Goal: Feedback & Contribution: Submit feedback/report problem

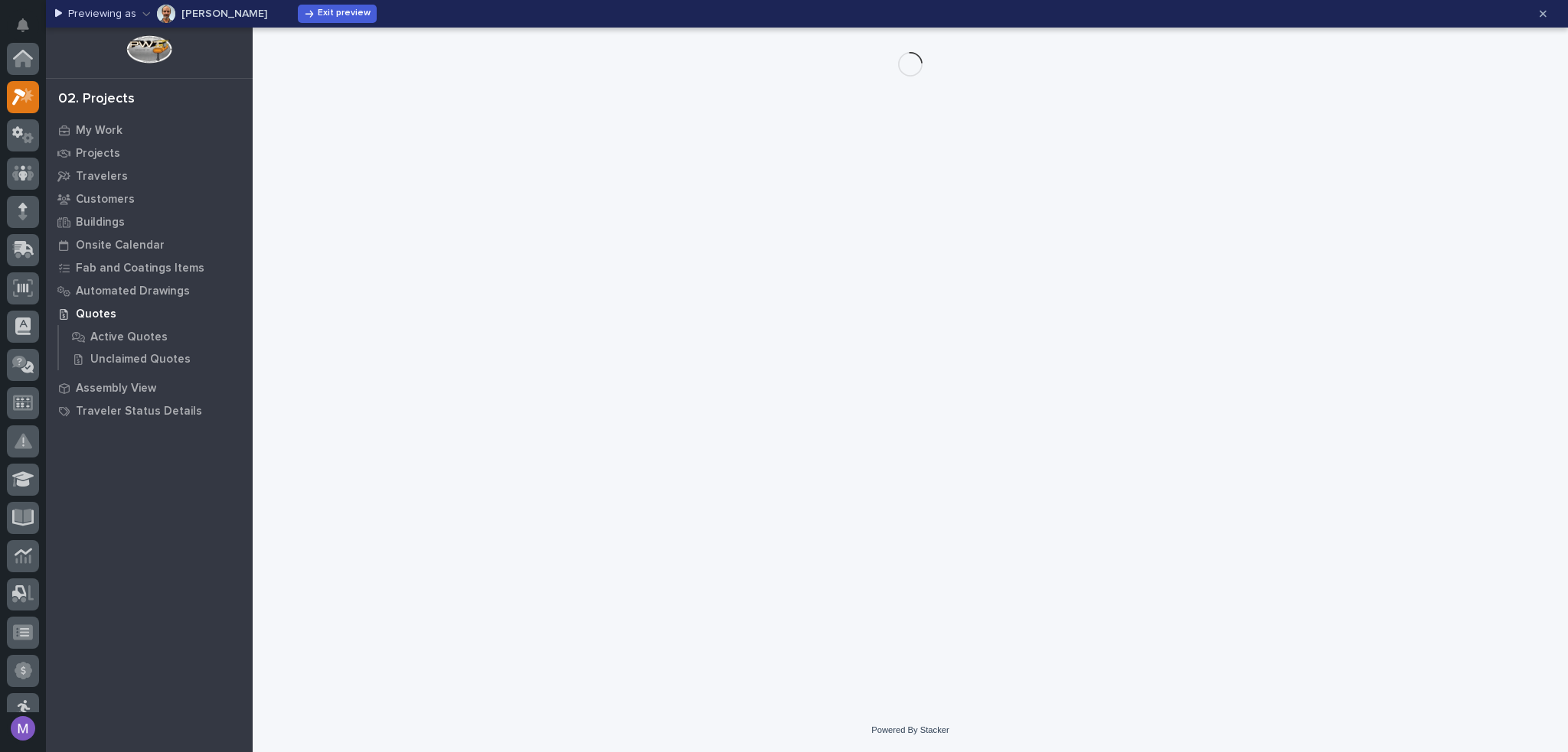
scroll to position [38, 0]
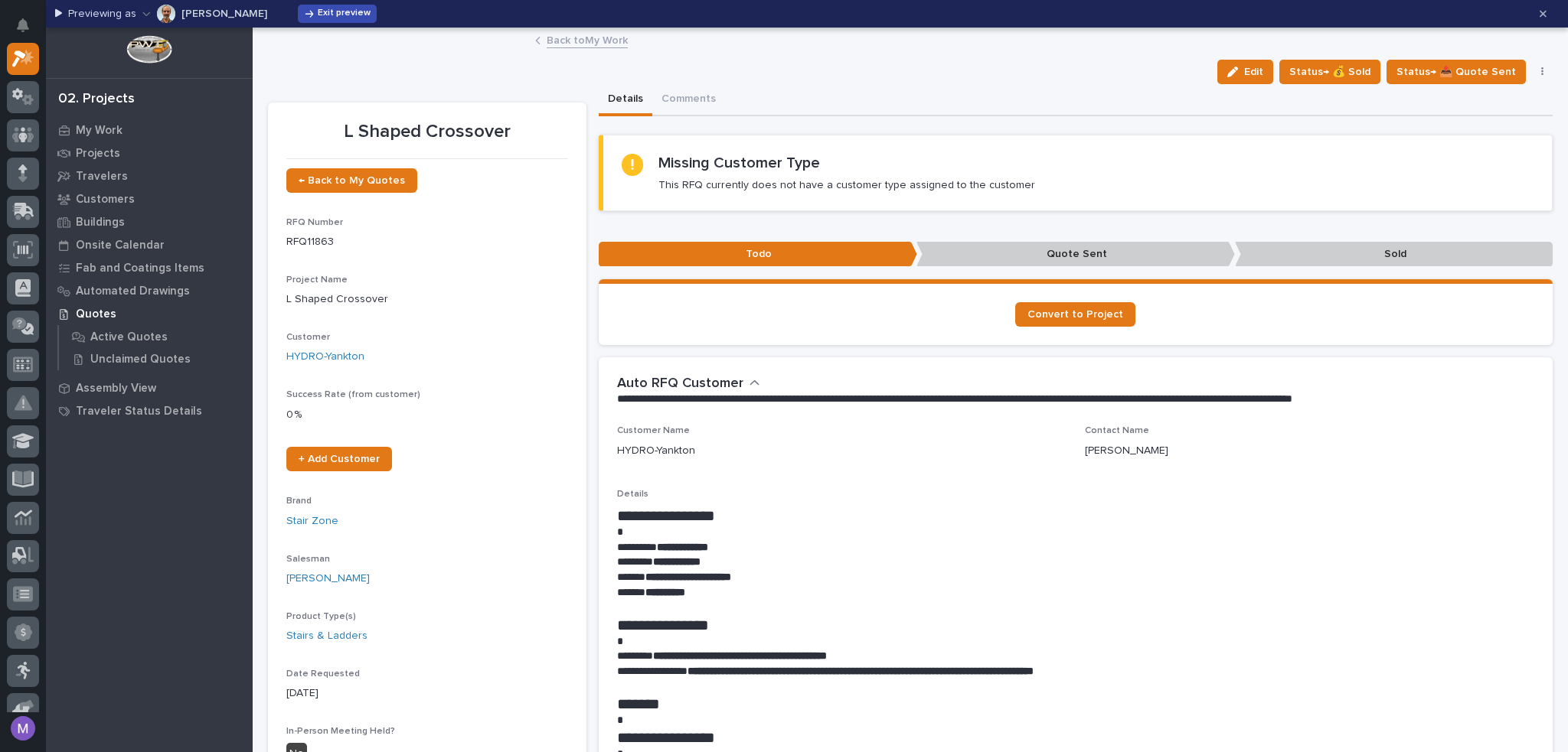
click at [337, 17] on span "Exit preview" at bounding box center [344, 13] width 52 height 12
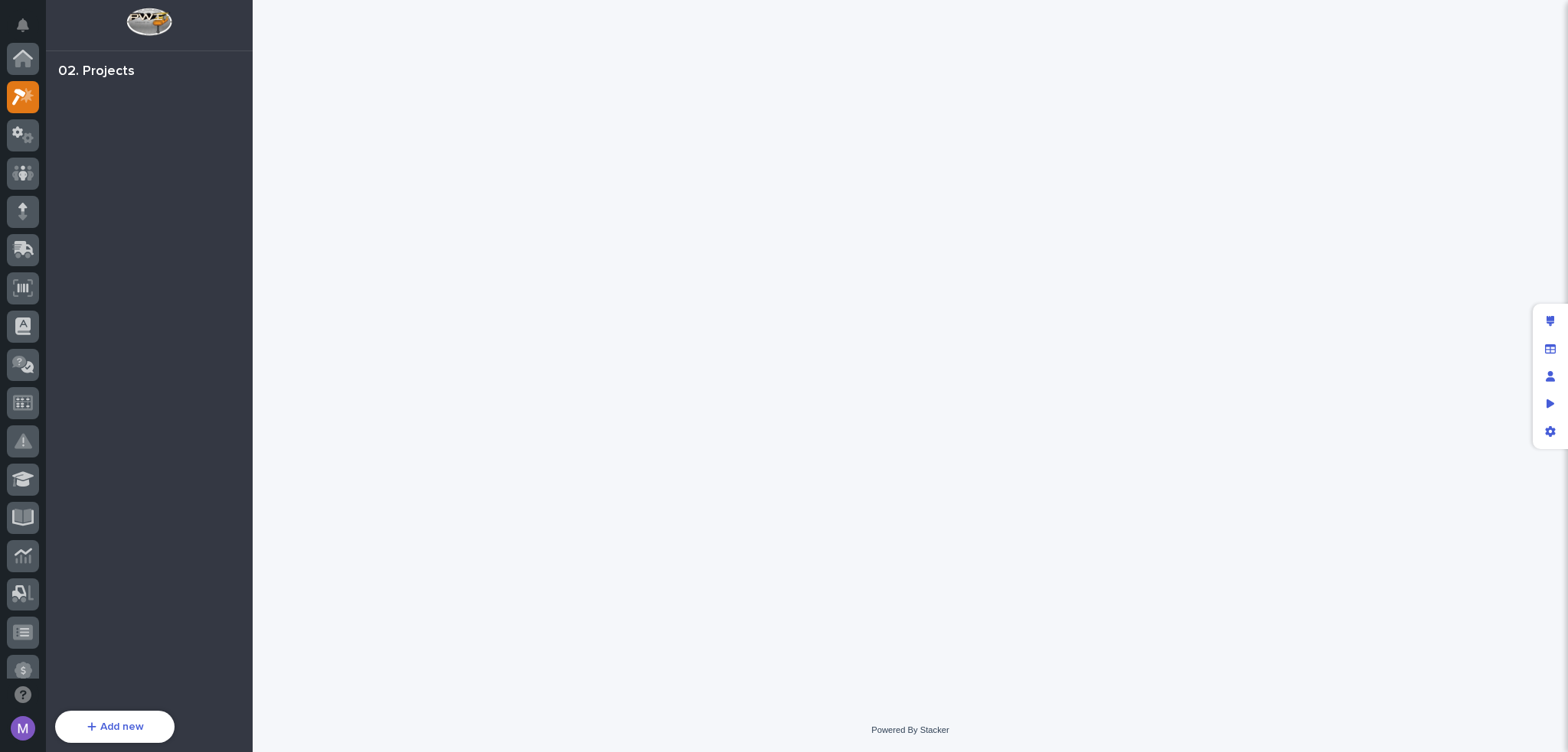
scroll to position [38, 0]
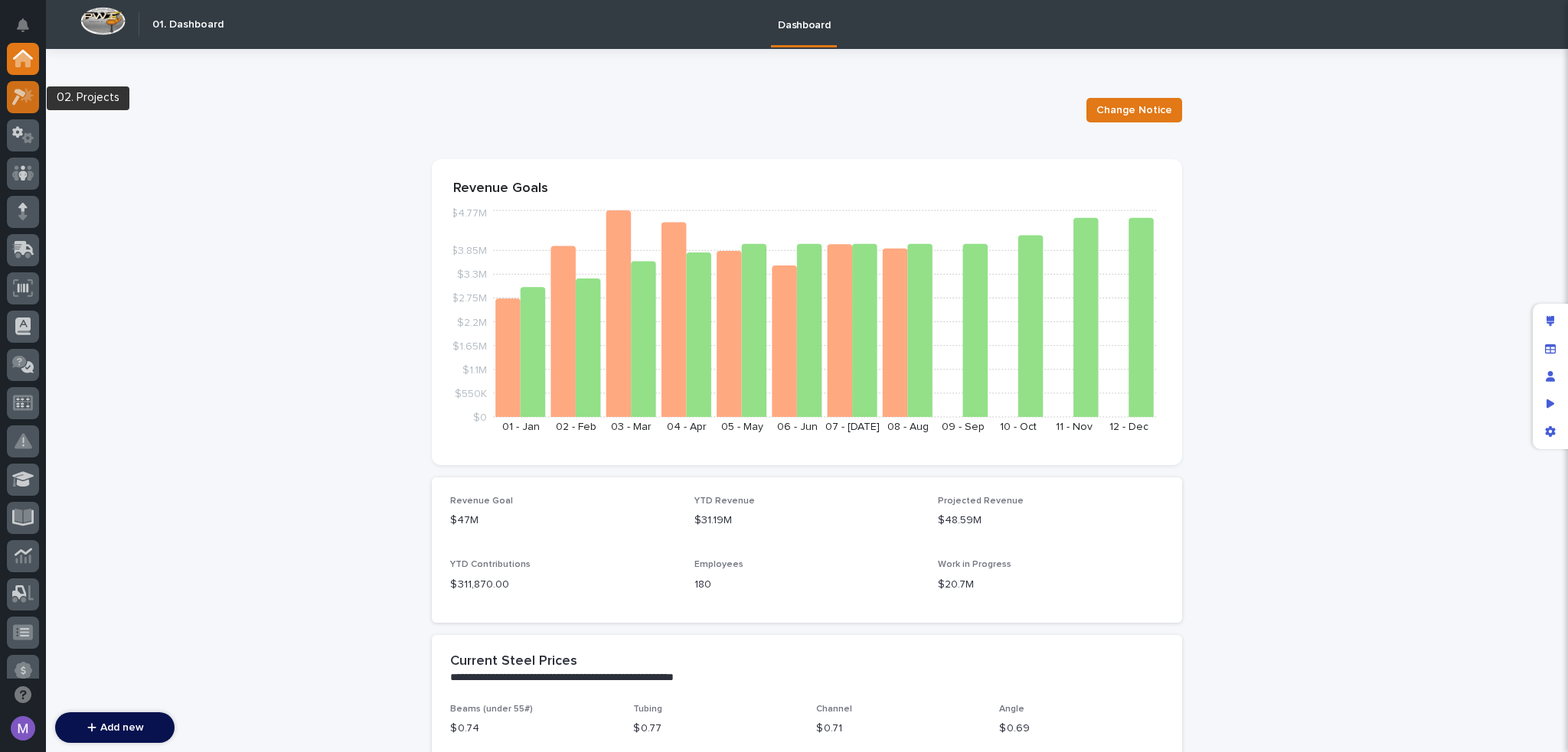
click at [15, 99] on icon at bounding box center [19, 97] width 13 height 17
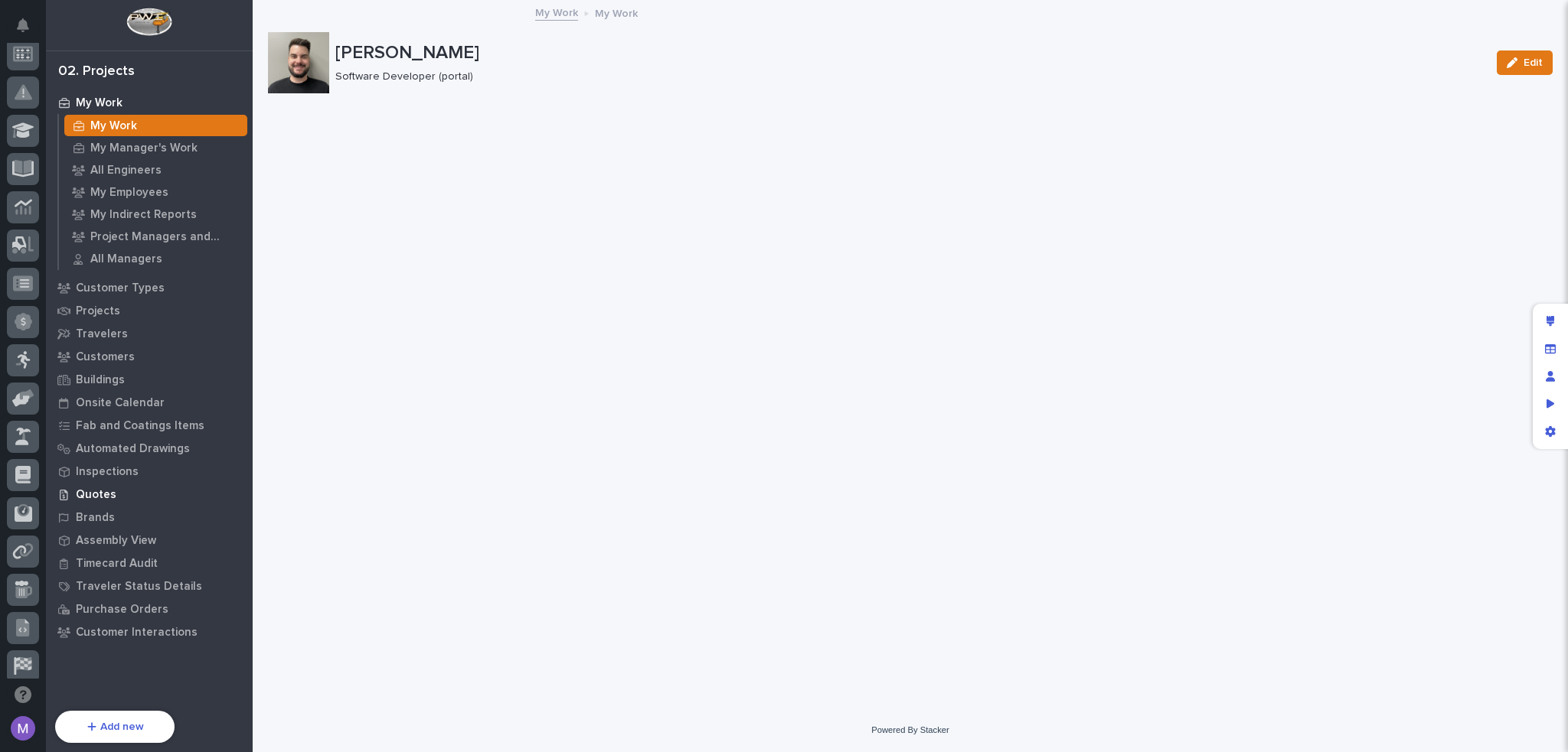
scroll to position [511, 0]
click at [30, 590] on div at bounding box center [23, 581] width 32 height 32
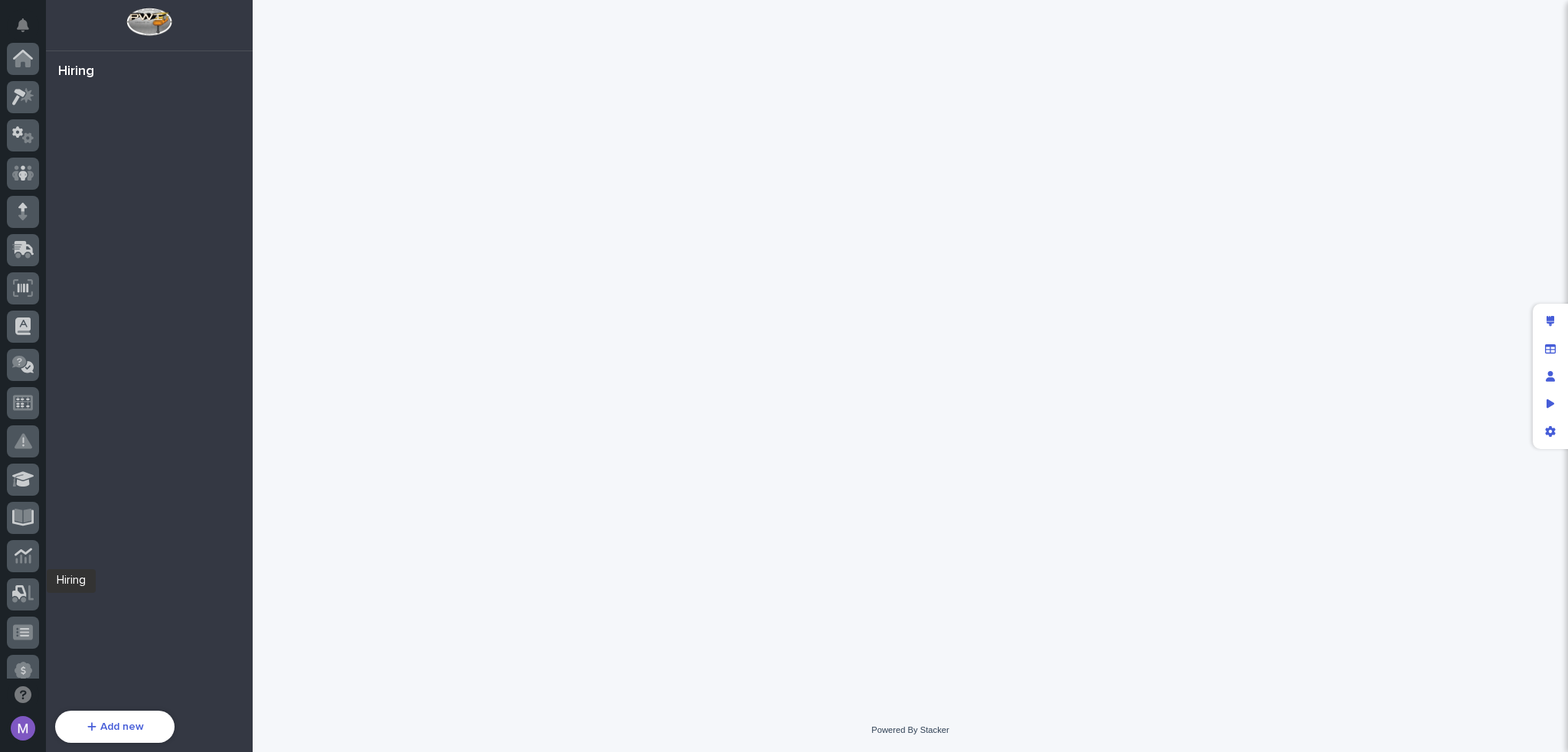
scroll to position [511, 0]
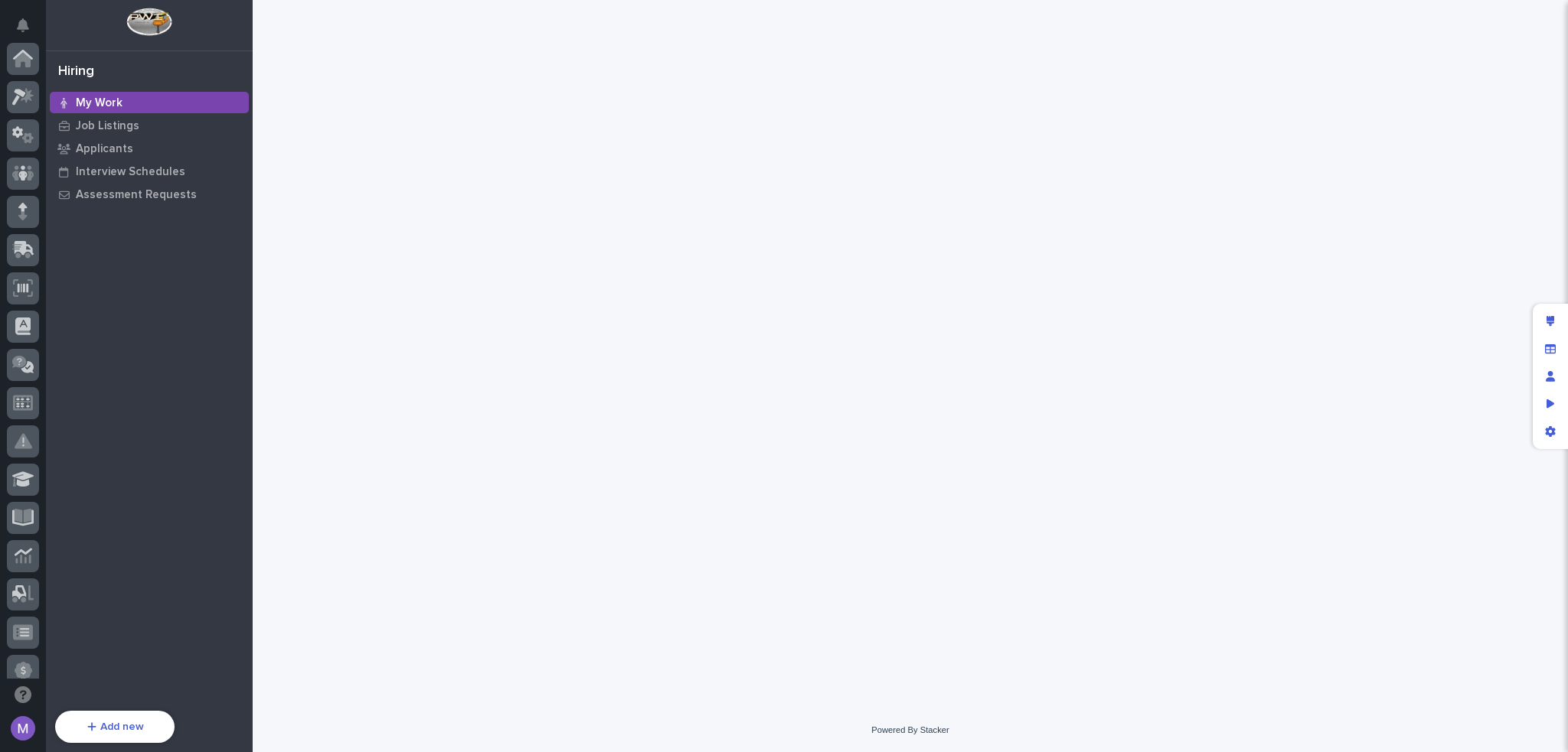
scroll to position [511, 0]
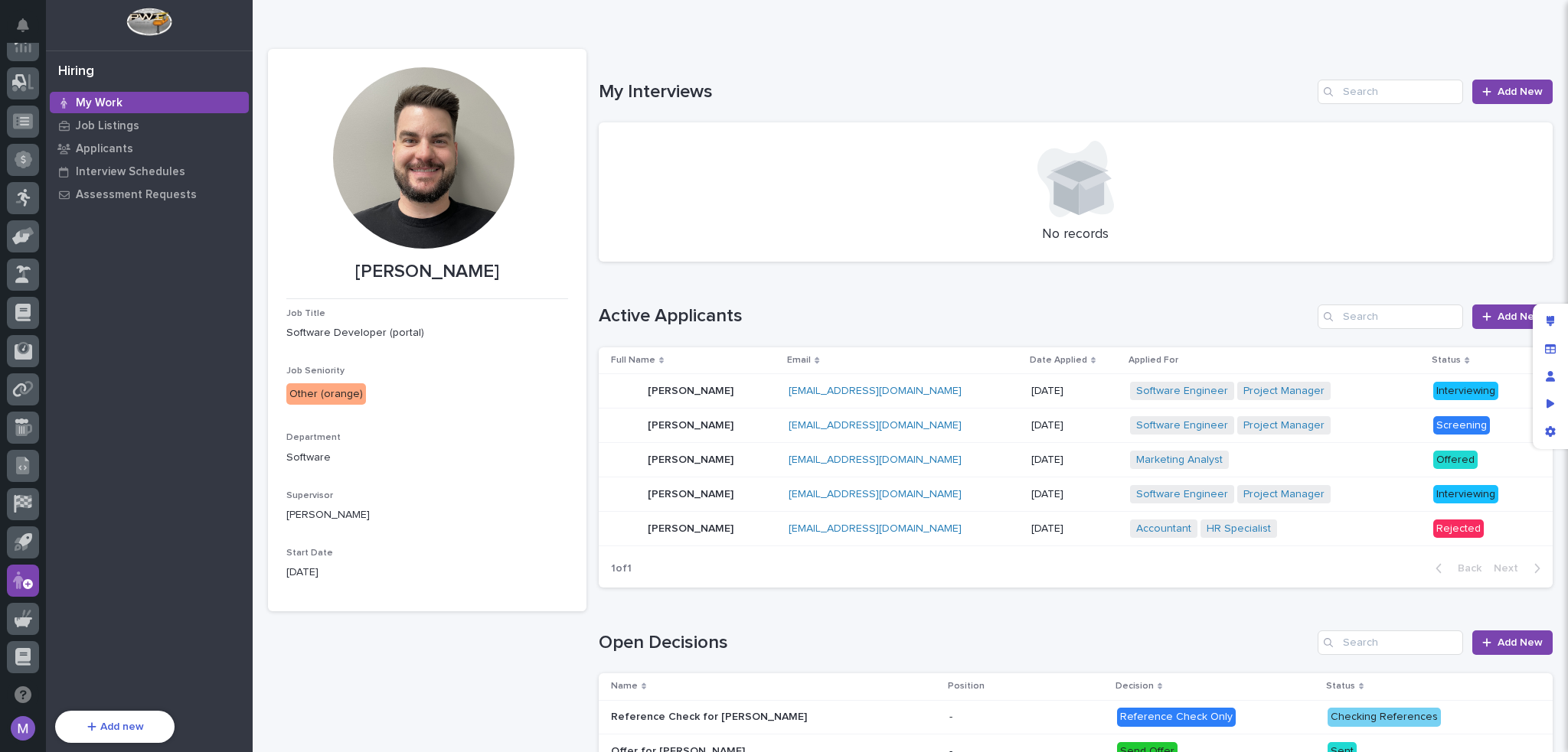
click at [1240, 162] on div at bounding box center [1076, 179] width 918 height 76
click at [1513, 91] on span "Add New" at bounding box center [1519, 91] width 45 height 10
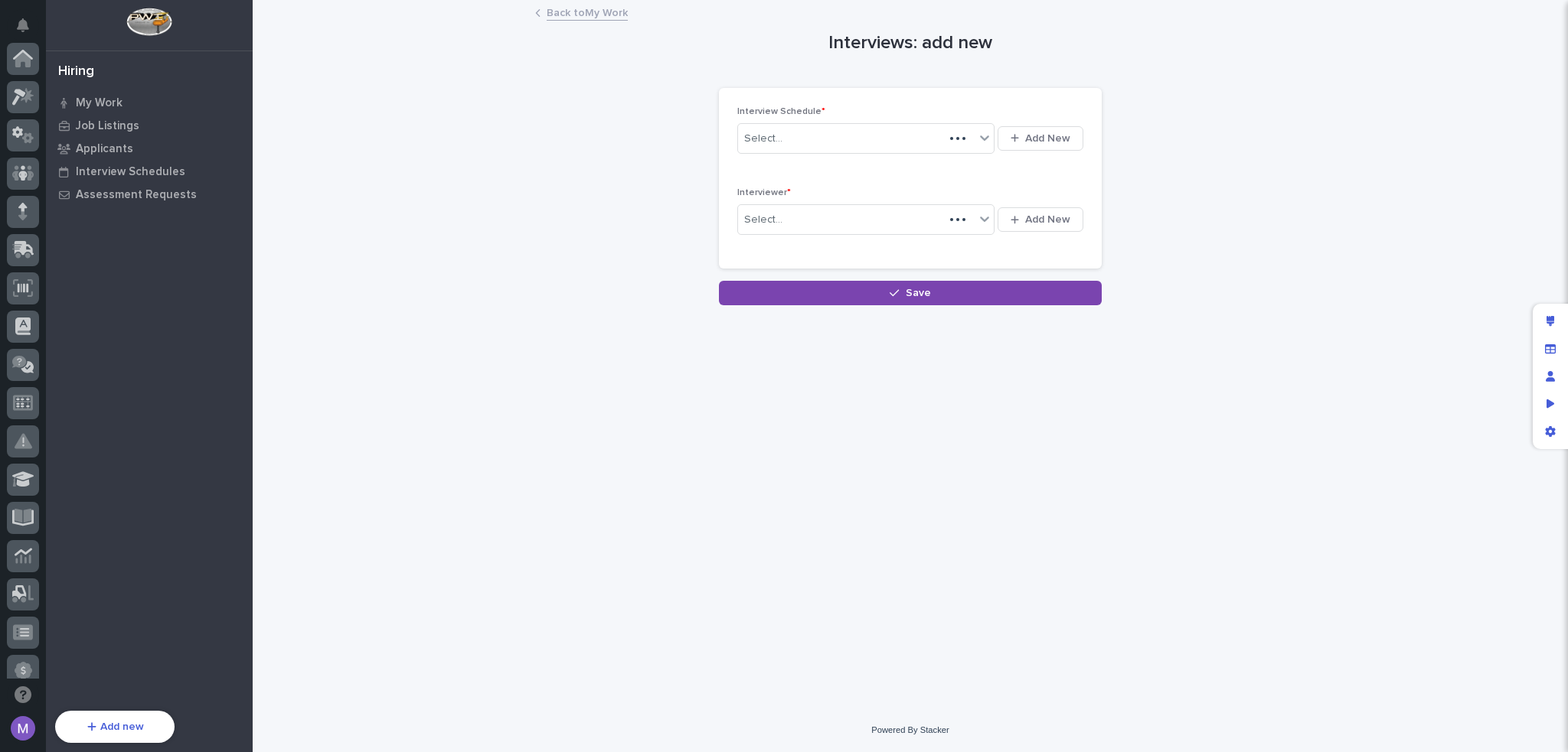
scroll to position [511, 0]
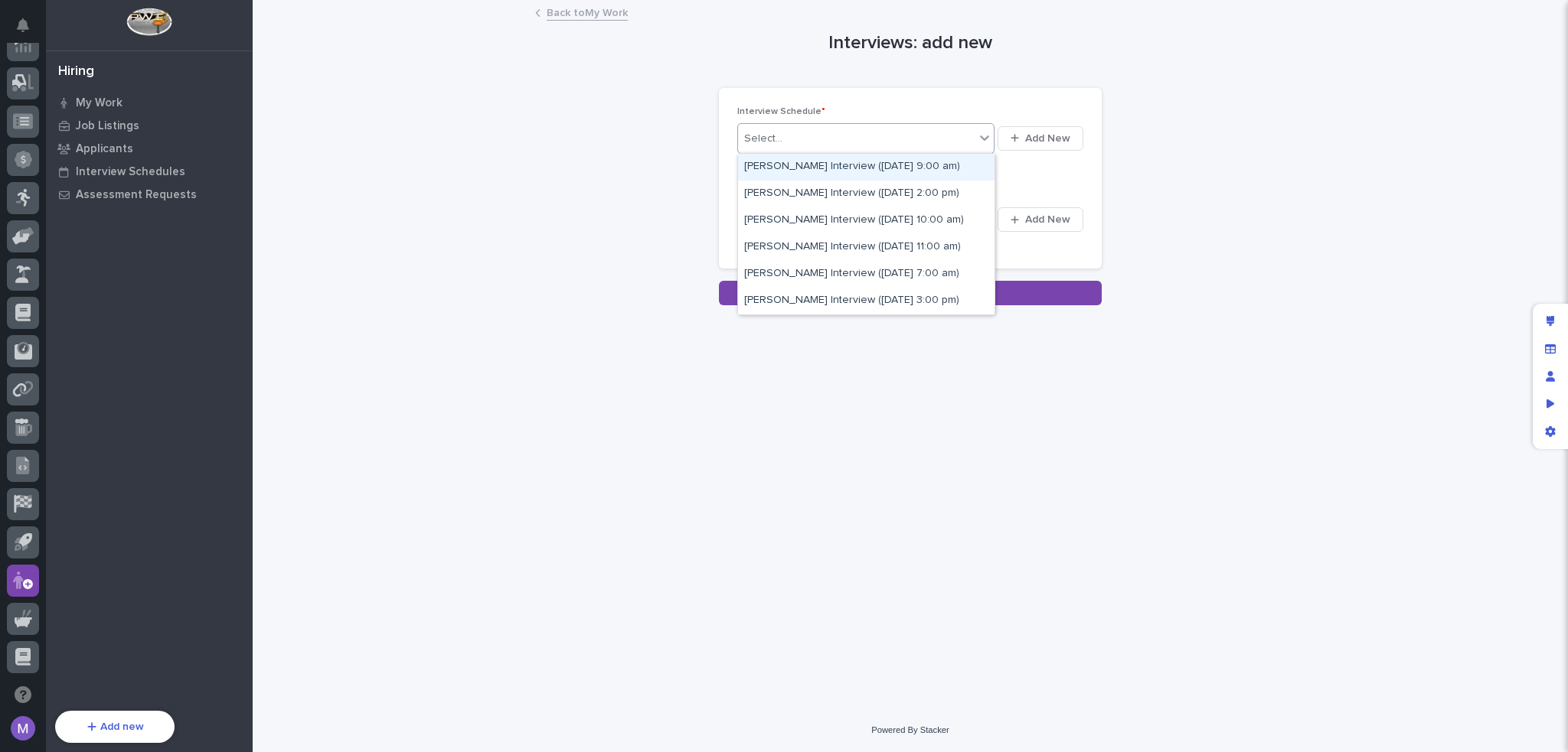
click at [863, 136] on div "Select..." at bounding box center [856, 139] width 236 height 26
click at [1212, 89] on div "Interviews: add new Loading... Saving… Loading... Saving… Loading... Saving… In…" at bounding box center [909, 154] width 1284 height 305
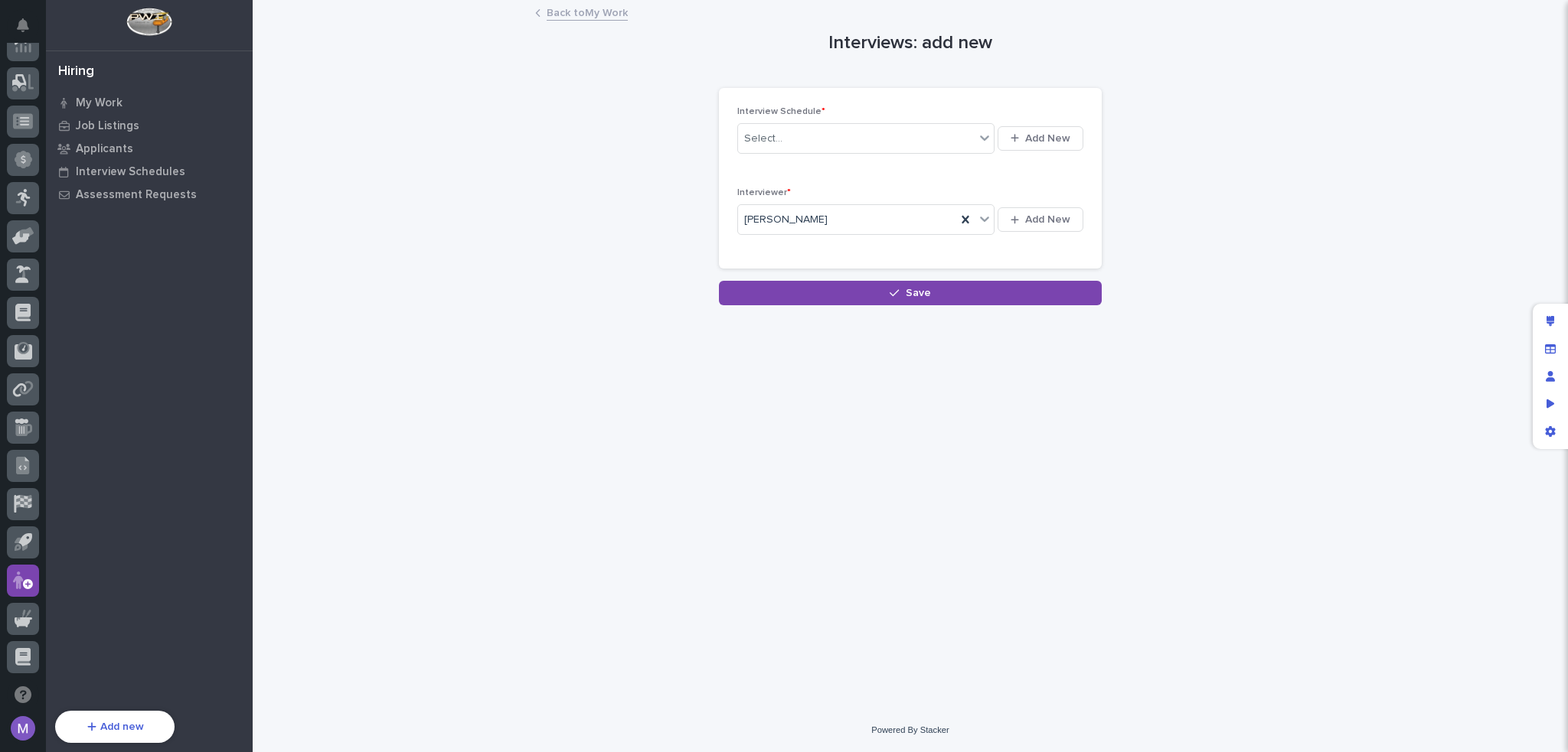
click at [579, 17] on link "Back to My Work" at bounding box center [586, 11] width 81 height 17
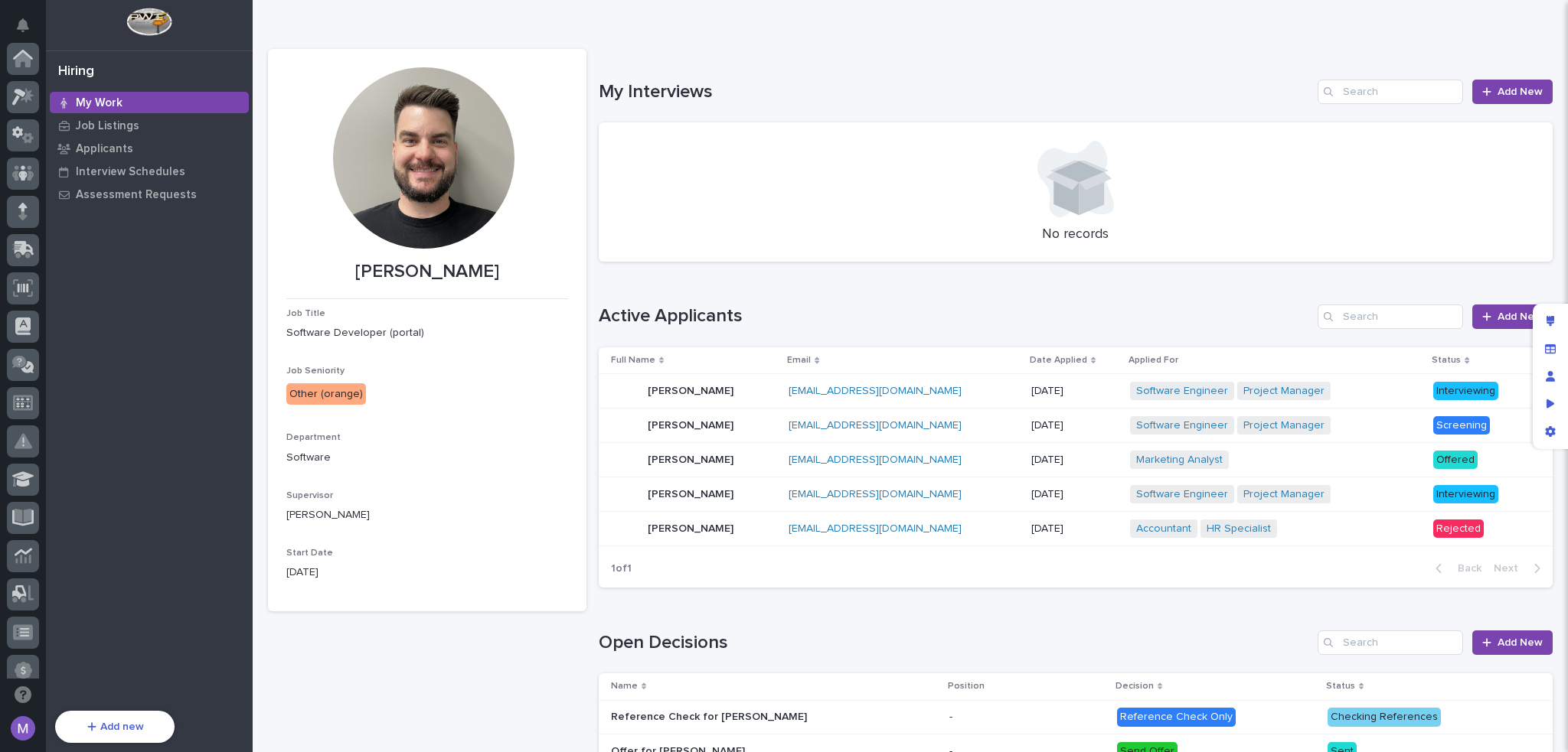
scroll to position [511, 0]
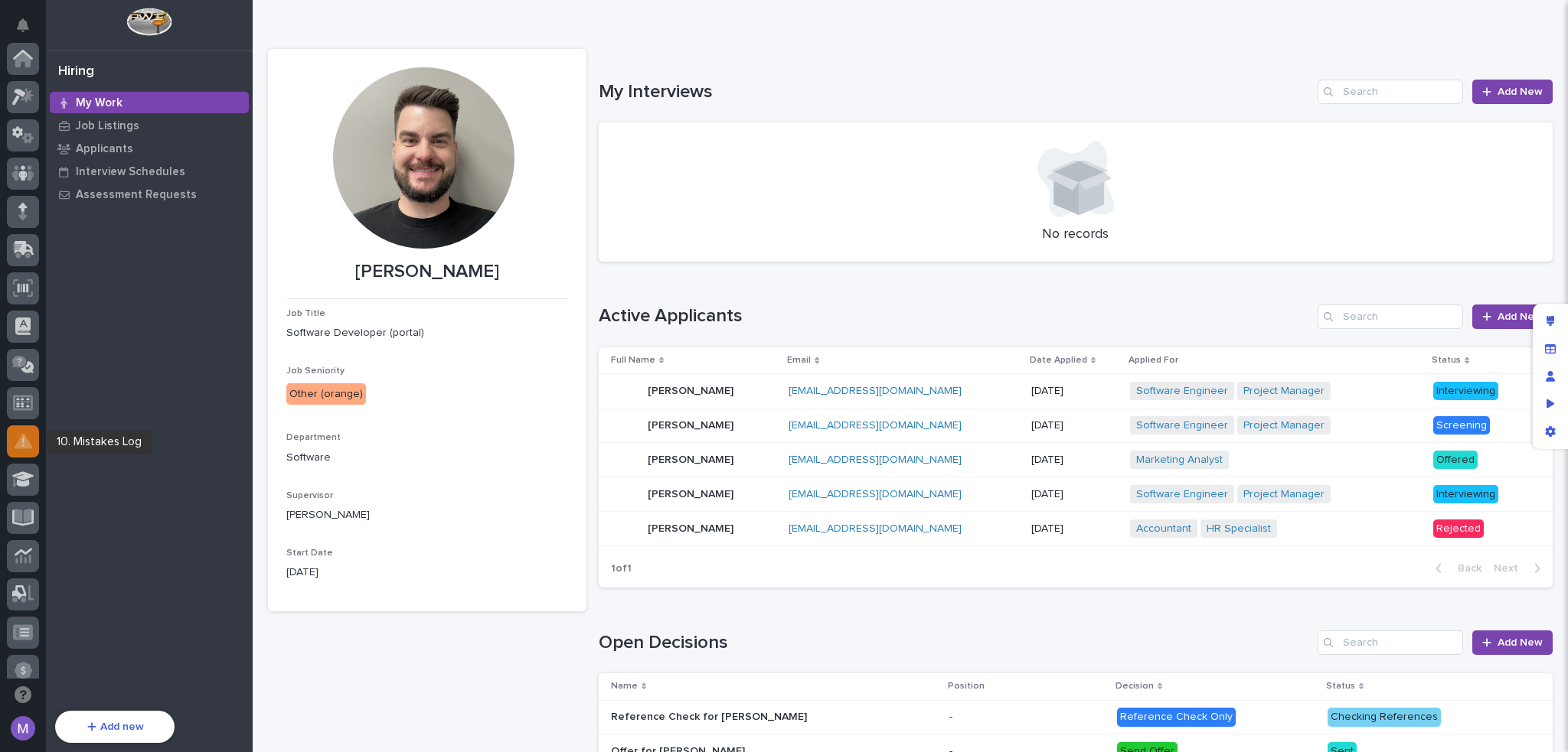
click at [33, 452] on div at bounding box center [23, 442] width 32 height 32
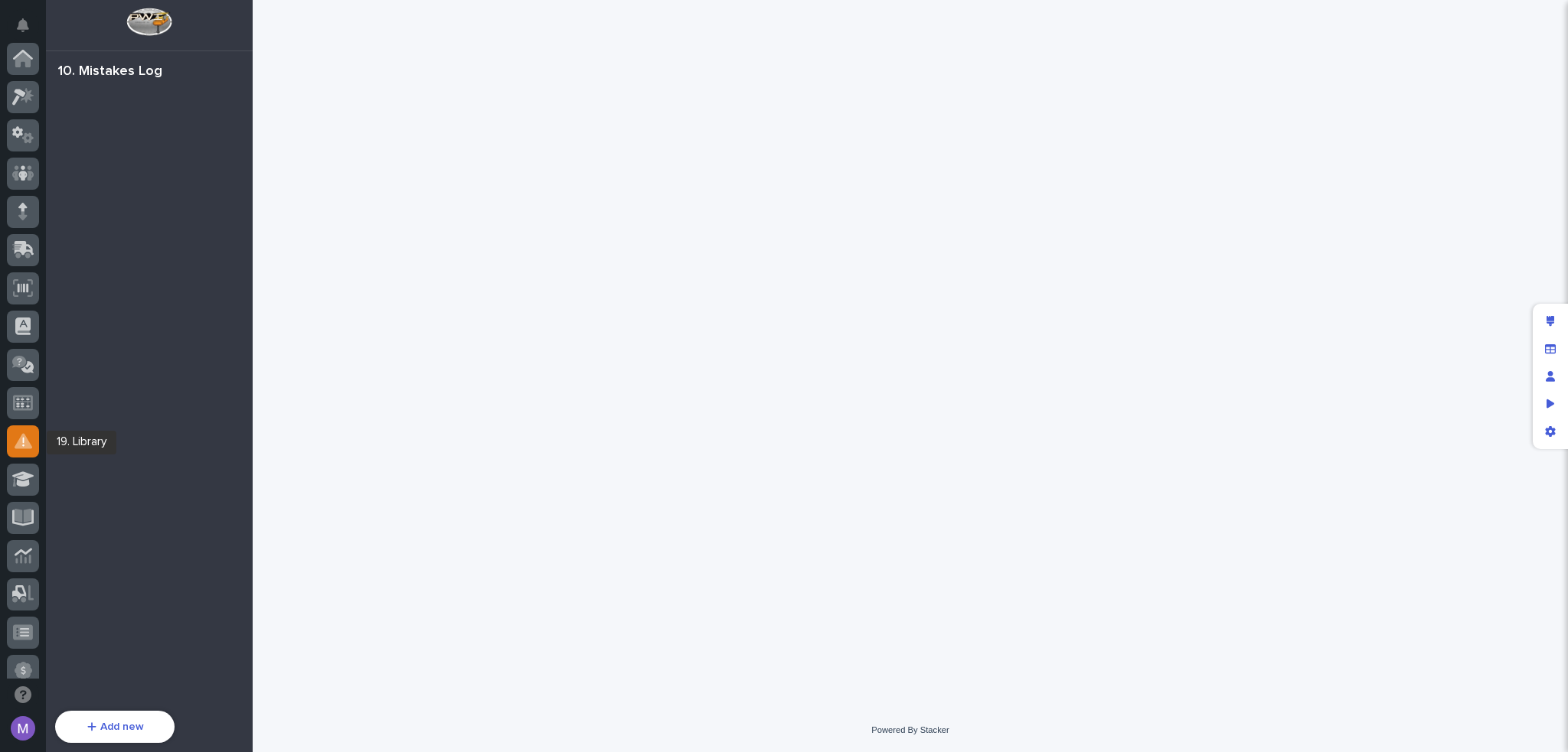
scroll to position [383, 0]
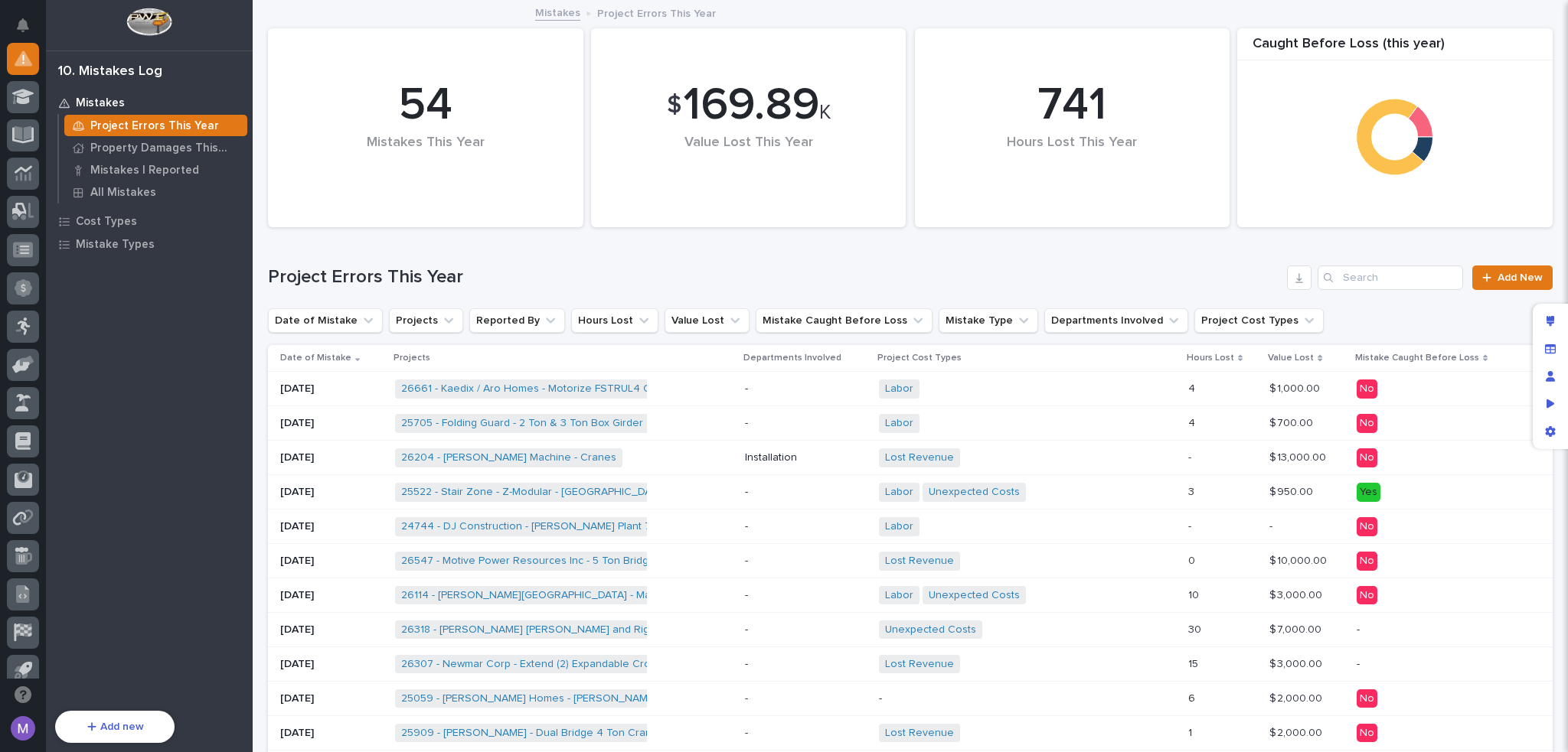
click at [731, 382] on div "26661 - Kaedix / Aro Homes - Motorize FSTRUL4 Crane System + 0" at bounding box center [564, 388] width 338 height 31
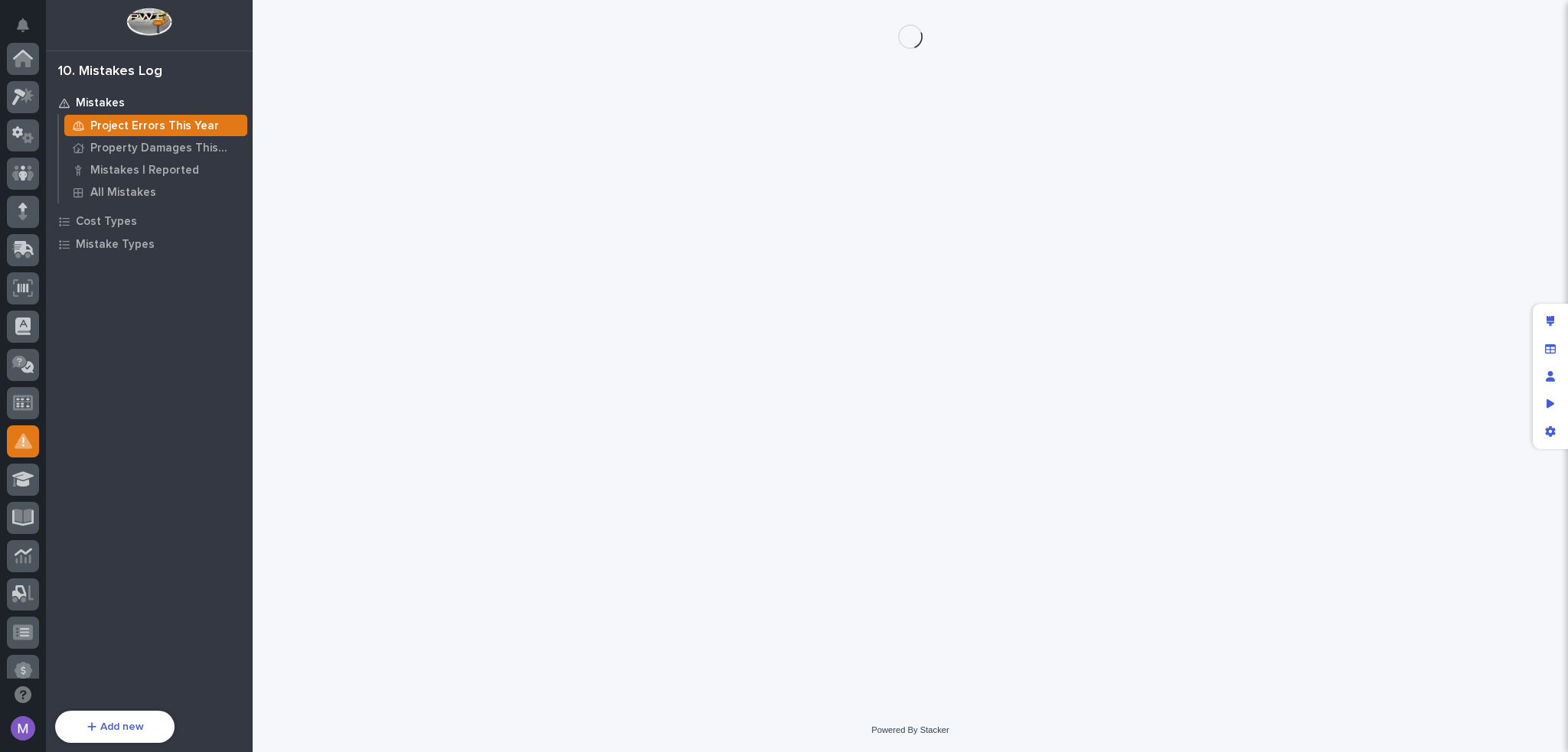
scroll to position [383, 0]
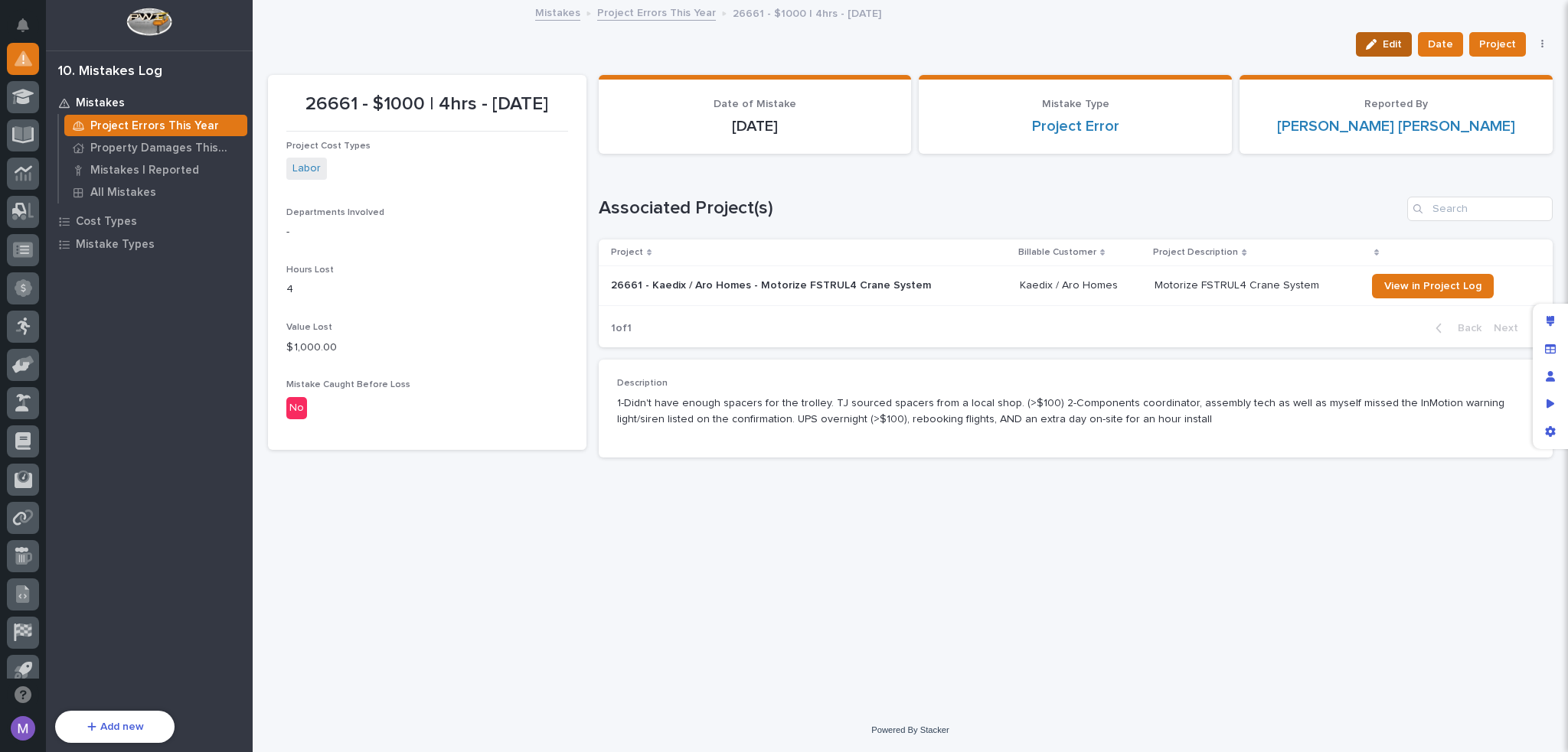
click at [1396, 46] on span "Edit" at bounding box center [1392, 44] width 19 height 13
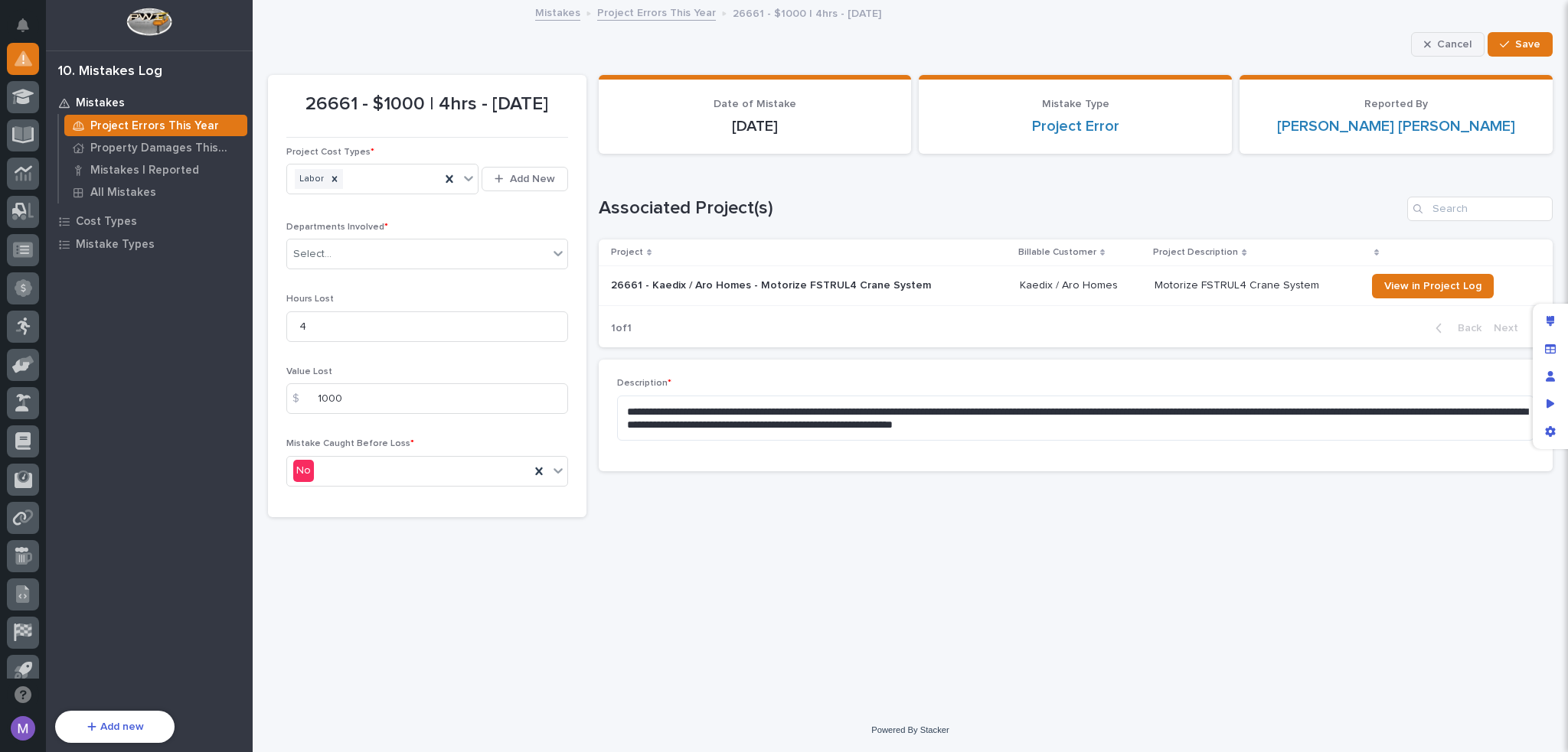
click at [1469, 40] on span "Cancel" at bounding box center [1454, 44] width 34 height 13
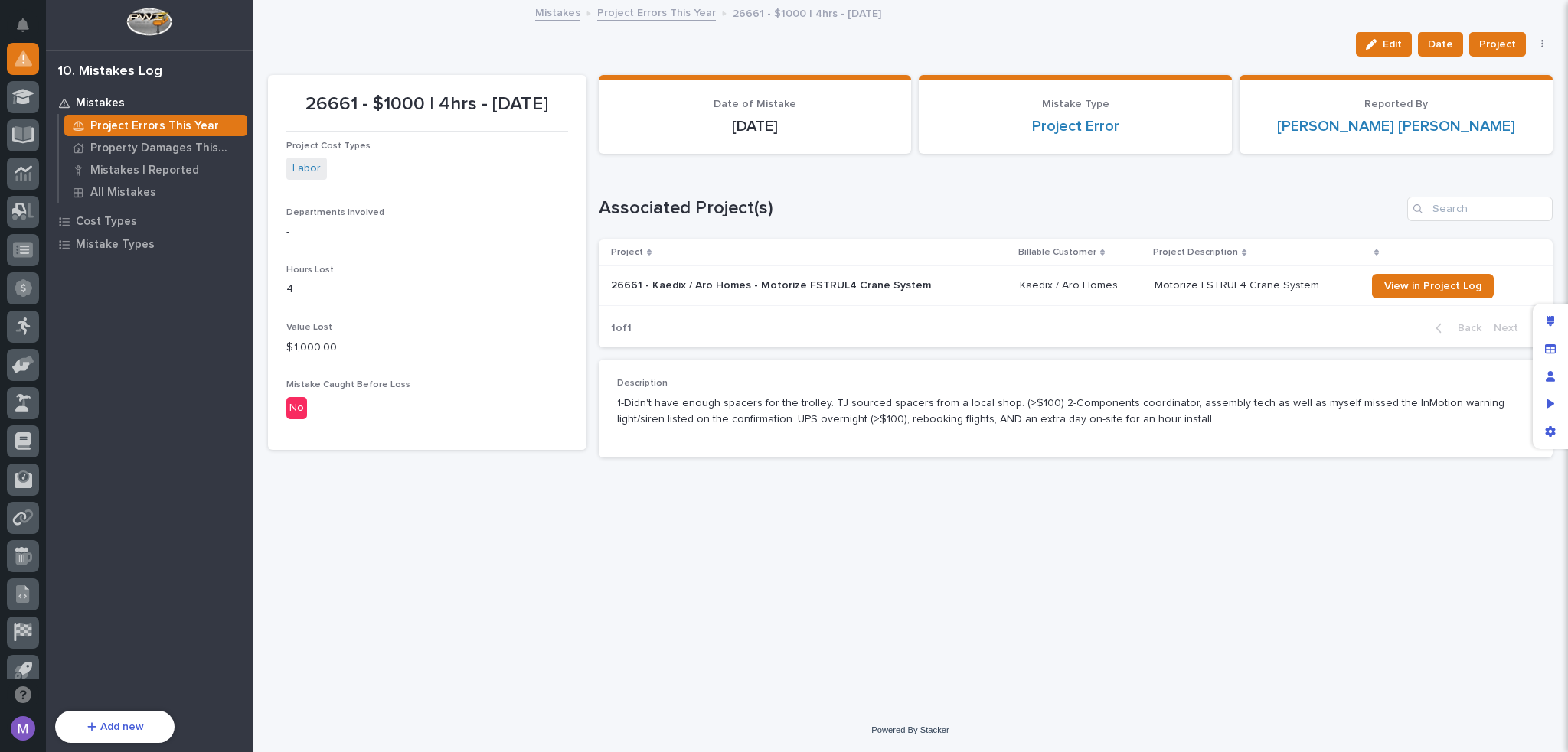
click at [658, 14] on link "Project Errors This Year" at bounding box center [656, 11] width 119 height 17
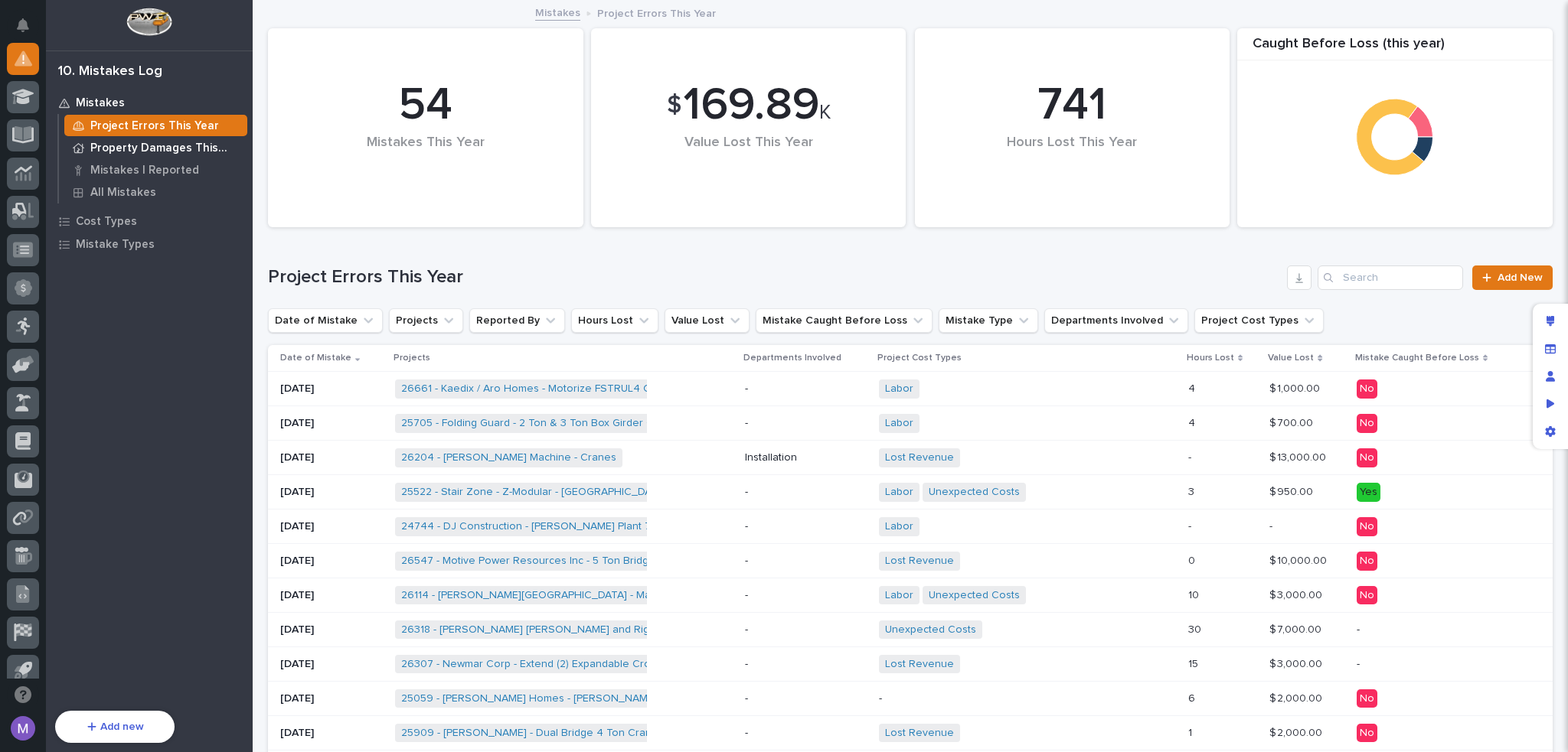
click at [225, 146] on p "Property Damages This Year" at bounding box center [166, 148] width 150 height 13
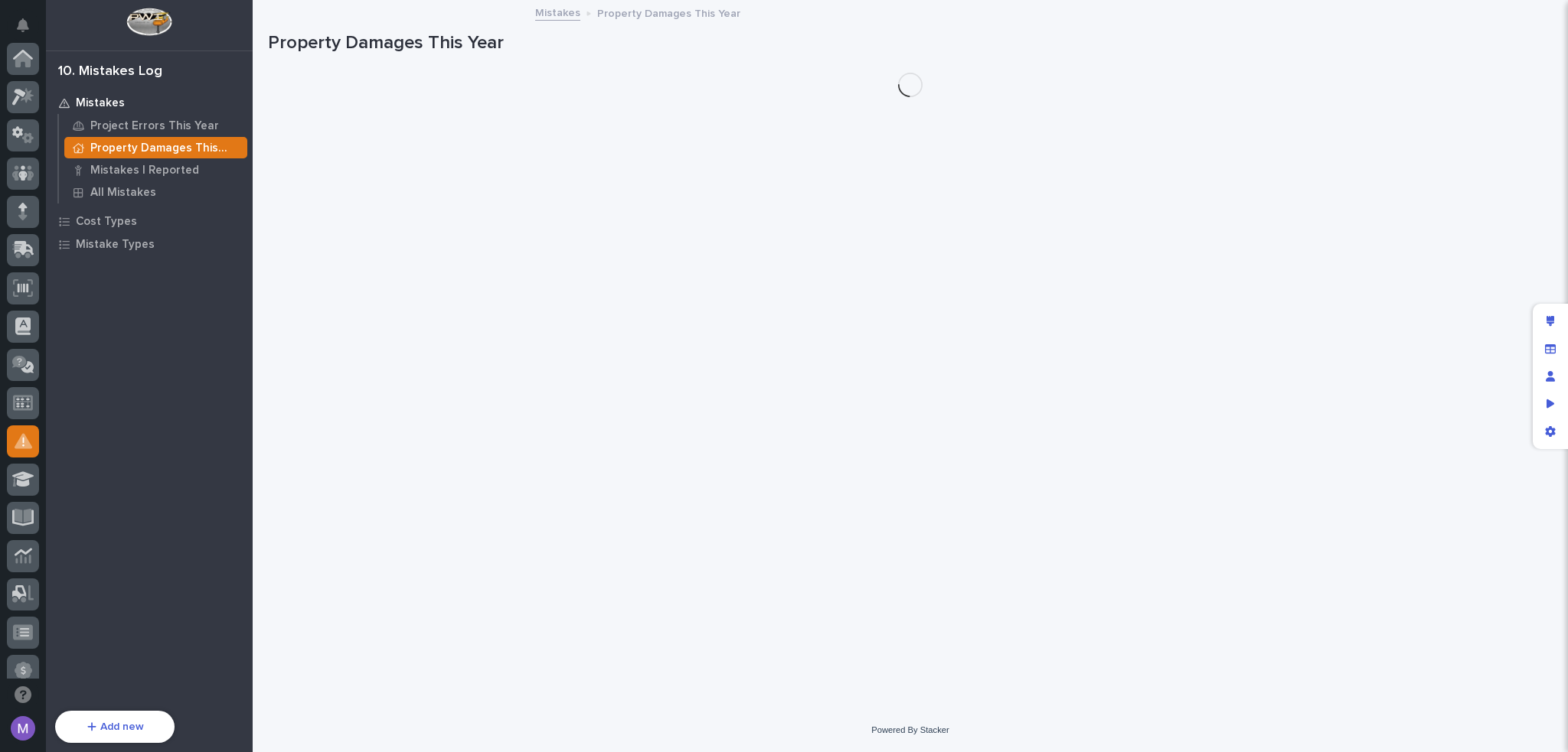
scroll to position [383, 0]
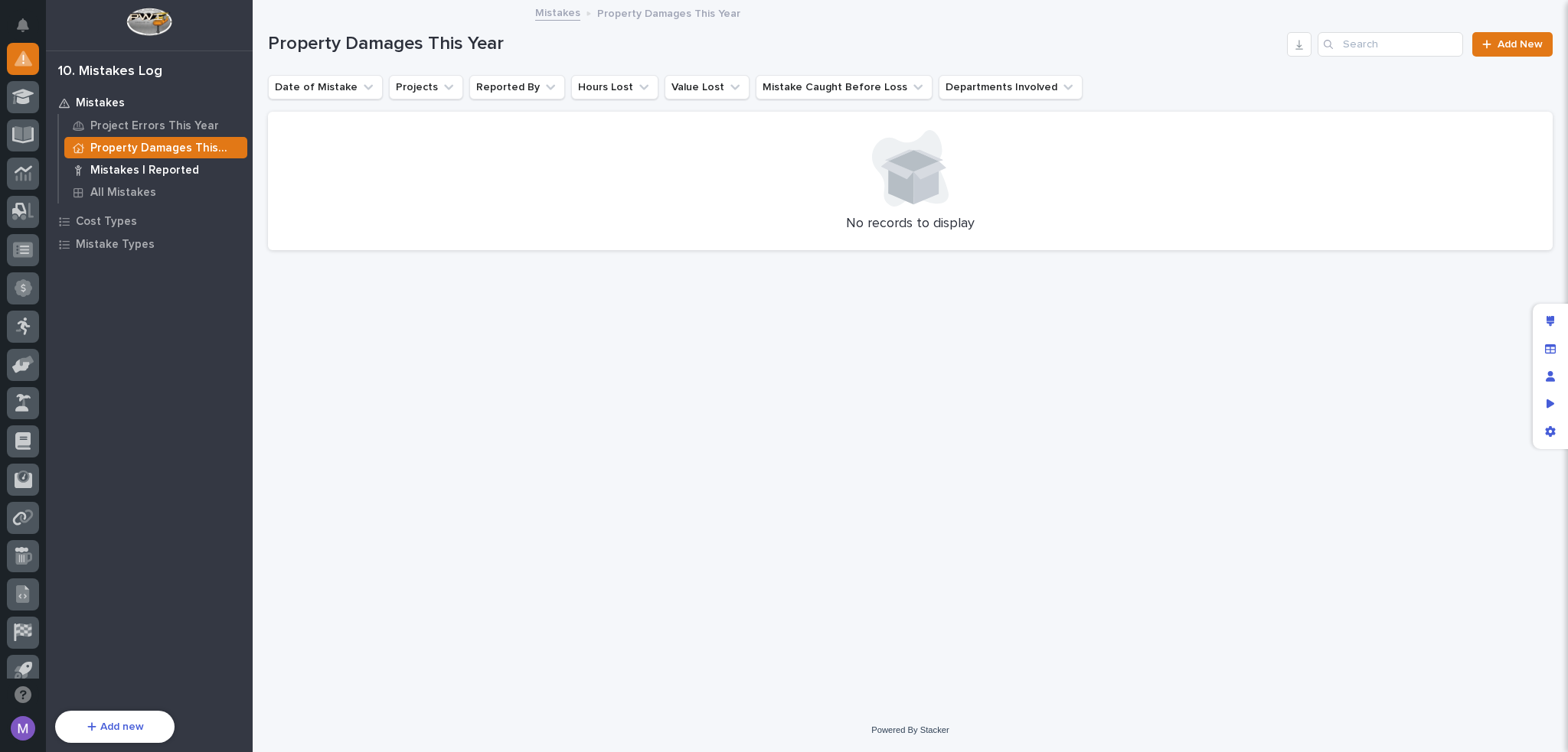
click at [156, 174] on p "Mistakes I Reported" at bounding box center [145, 170] width 109 height 13
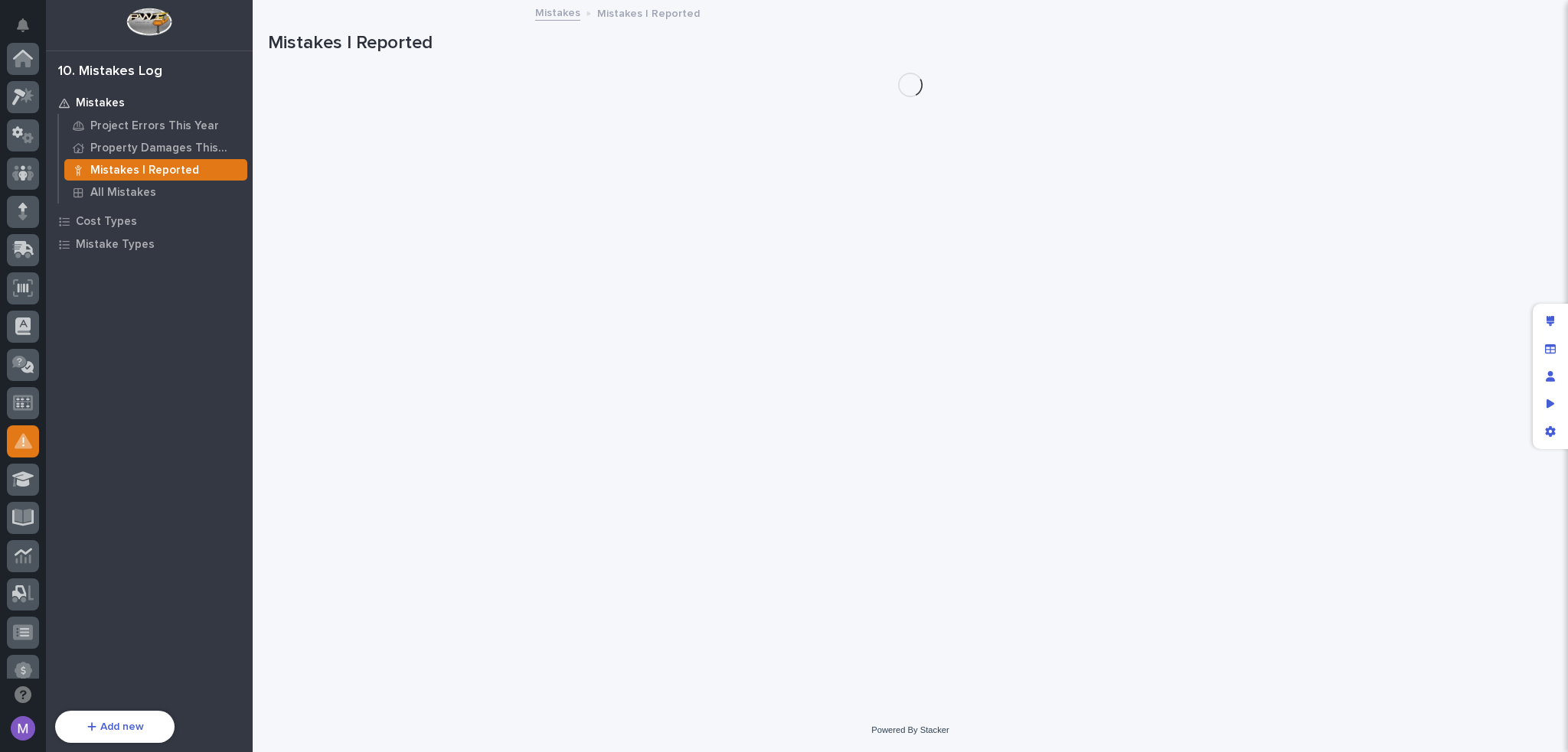
scroll to position [383, 0]
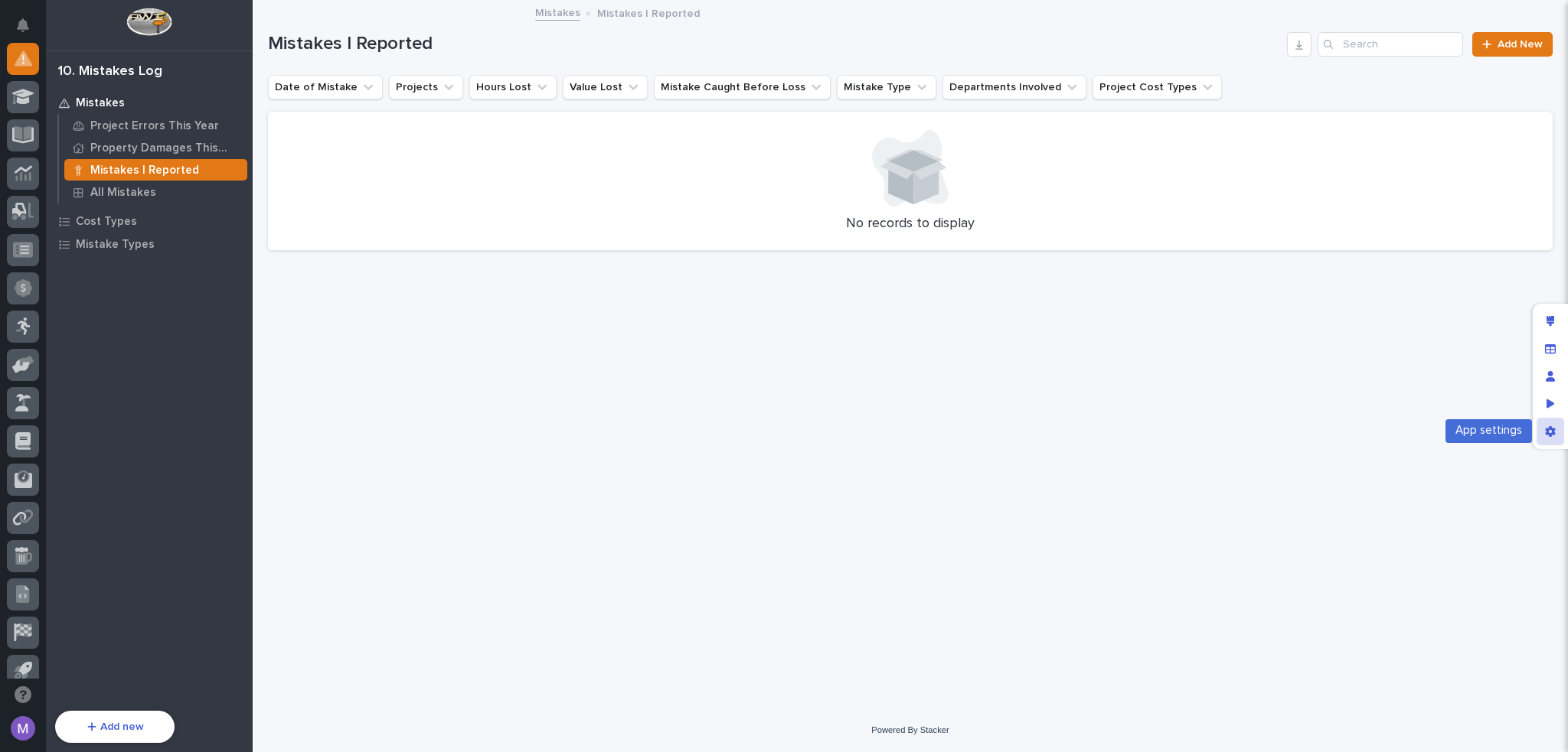
click at [1544, 431] on icon "App settings" at bounding box center [1549, 431] width 10 height 10
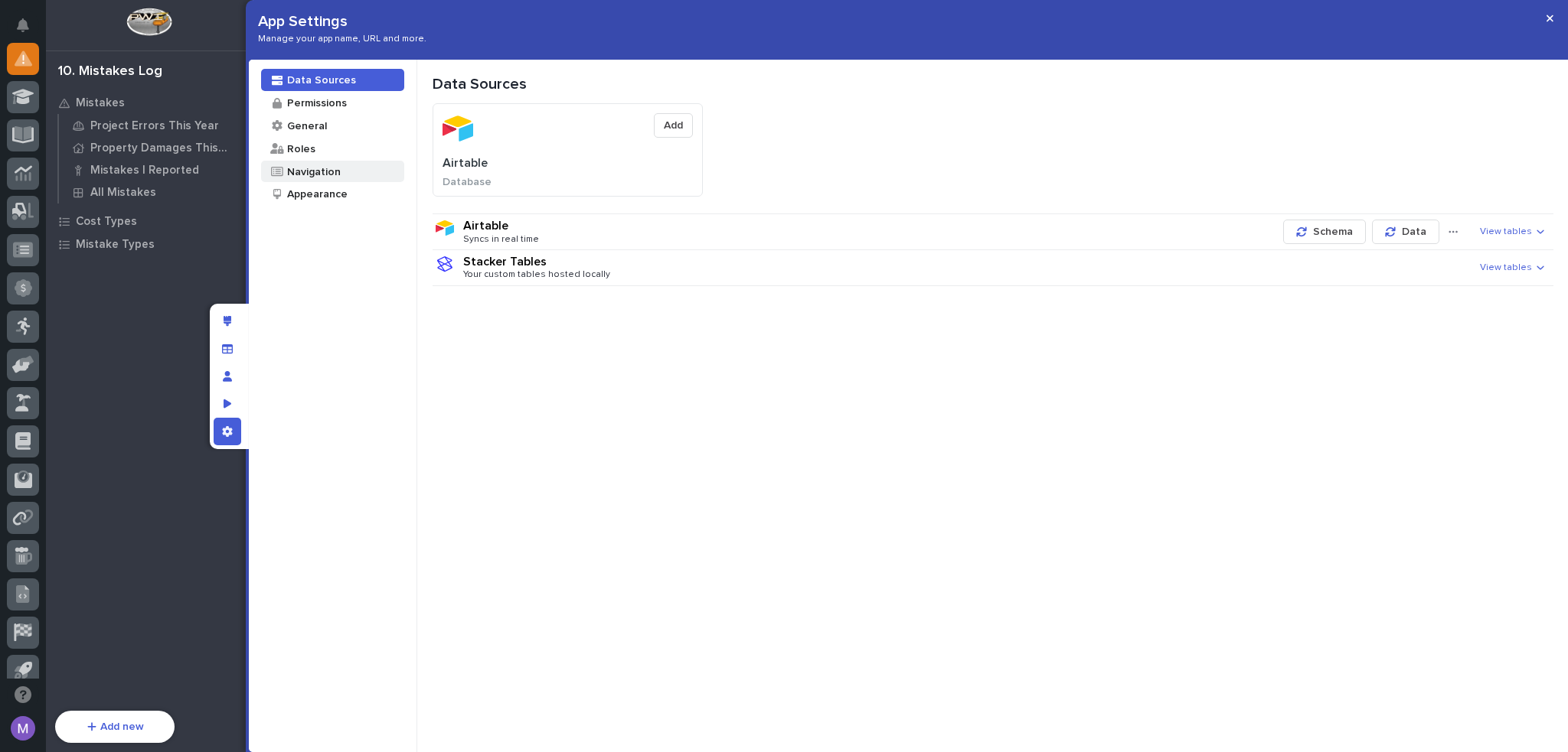
click at [346, 168] on div "Navigation" at bounding box center [332, 171] width 143 height 22
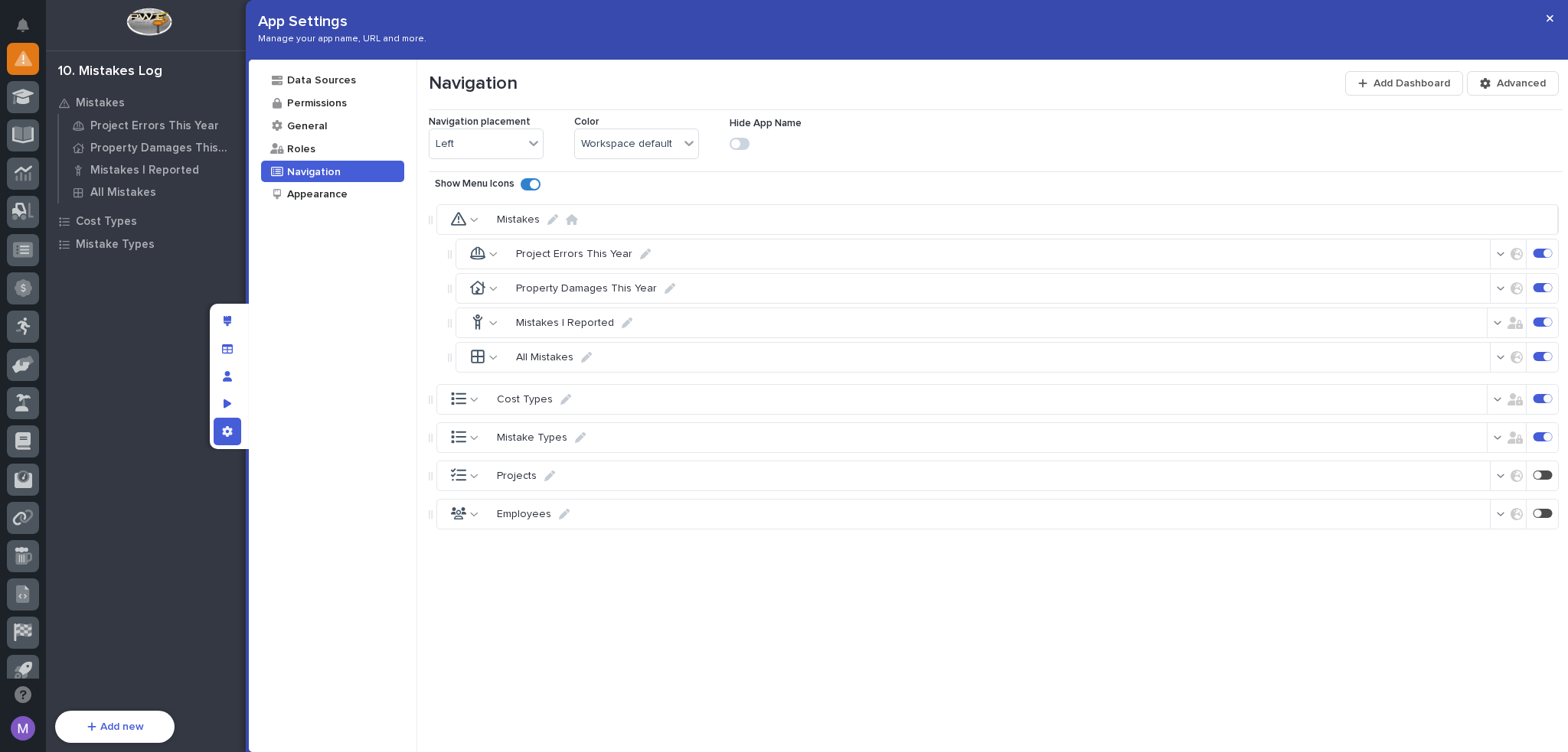
click at [1497, 287] on icon "button" at bounding box center [1500, 287] width 9 height 10
click at [1361, 371] on div at bounding box center [1365, 373] width 15 height 15
click at [1375, 475] on icon at bounding box center [1377, 478] width 7 height 6
click at [1399, 554] on div "Mistakes Project Errors This Year Property Damages This Year Mistakes I Reporte…" at bounding box center [995, 451] width 1134 height 509
click at [219, 426] on div "App settings" at bounding box center [227, 431] width 28 height 28
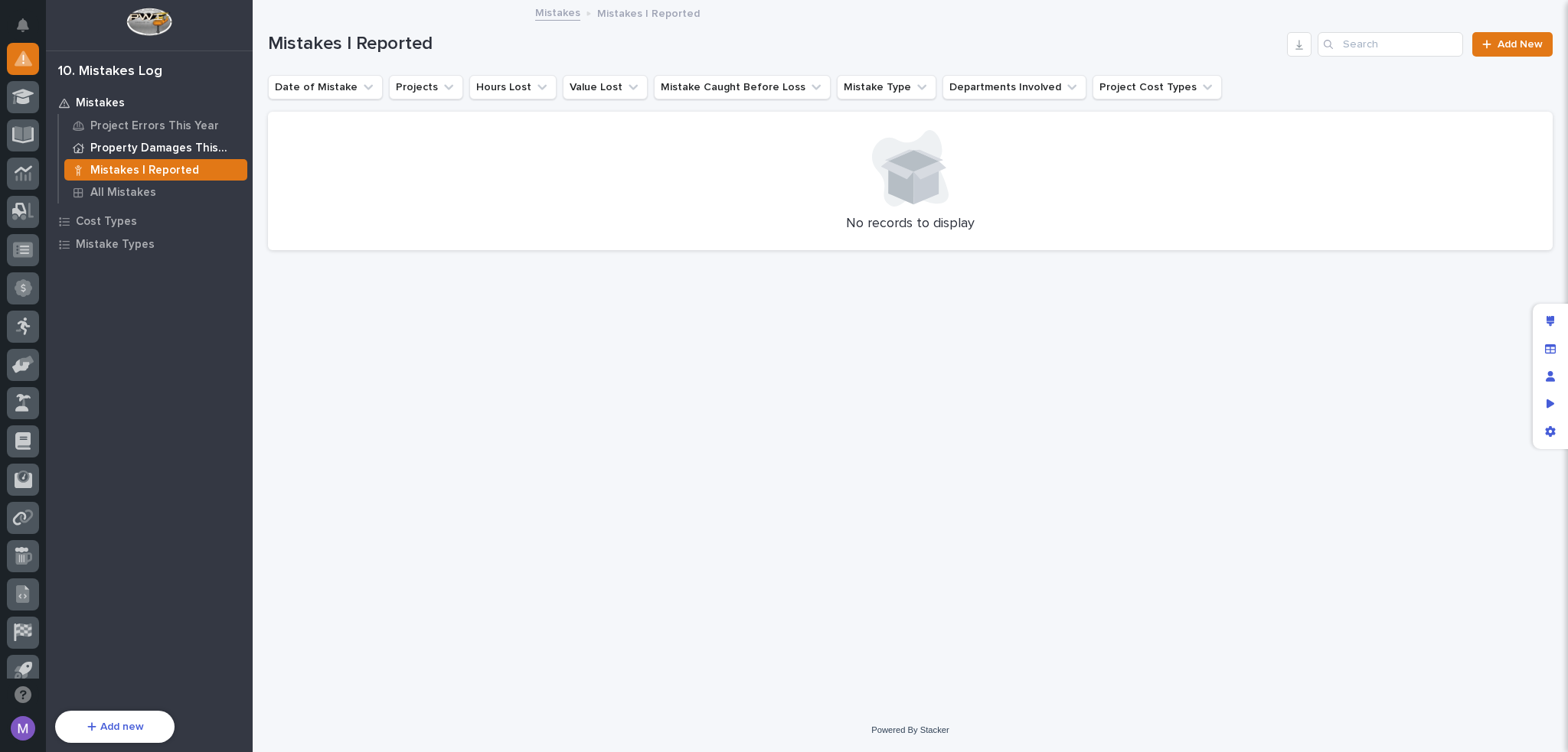
click at [115, 147] on p "Property Damages This Year" at bounding box center [166, 148] width 150 height 13
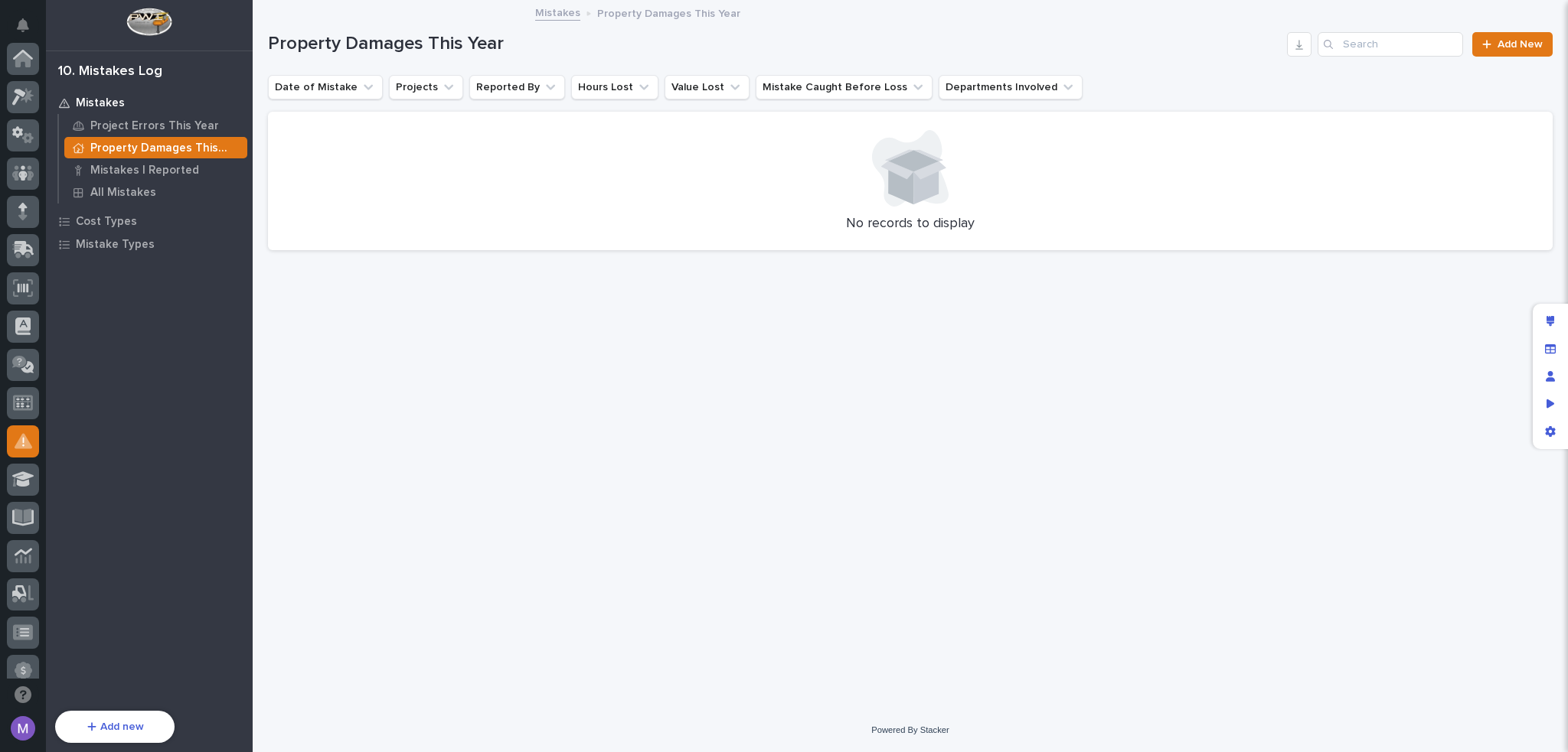
scroll to position [383, 0]
click at [162, 126] on p "Project Errors This Year" at bounding box center [154, 126] width 129 height 13
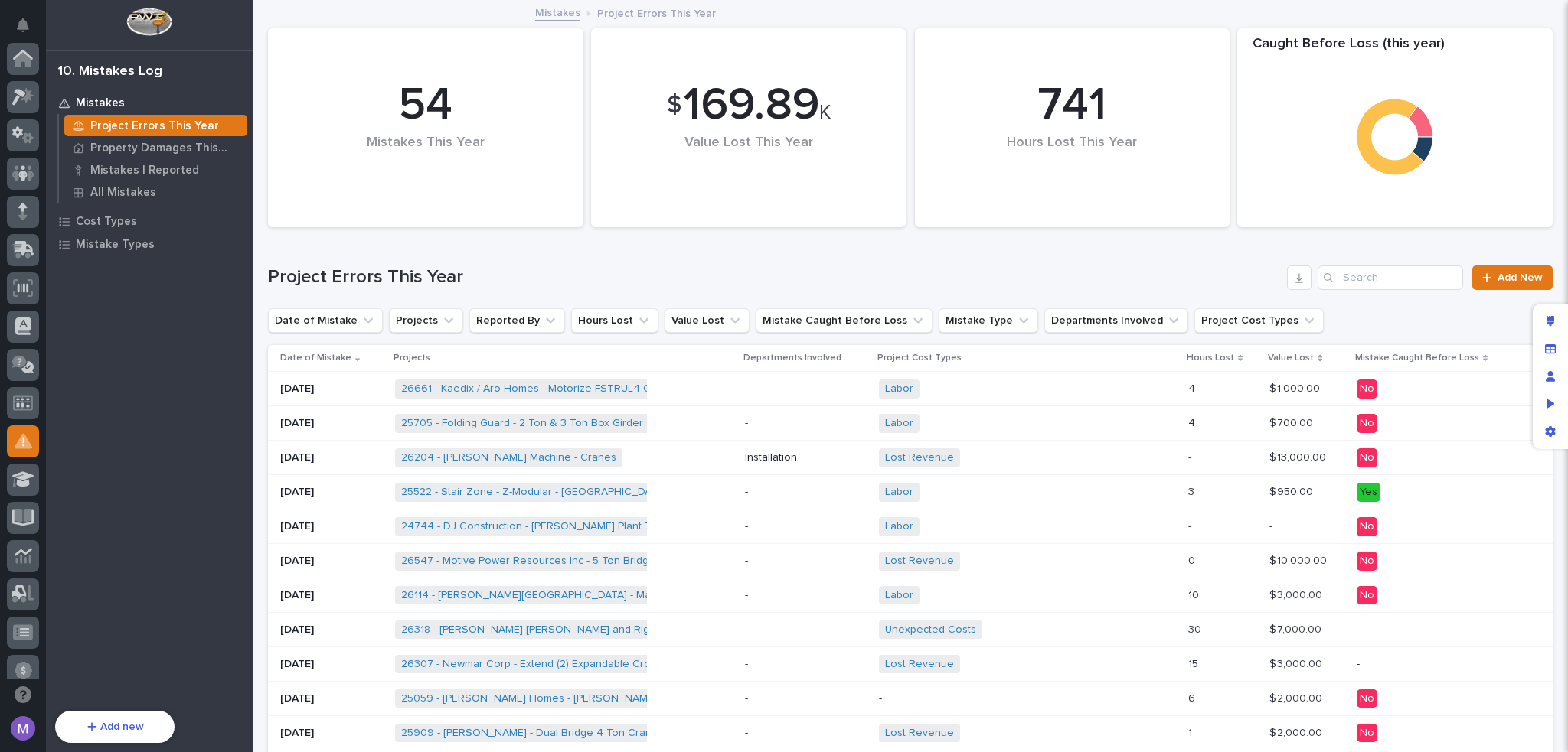
scroll to position [383, 0]
click at [162, 146] on p "Property Damages This Year" at bounding box center [166, 148] width 150 height 13
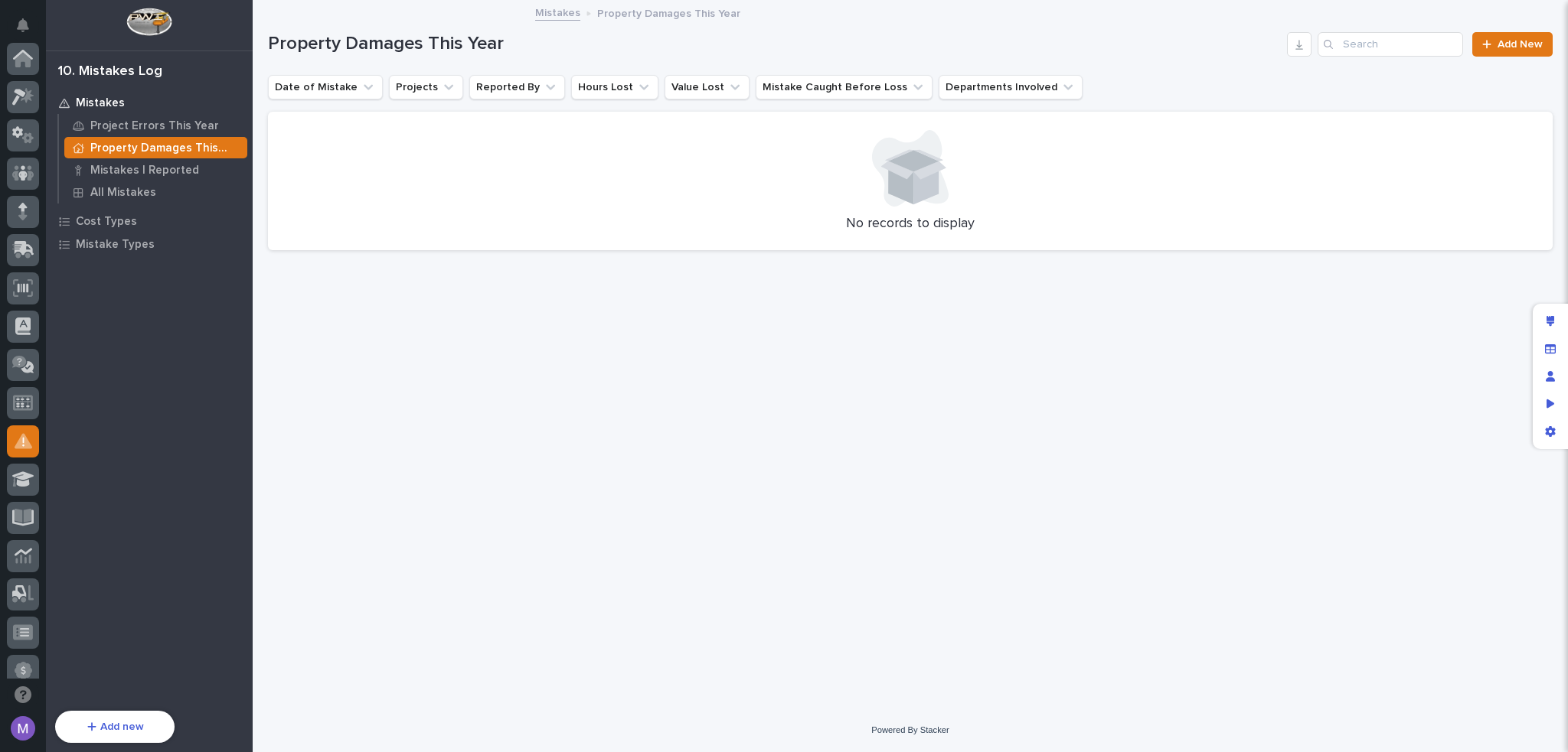
scroll to position [383, 0]
click at [1552, 427] on icon "App settings" at bounding box center [1549, 431] width 10 height 10
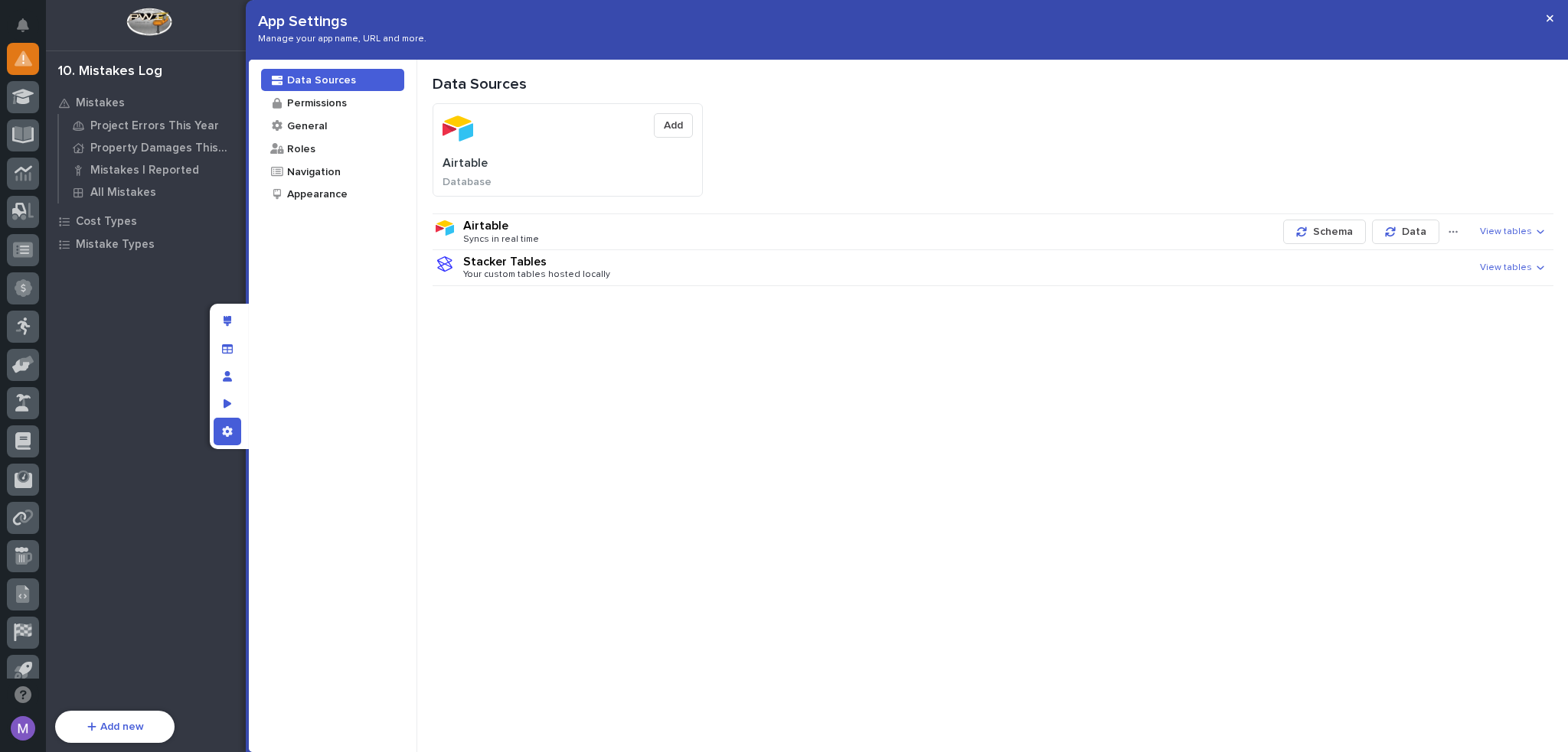
click at [604, 228] on div "Airtable Syncs in real time" at bounding box center [869, 231] width 814 height 26
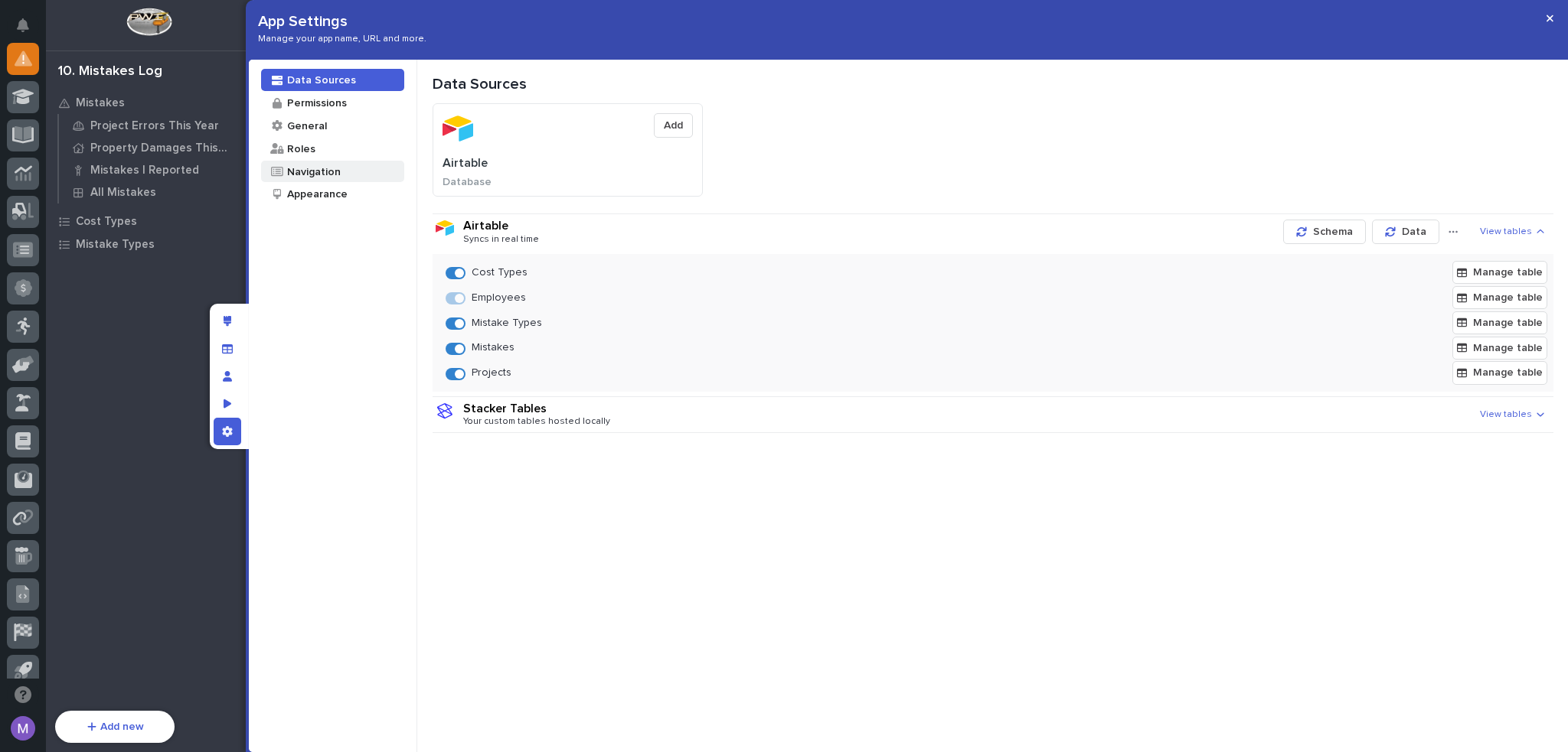
click at [303, 166] on div "Navigation" at bounding box center [313, 171] width 55 height 14
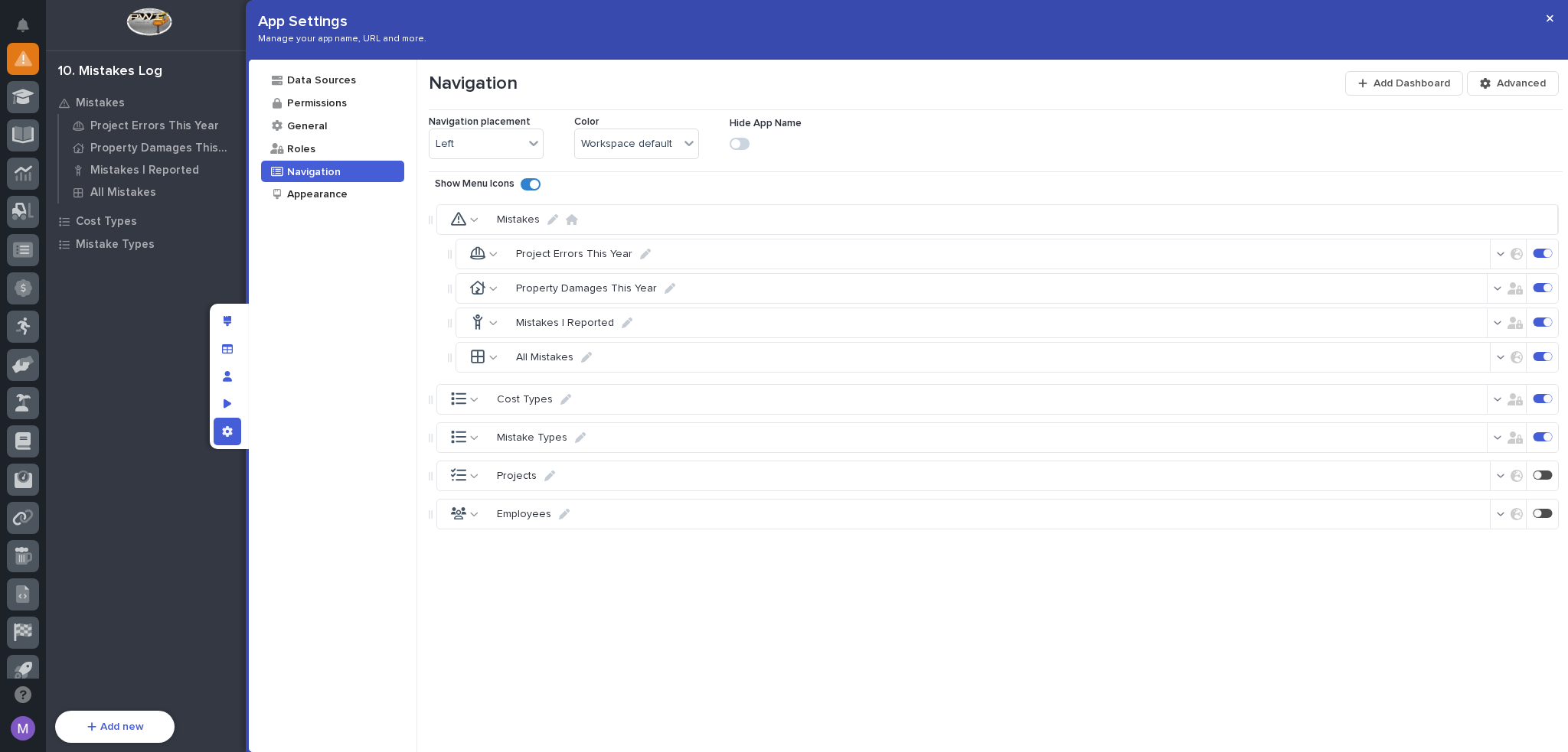
click at [1507, 291] on icon "button" at bounding box center [1515, 288] width 15 height 12
click at [1410, 346] on span "All users" at bounding box center [1399, 345] width 41 height 12
click at [1400, 563] on div "Mistakes Project Errors This Year Property Damages This Year Mistakes I Reporte…" at bounding box center [995, 451] width 1134 height 509
click at [213, 435] on div "App settings" at bounding box center [227, 431] width 28 height 28
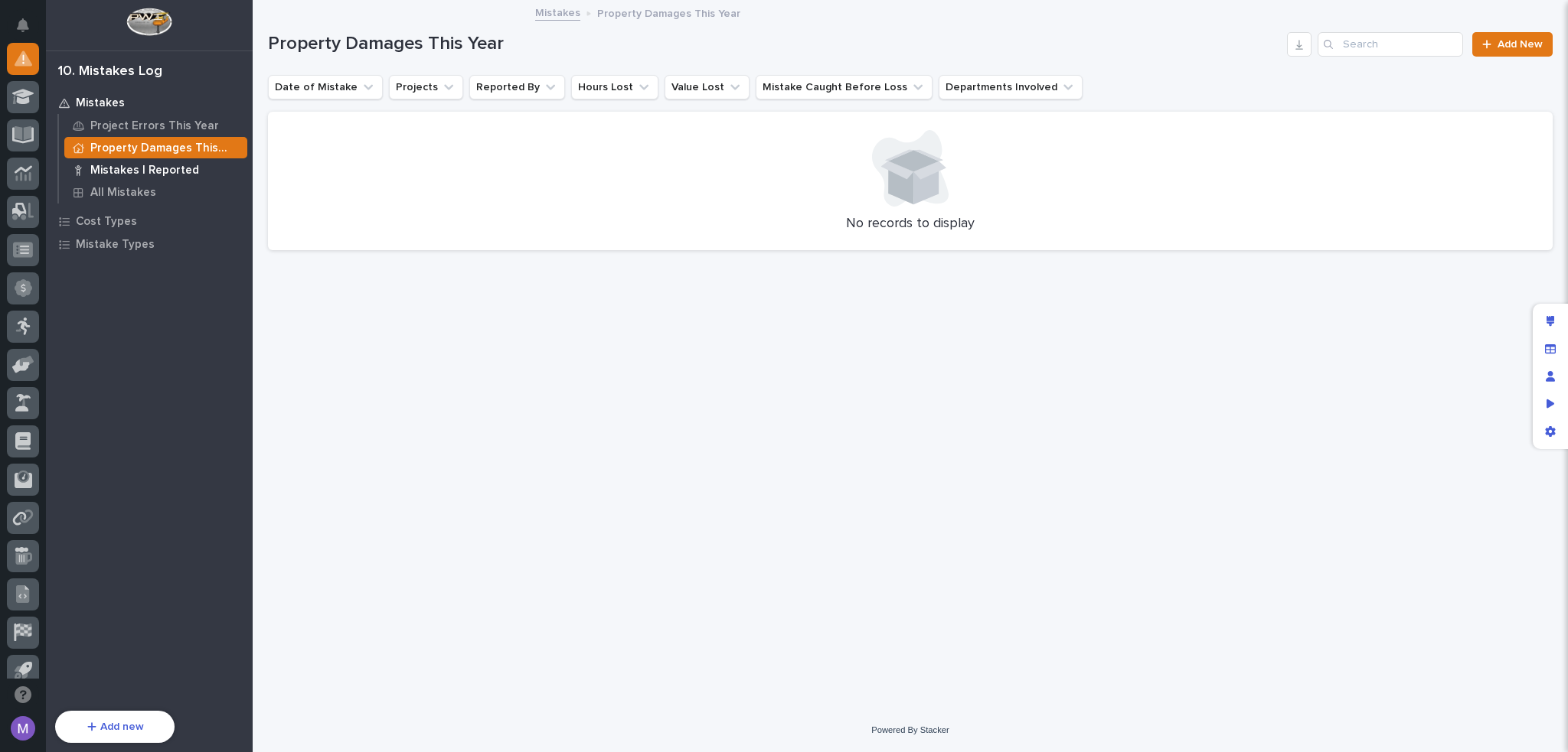
click at [123, 174] on p "Mistakes I Reported" at bounding box center [145, 170] width 109 height 13
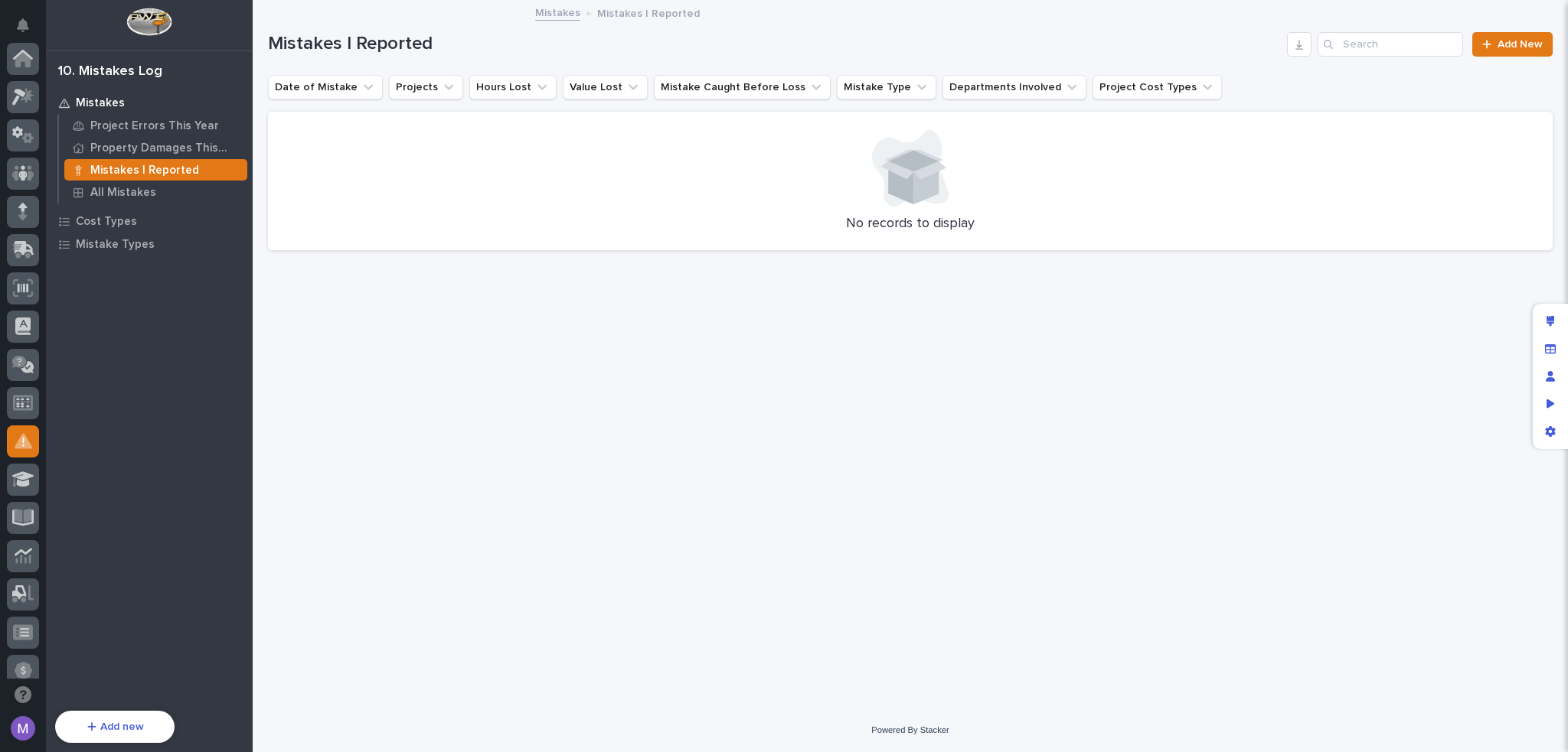
scroll to position [383, 0]
click at [122, 186] on p "All Mistakes" at bounding box center [123, 192] width 66 height 13
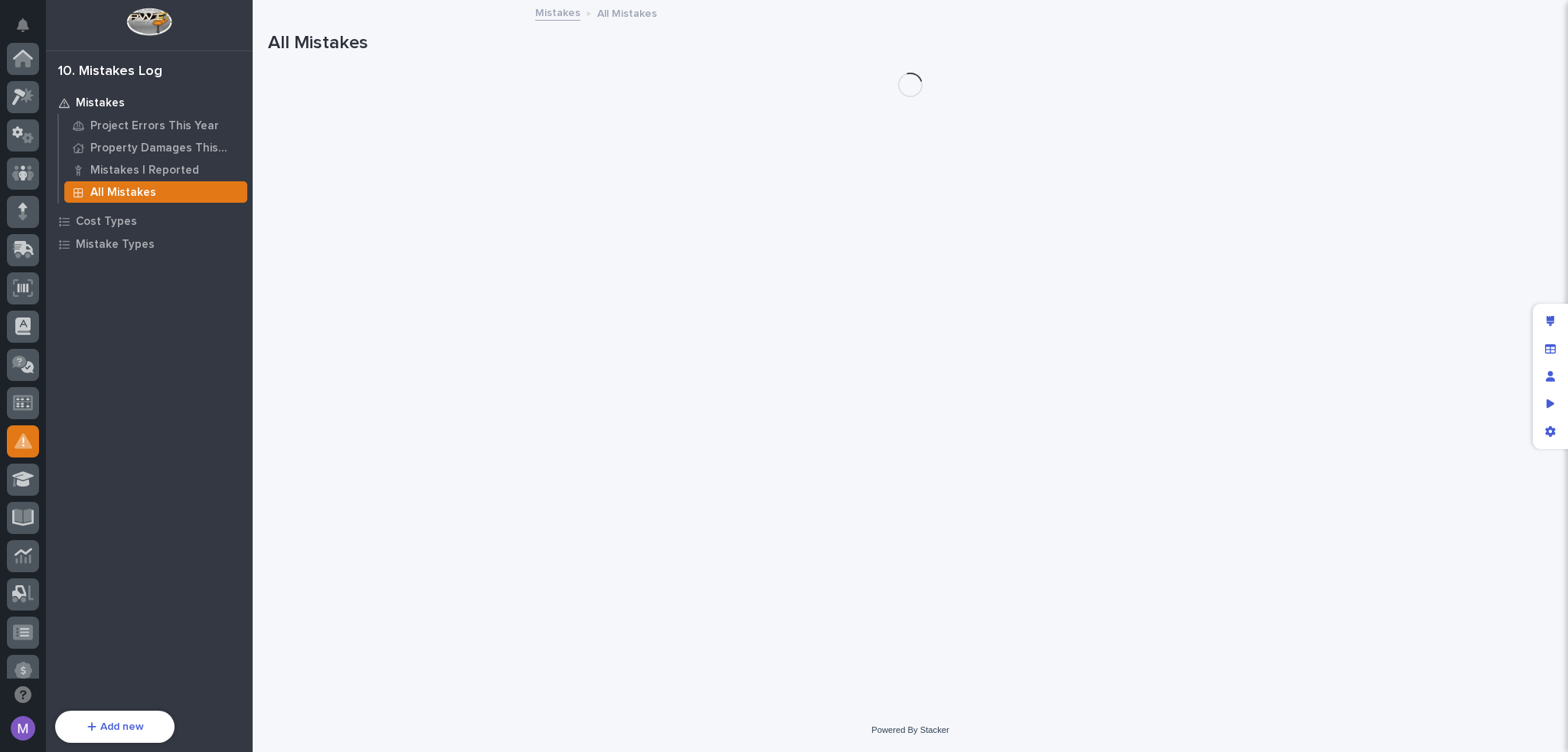
scroll to position [383, 0]
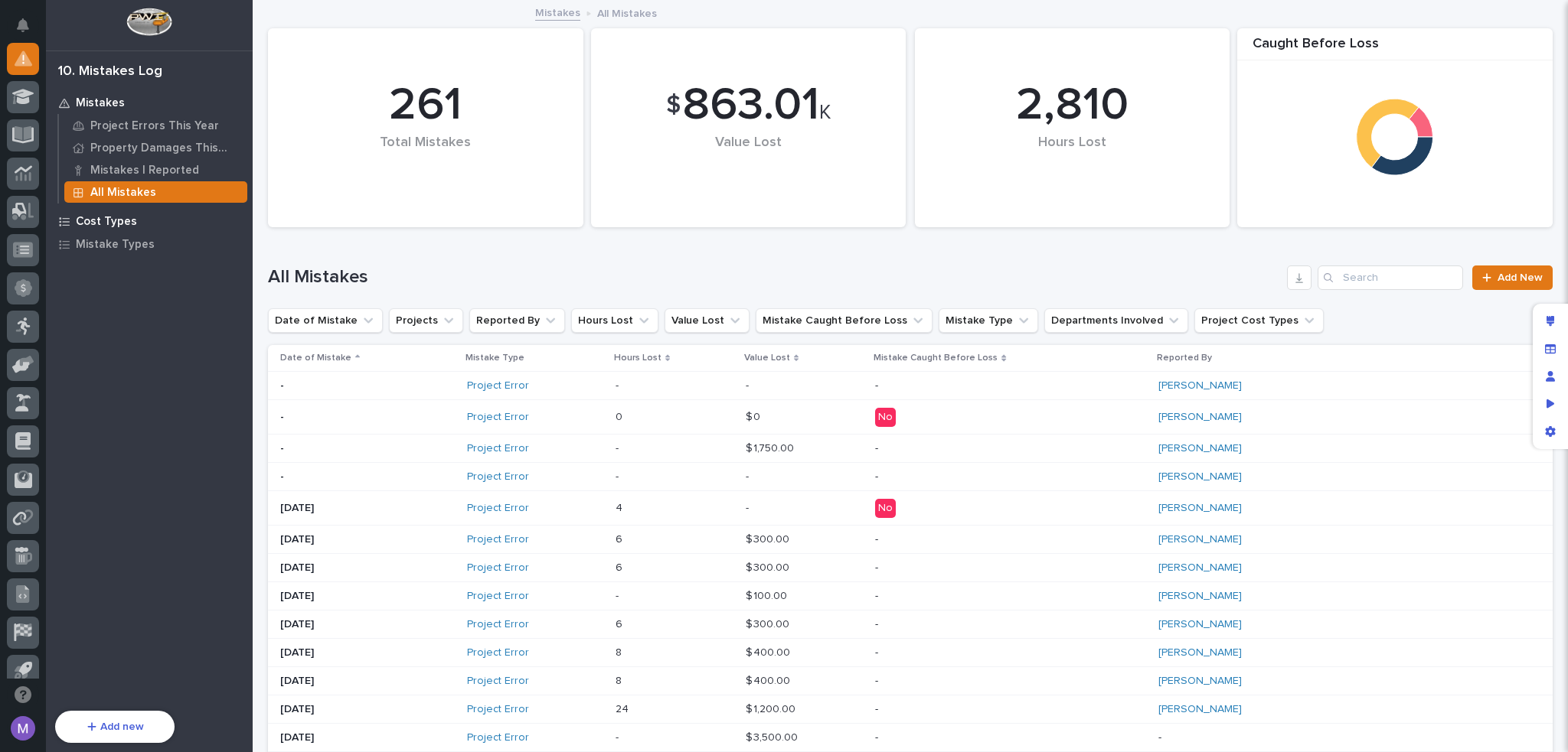
click at [111, 221] on p "Cost Types" at bounding box center [107, 222] width 61 height 13
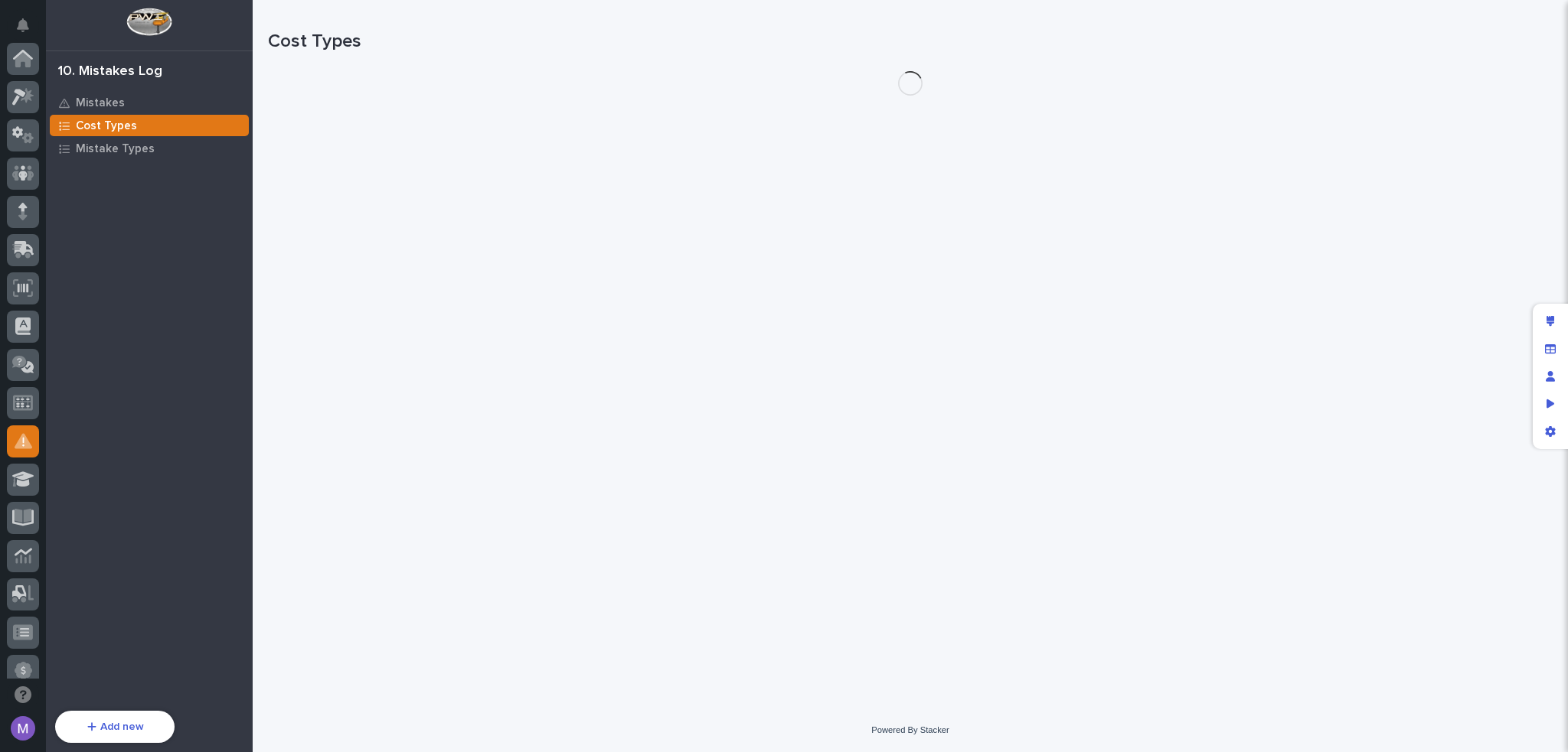
scroll to position [383, 0]
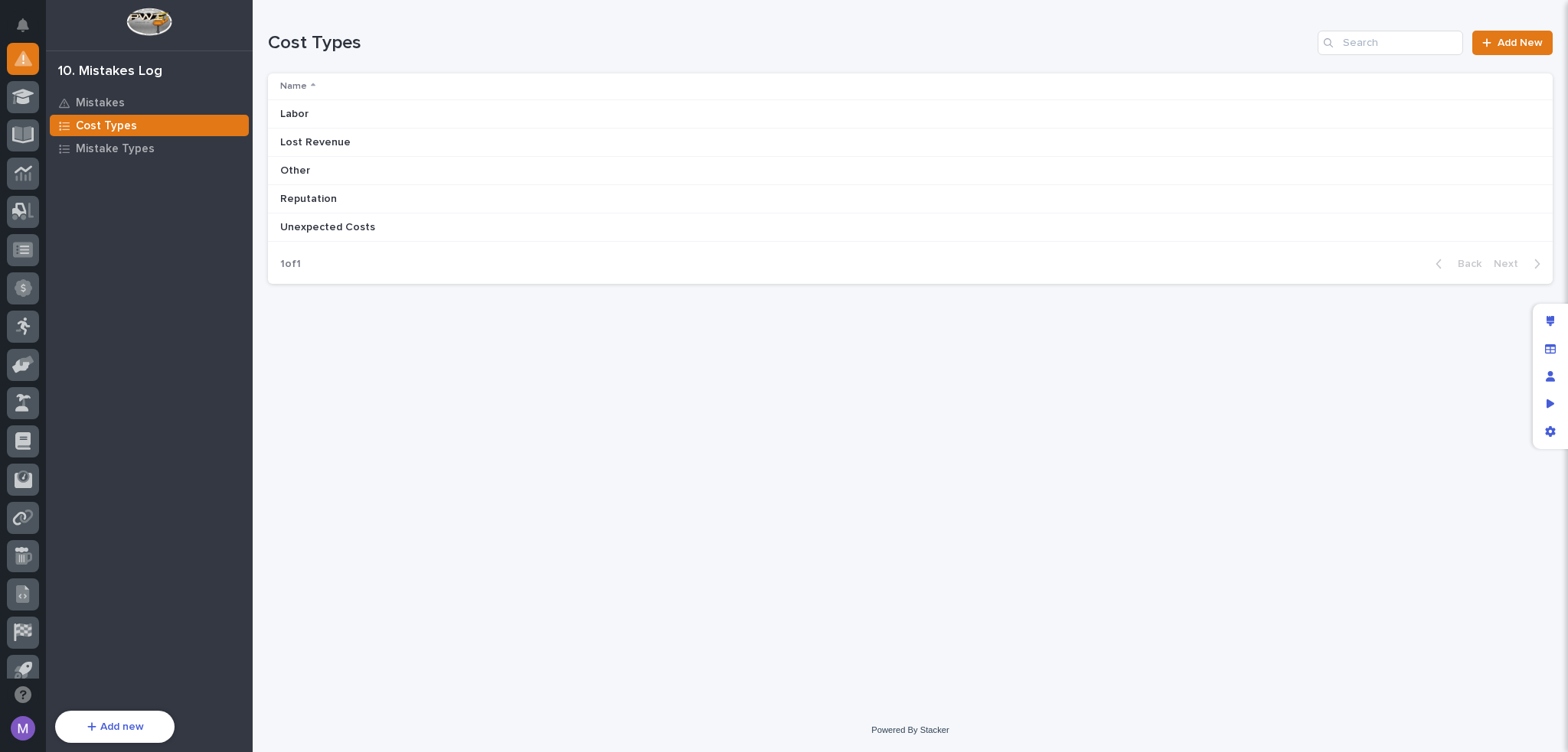
click at [1195, 117] on div "Labor Labor" at bounding box center [903, 114] width 1248 height 26
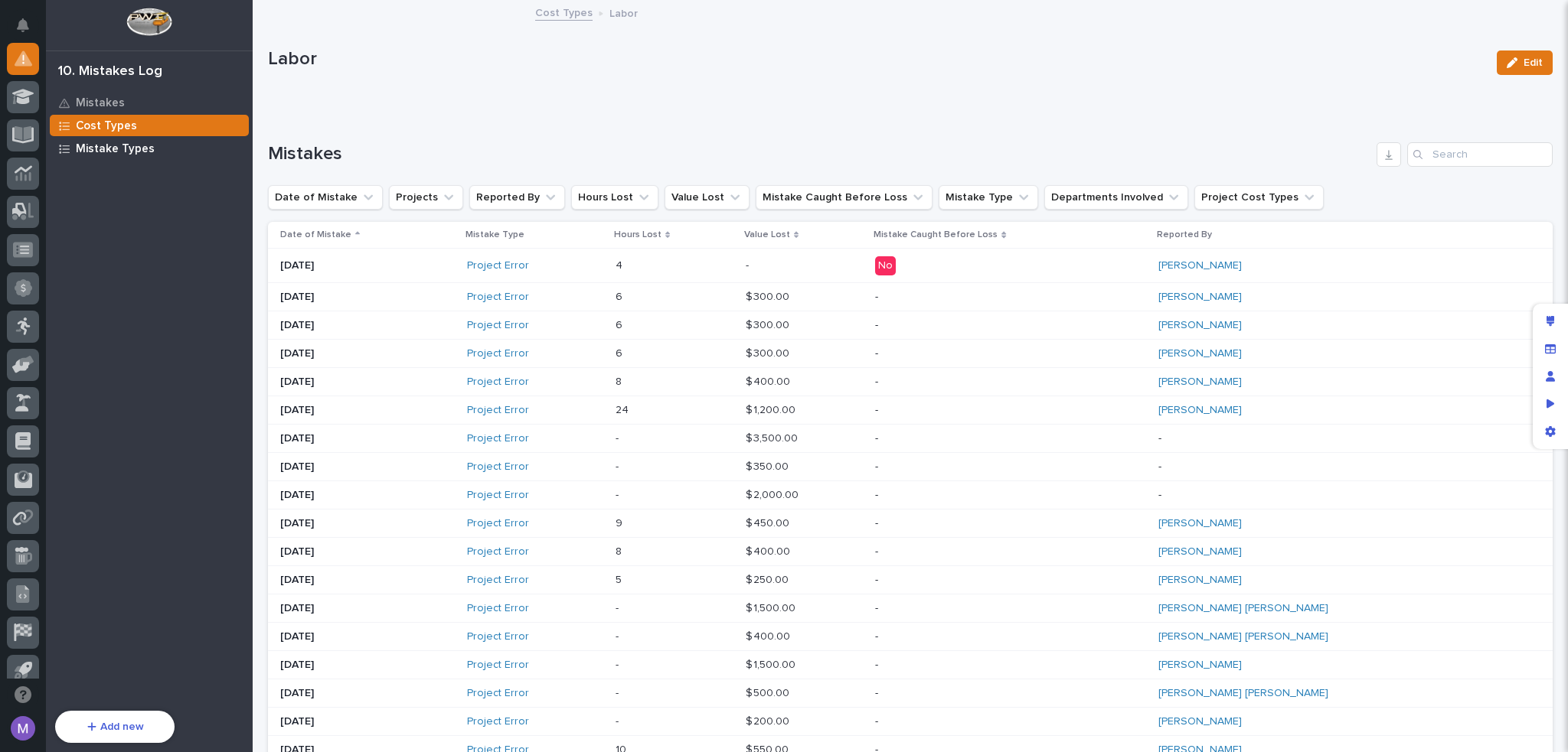
click at [131, 149] on p "Mistake Types" at bounding box center [115, 149] width 79 height 13
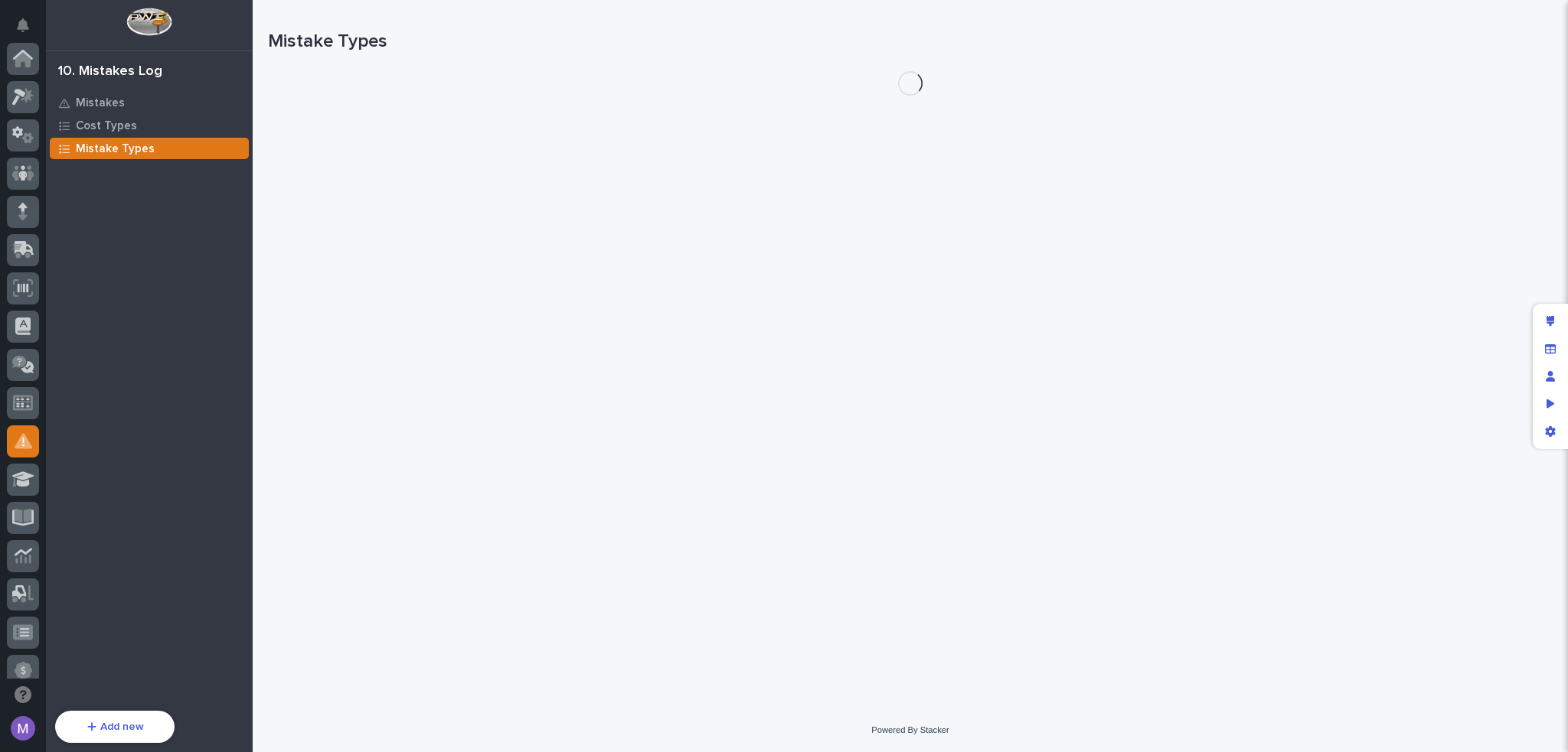
scroll to position [383, 0]
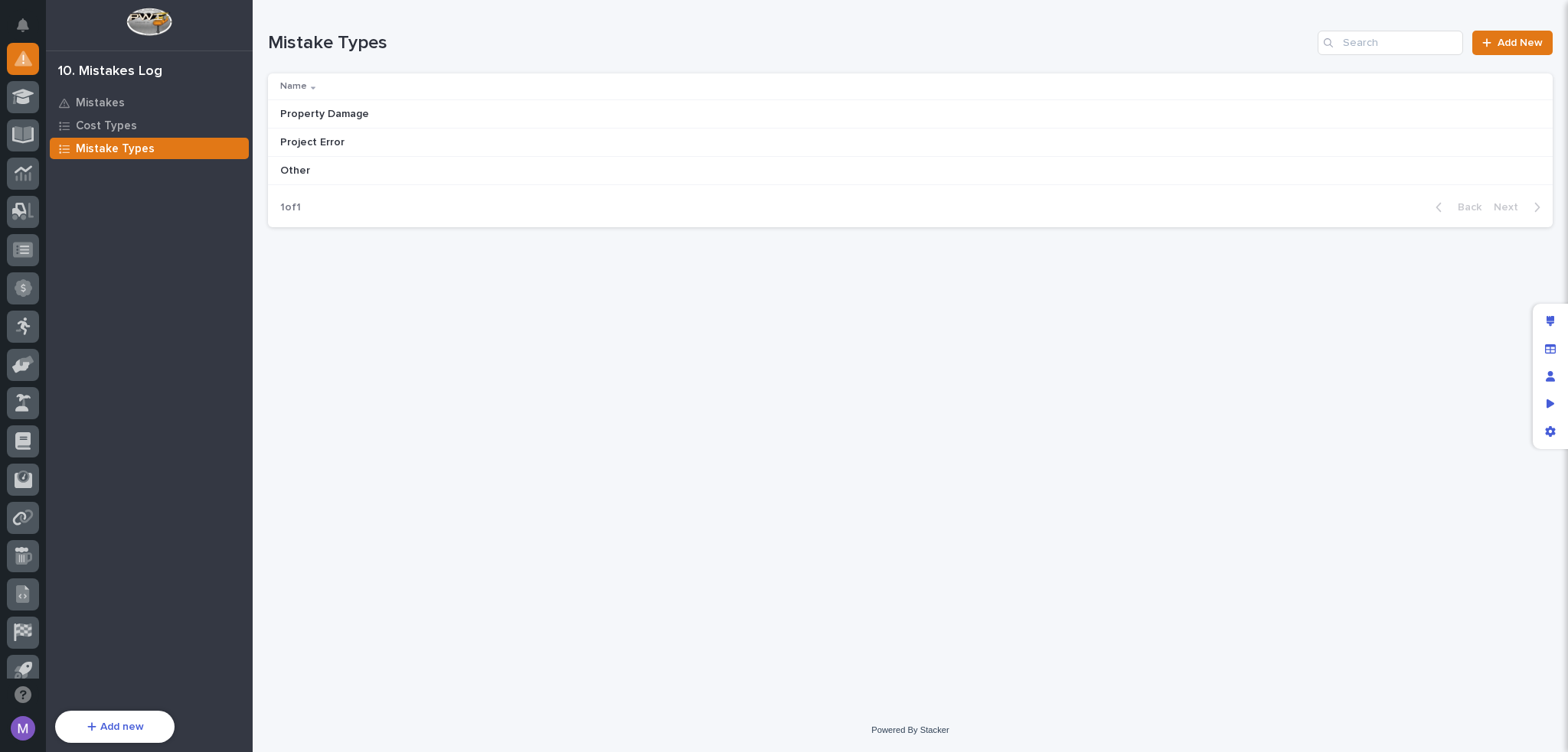
click at [666, 115] on div "Property Damage Property Damage" at bounding box center [903, 114] width 1248 height 26
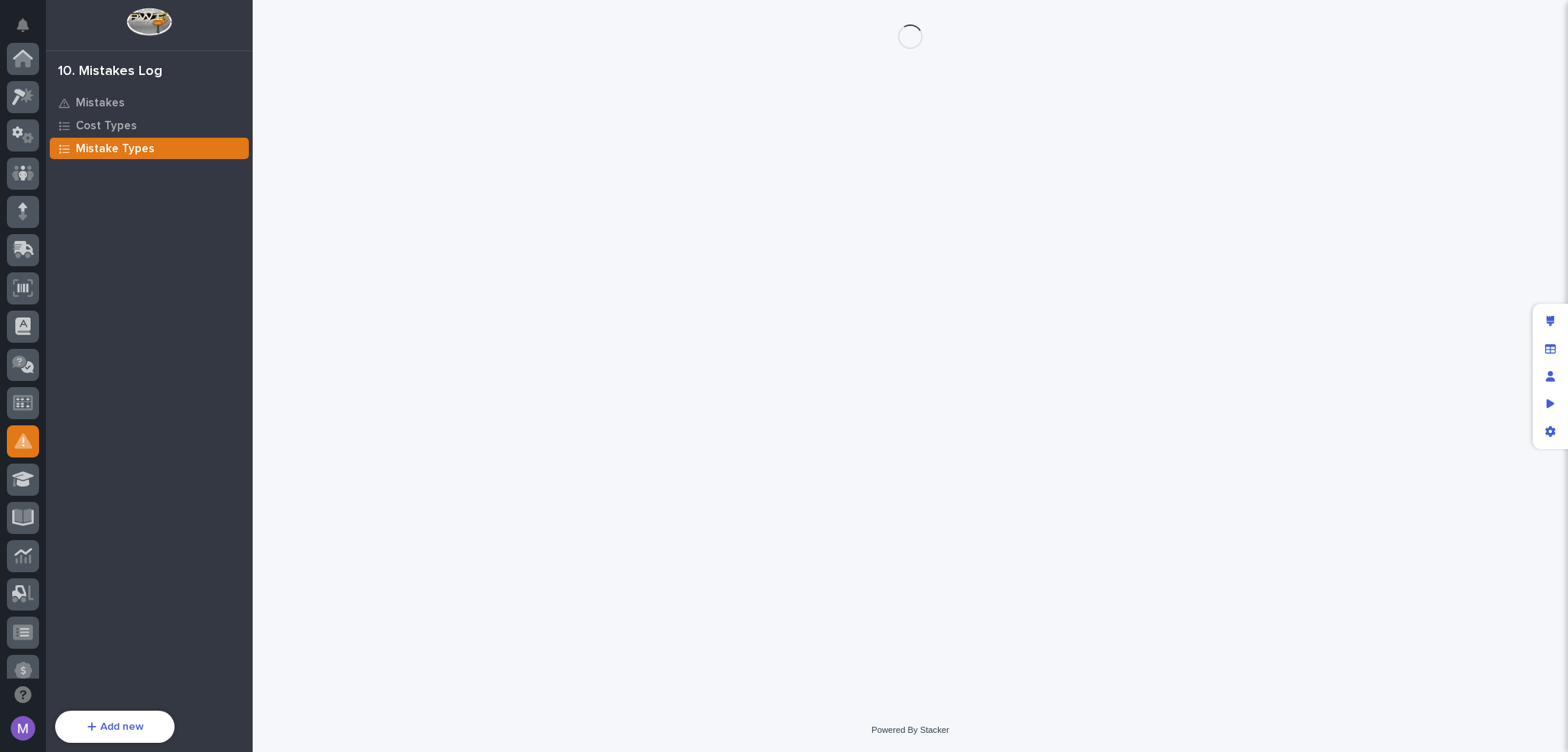
scroll to position [383, 0]
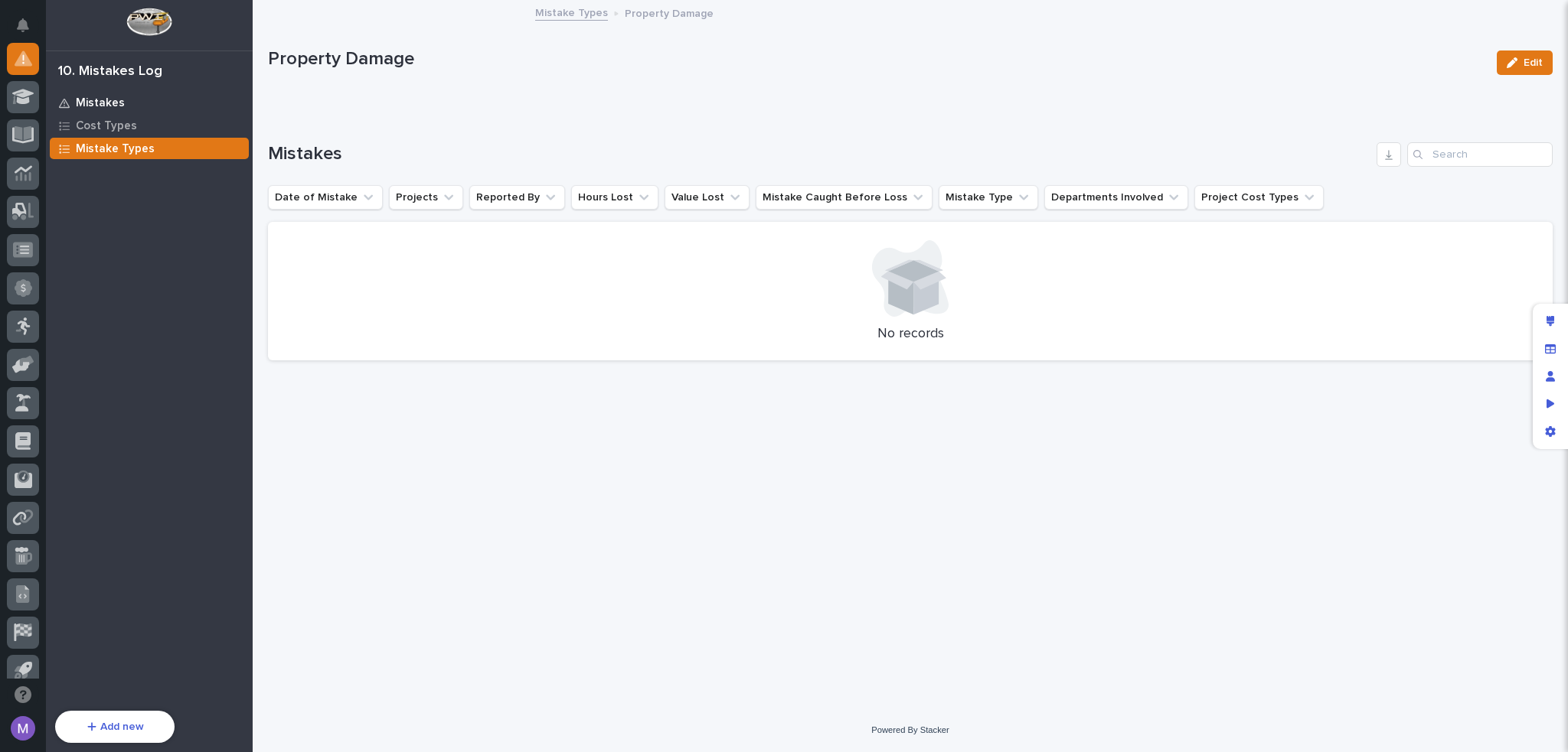
click at [91, 100] on p "Mistakes" at bounding box center [100, 103] width 49 height 13
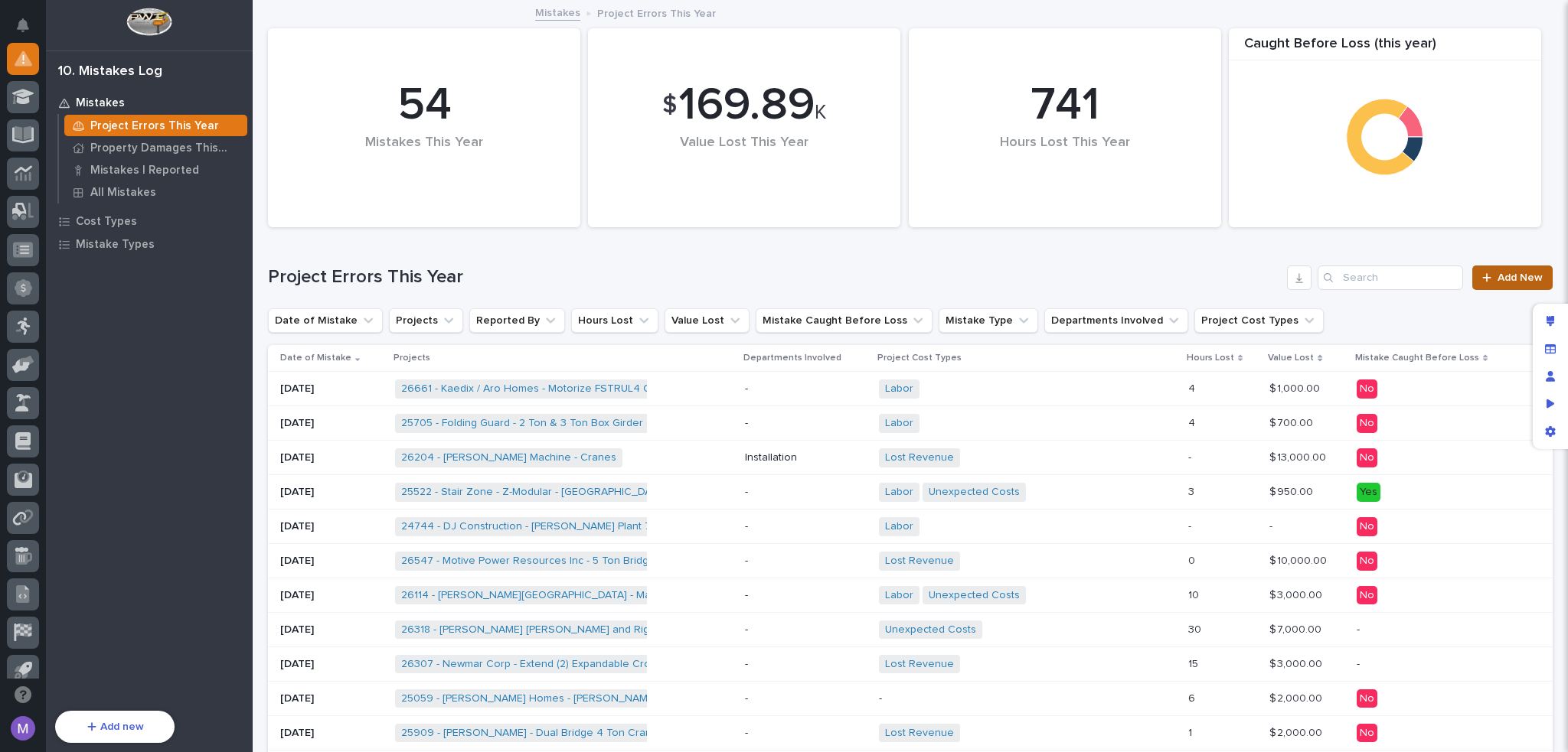
click at [1506, 283] on span "Add New" at bounding box center [1519, 277] width 45 height 10
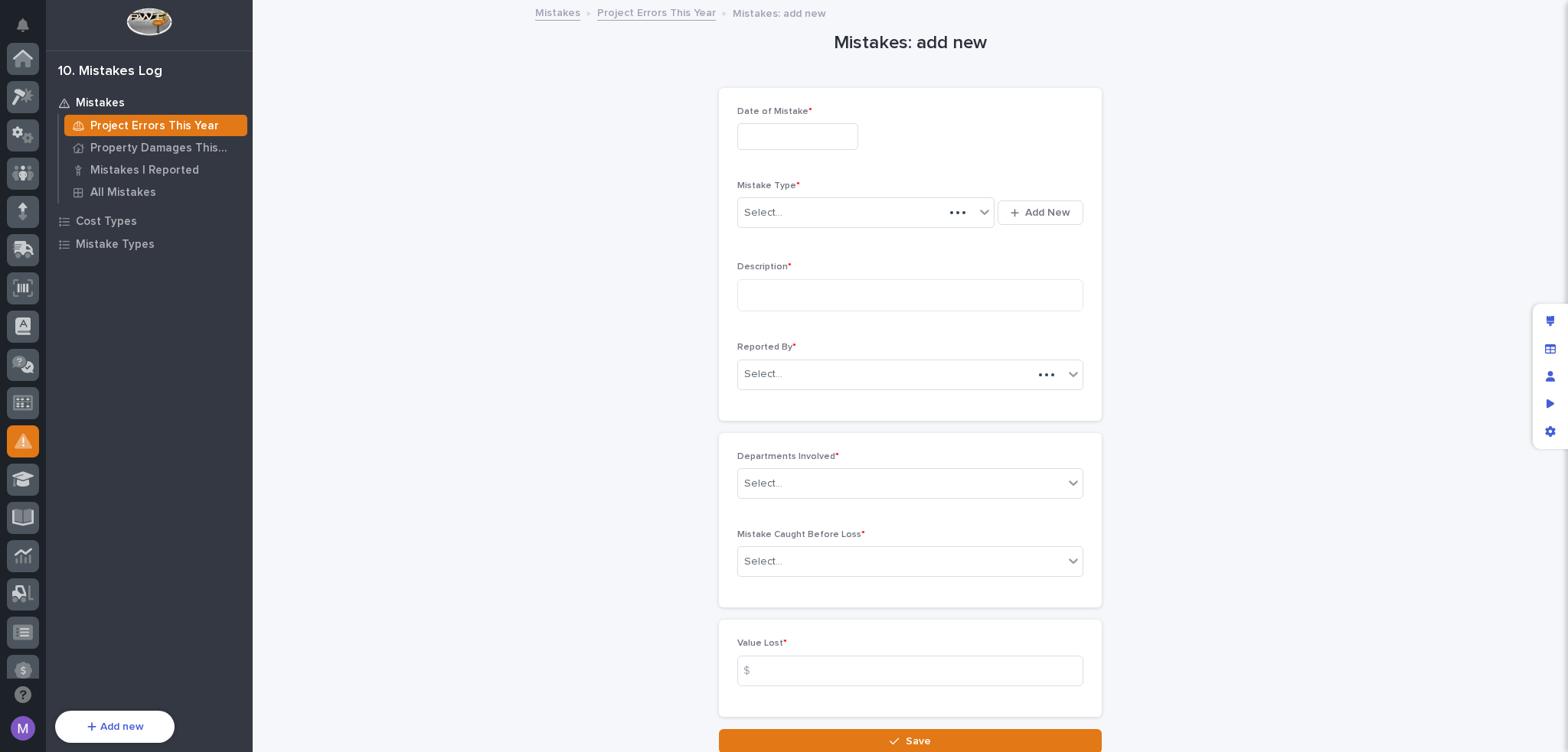
scroll to position [383, 0]
click at [836, 152] on div "Date of Mistake *" at bounding box center [909, 134] width 346 height 56
click at [834, 145] on input "text" at bounding box center [797, 136] width 121 height 27
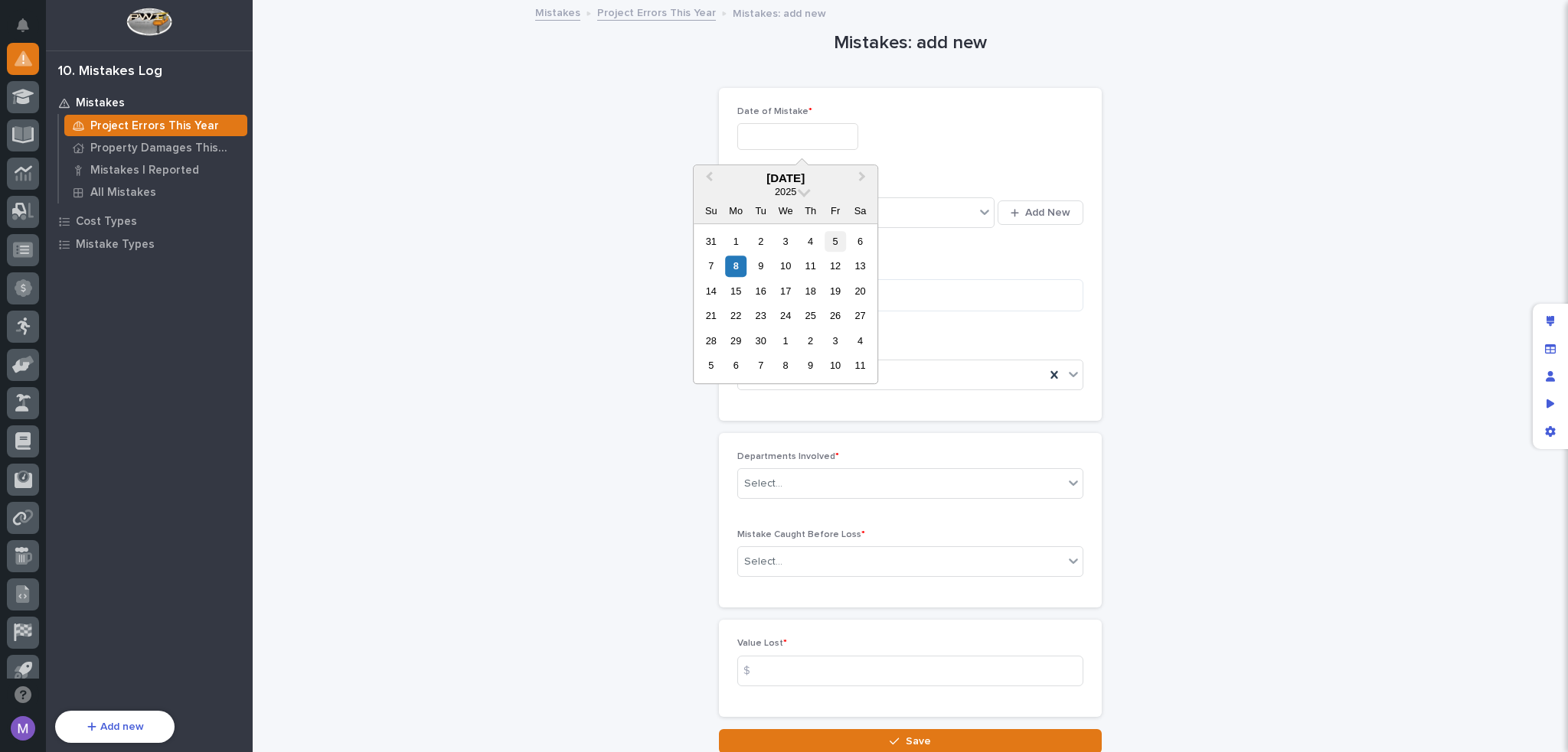
click at [833, 235] on div "5" at bounding box center [836, 242] width 21 height 21
type input "**********"
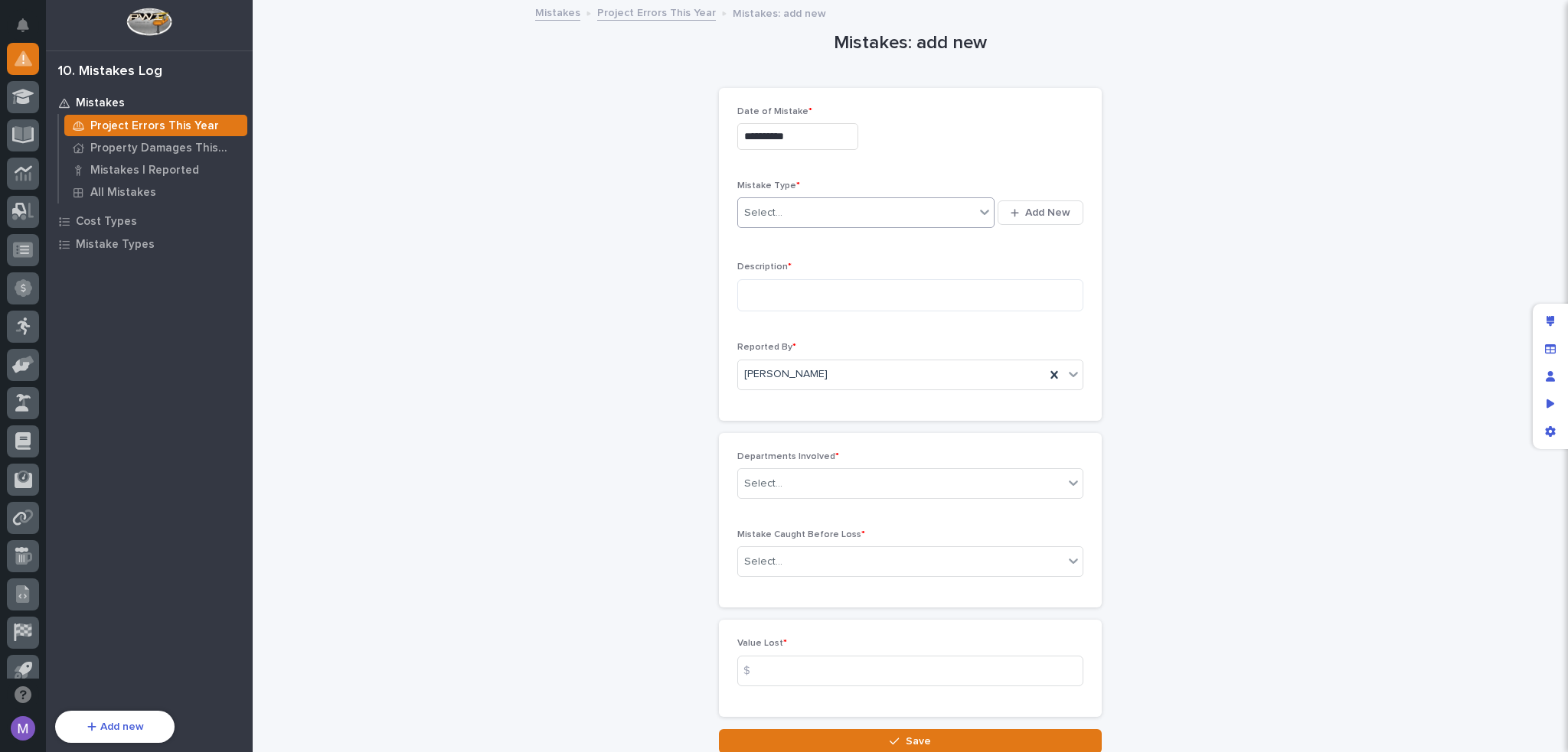
click at [803, 205] on div "Select..." at bounding box center [856, 213] width 236 height 26
click at [780, 271] on div "Project Error" at bounding box center [860, 268] width 256 height 27
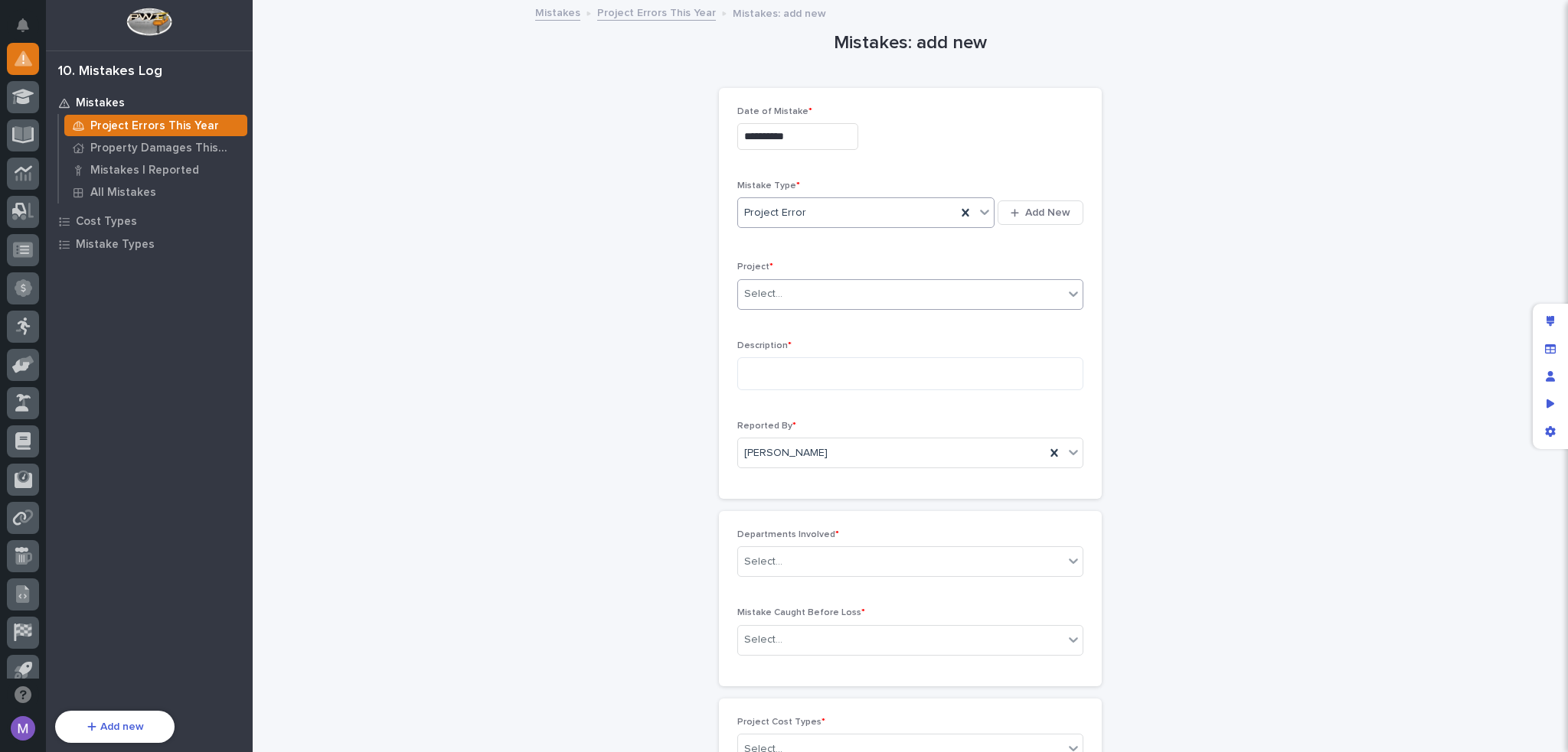
click at [795, 291] on div "Select..." at bounding box center [901, 294] width 326 height 26
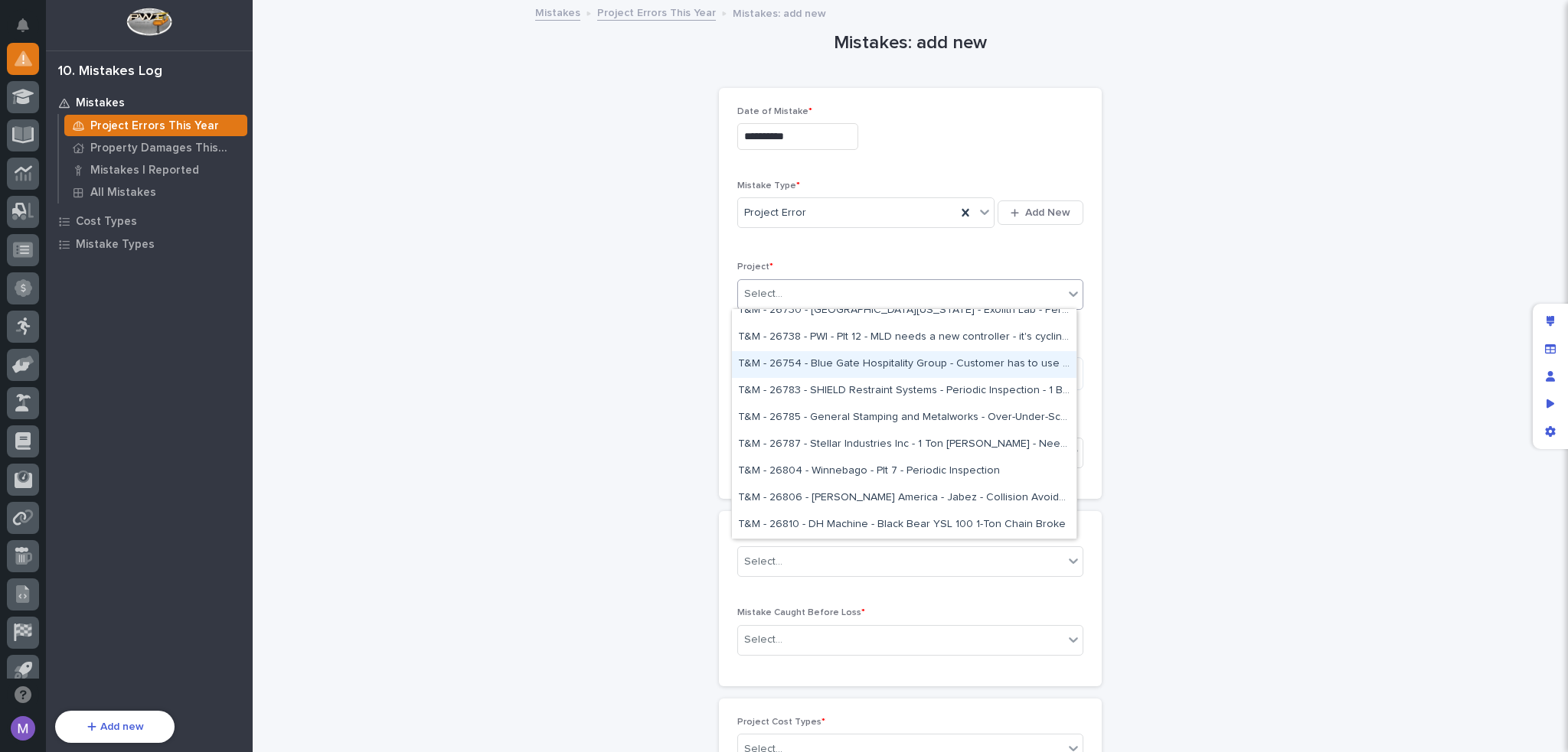
click at [869, 369] on div "T&M - 26754 - Blue Gate Hospitality Group - Customer has to use the phase rever…" at bounding box center [904, 365] width 345 height 27
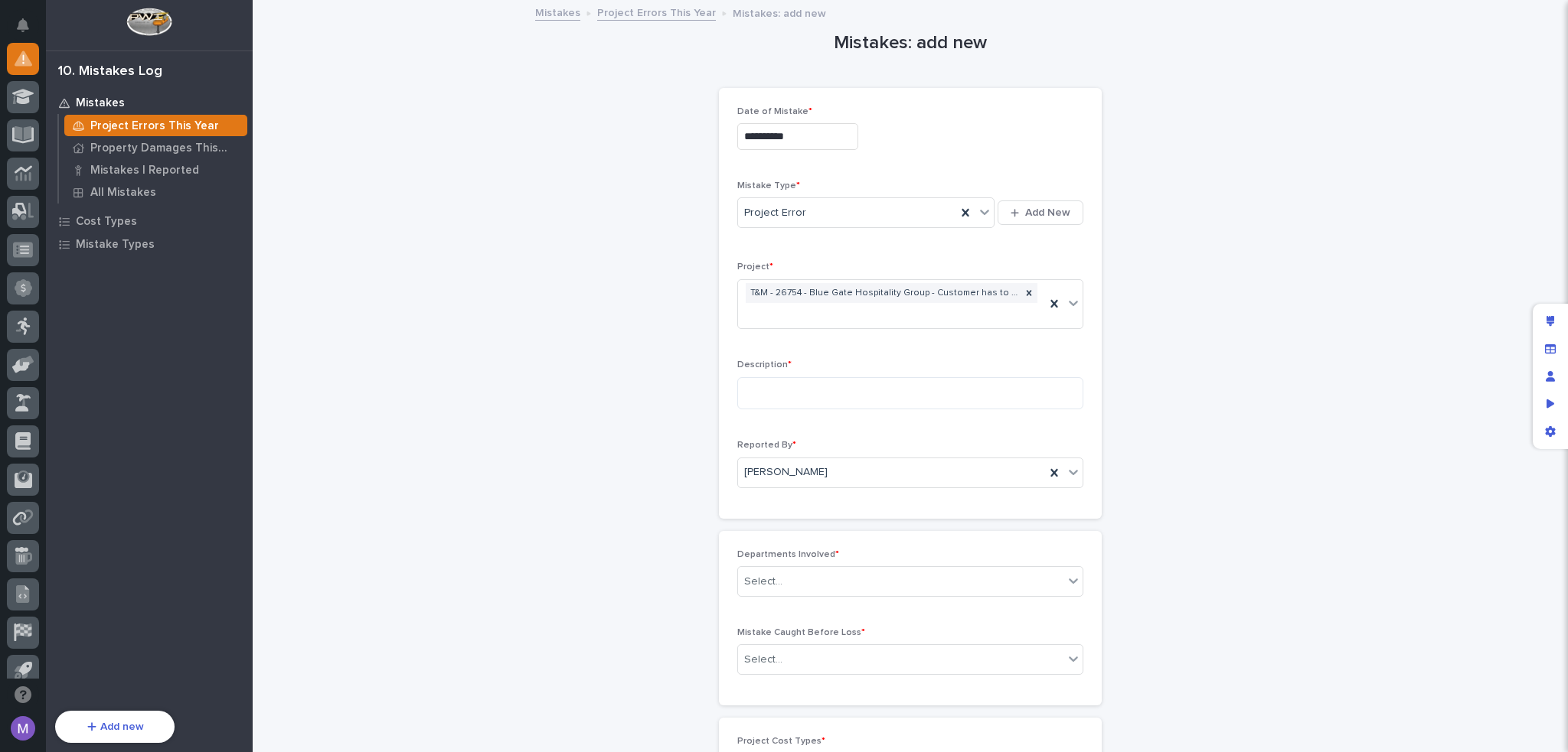
click at [819, 373] on div "Description *" at bounding box center [909, 390] width 346 height 62
click at [812, 396] on textarea at bounding box center [909, 393] width 346 height 33
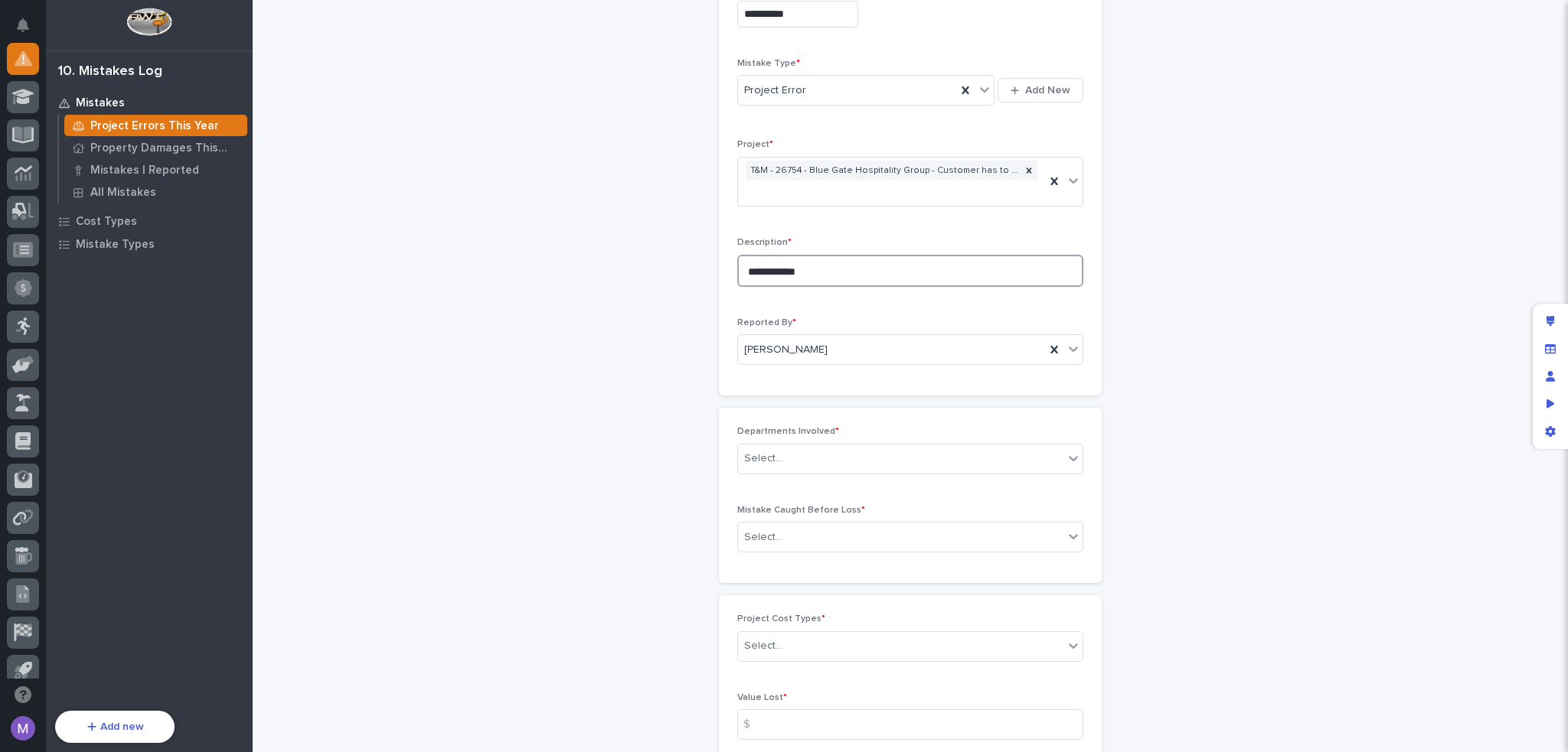
scroll to position [153, 0]
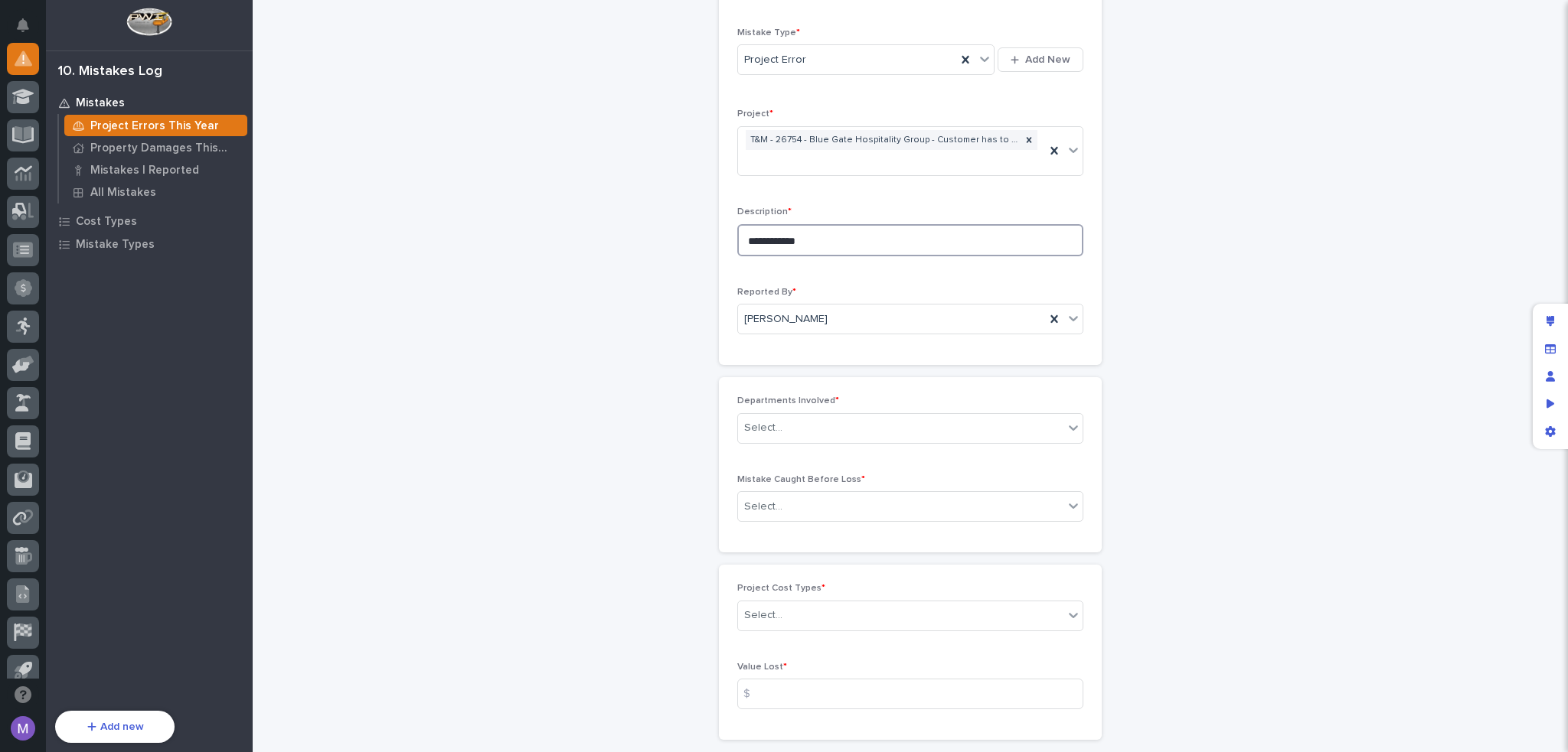
type textarea "**********"
click at [824, 410] on div "Departments Involved * Select..." at bounding box center [909, 425] width 346 height 60
click at [826, 425] on div "Select..." at bounding box center [901, 428] width 326 height 26
click at [791, 512] on div "Engineering" at bounding box center [904, 510] width 345 height 27
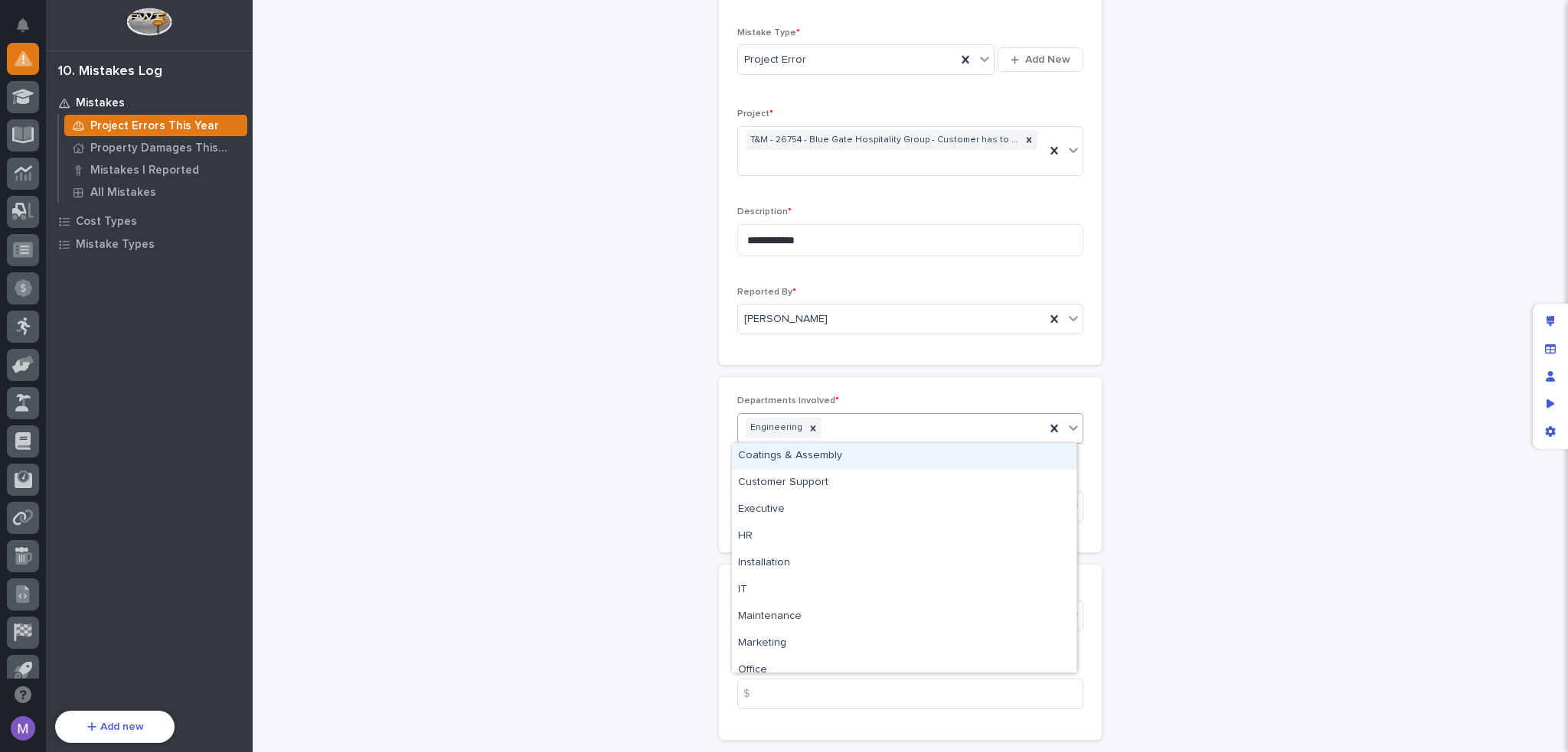
click at [873, 427] on div "Engineering" at bounding box center [891, 428] width 307 height 27
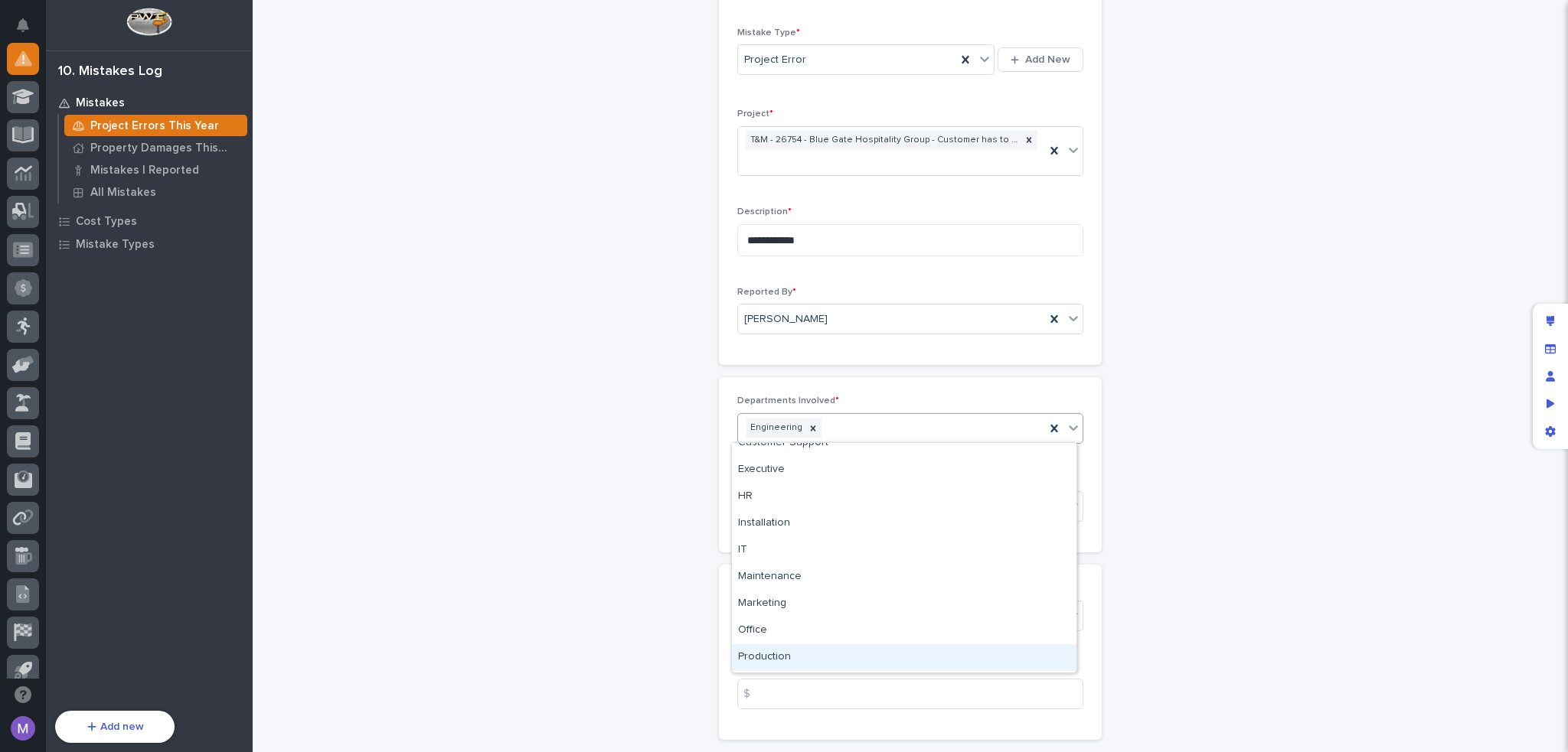
scroll to position [0, 0]
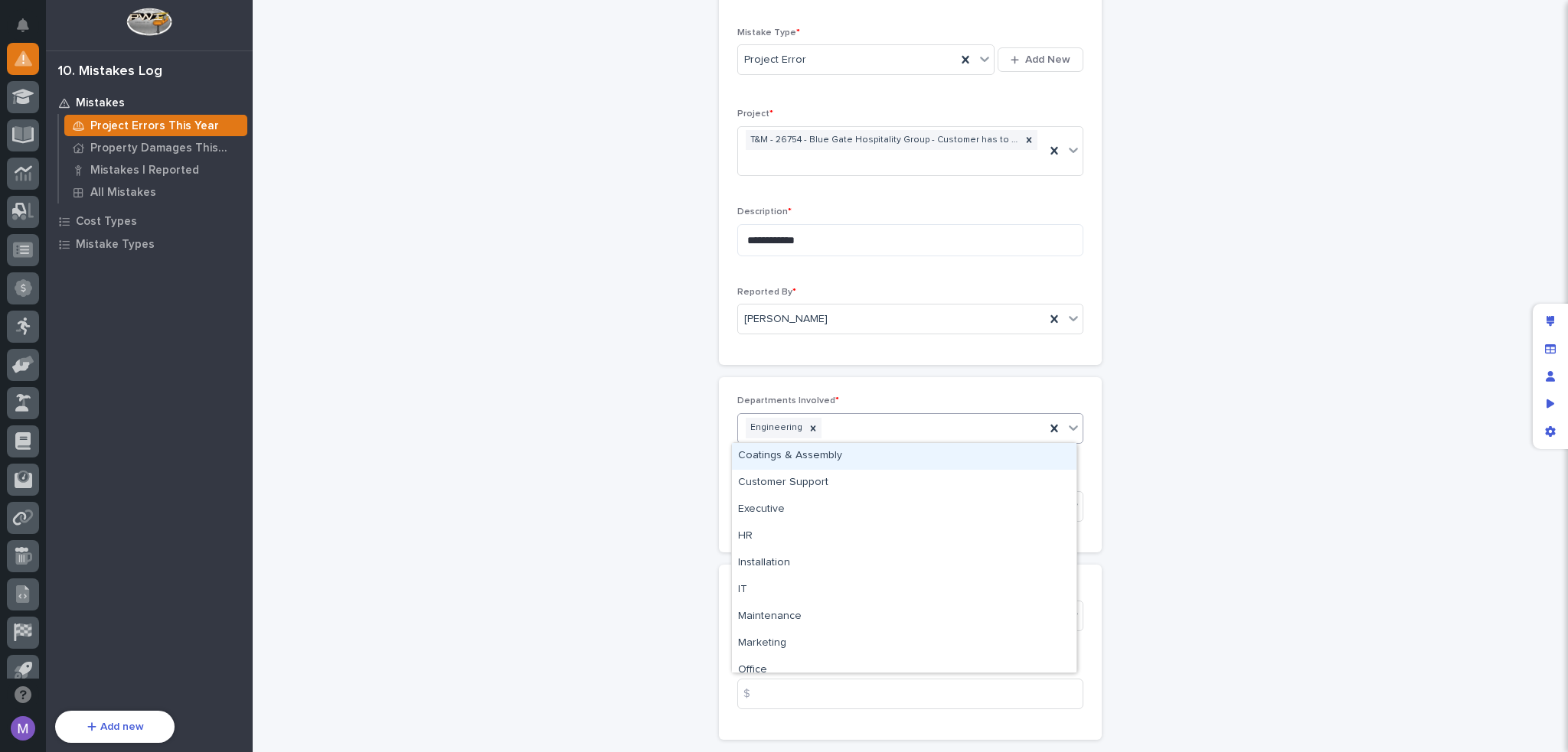
click at [806, 461] on div "Coatings & Assembly" at bounding box center [904, 457] width 345 height 27
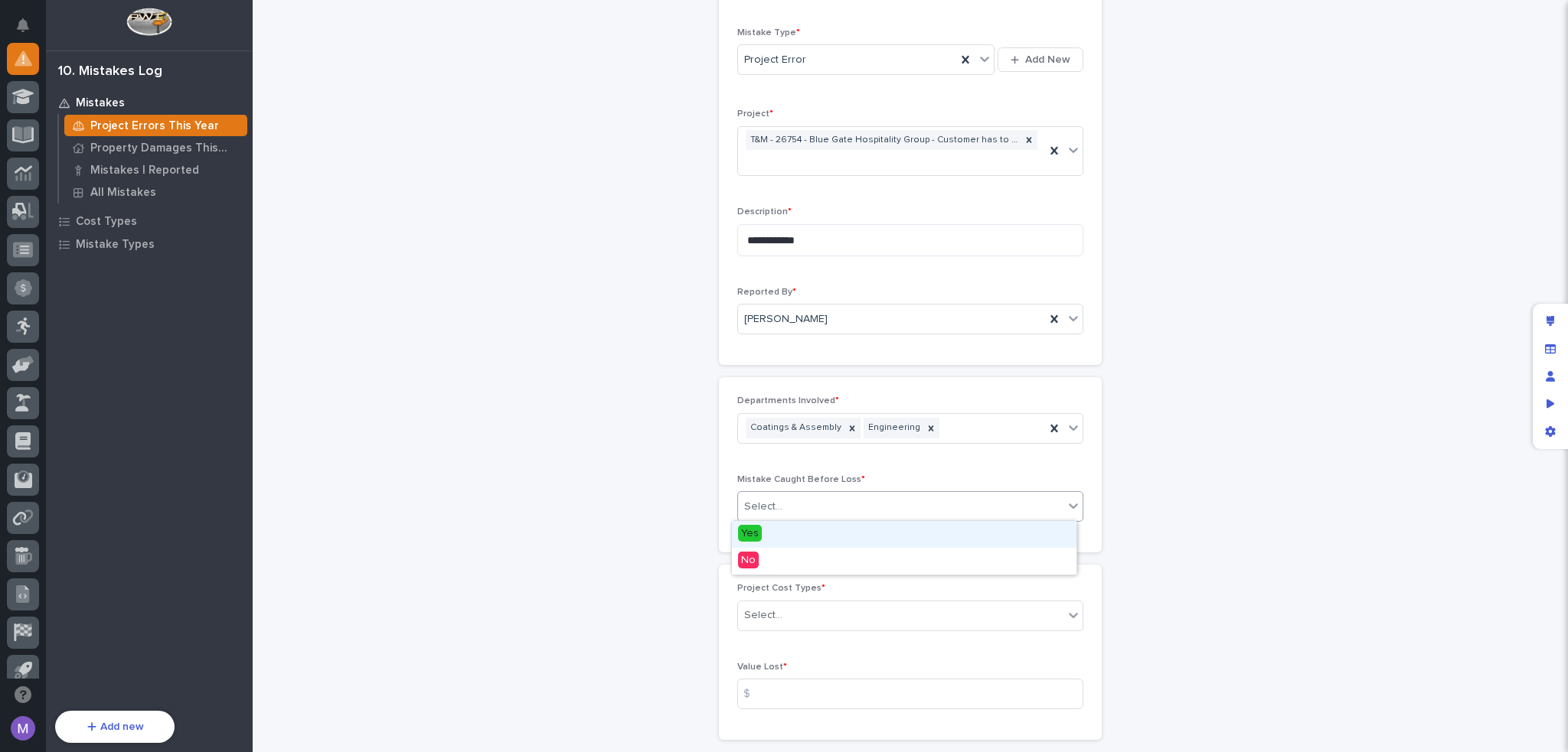
click at [784, 507] on input "text" at bounding box center [784, 507] width 2 height 13
click at [758, 540] on span "Yes" at bounding box center [749, 534] width 24 height 17
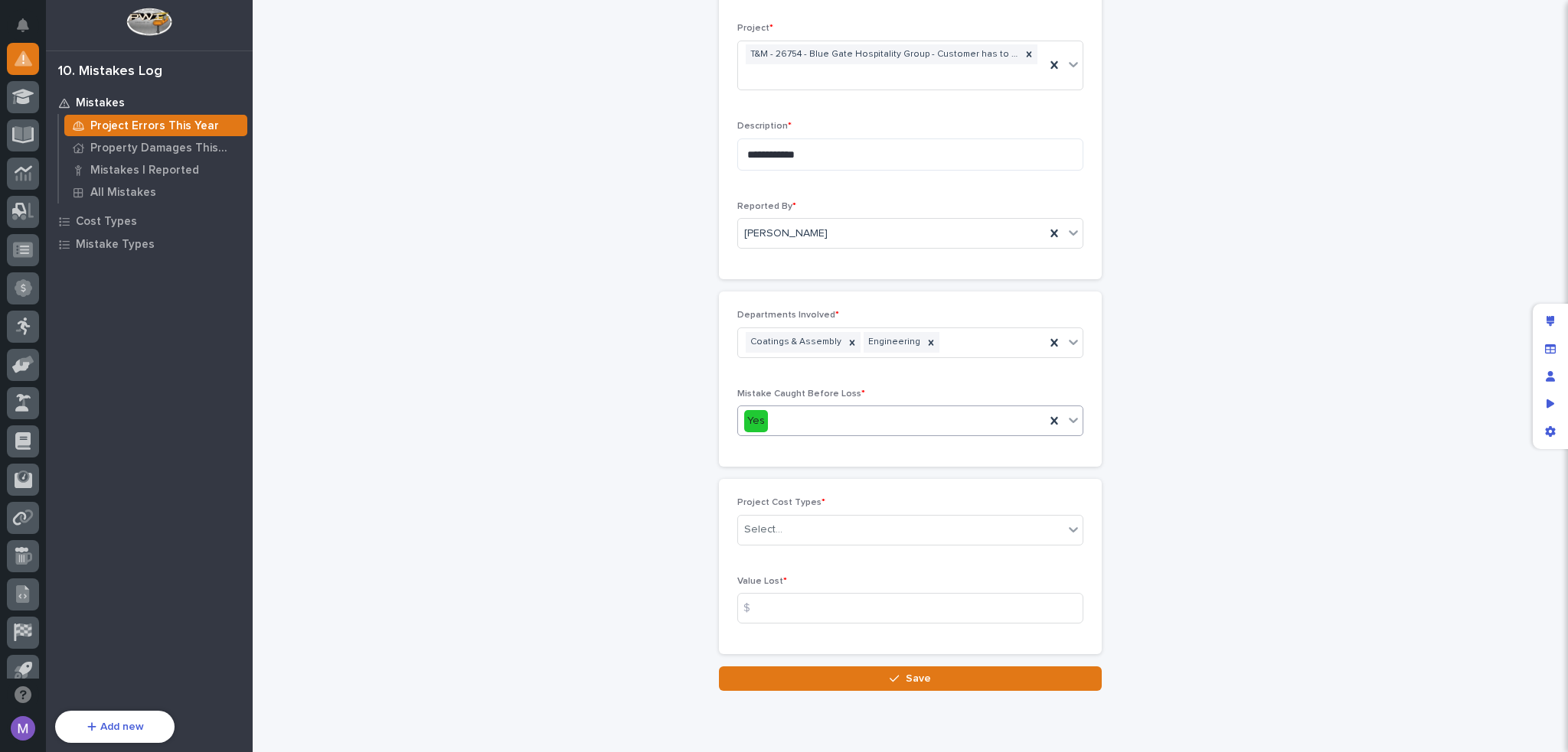
scroll to position [295, 0]
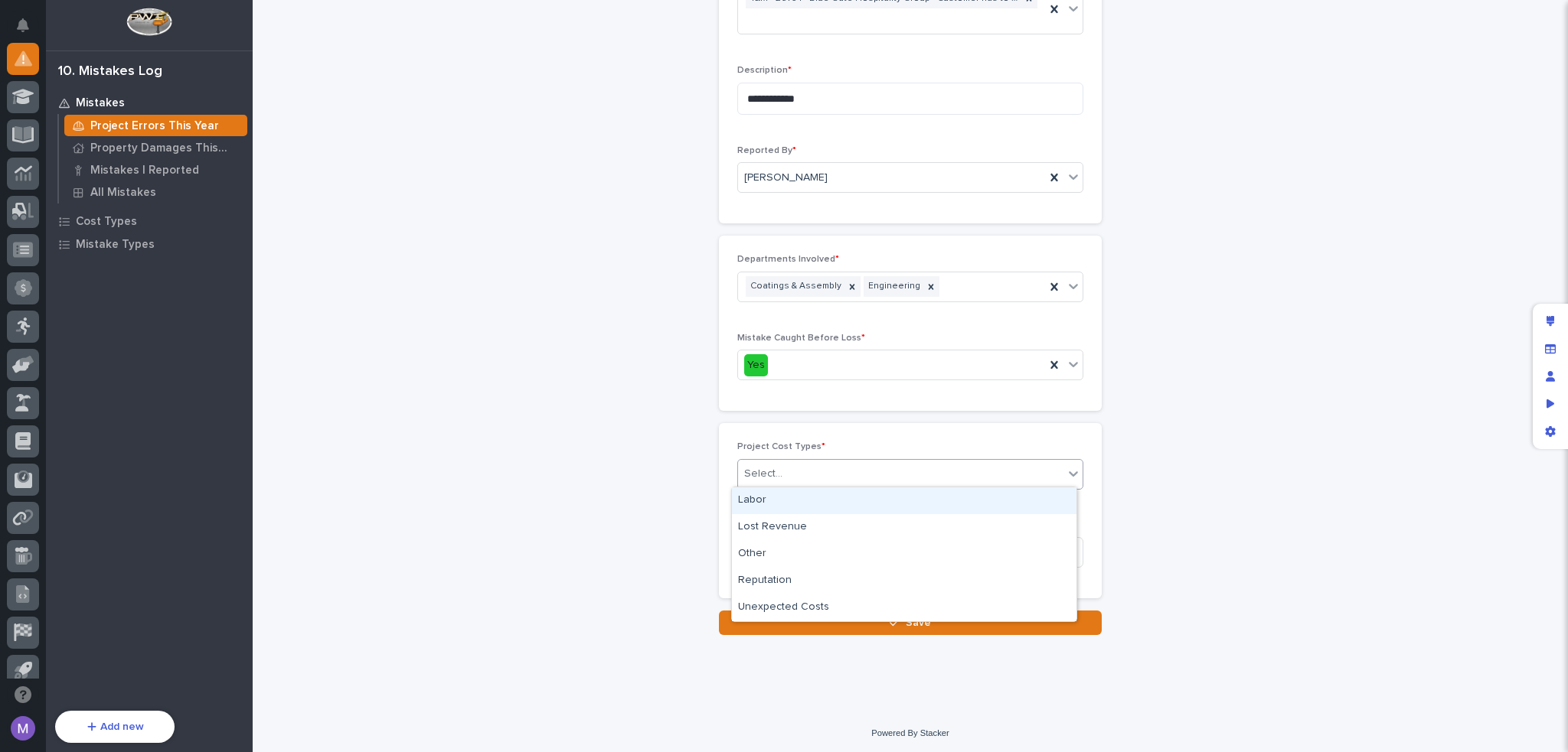
click at [790, 470] on div "Select..." at bounding box center [901, 474] width 326 height 26
drag, startPoint x: 814, startPoint y: 573, endPoint x: 803, endPoint y: 510, distance: 64.0
click at [796, 510] on div "Labor" at bounding box center [904, 501] width 345 height 27
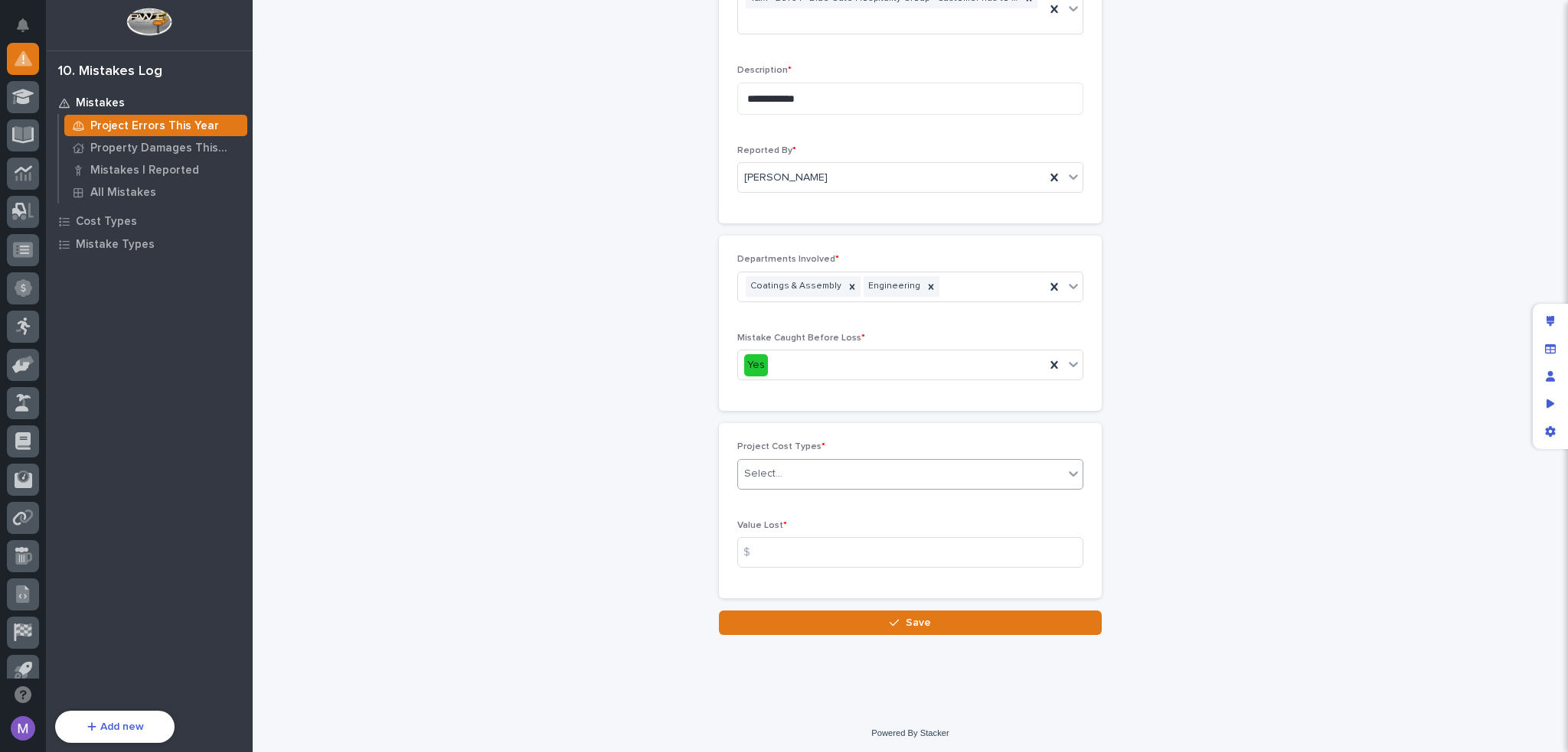
scroll to position [334, 0]
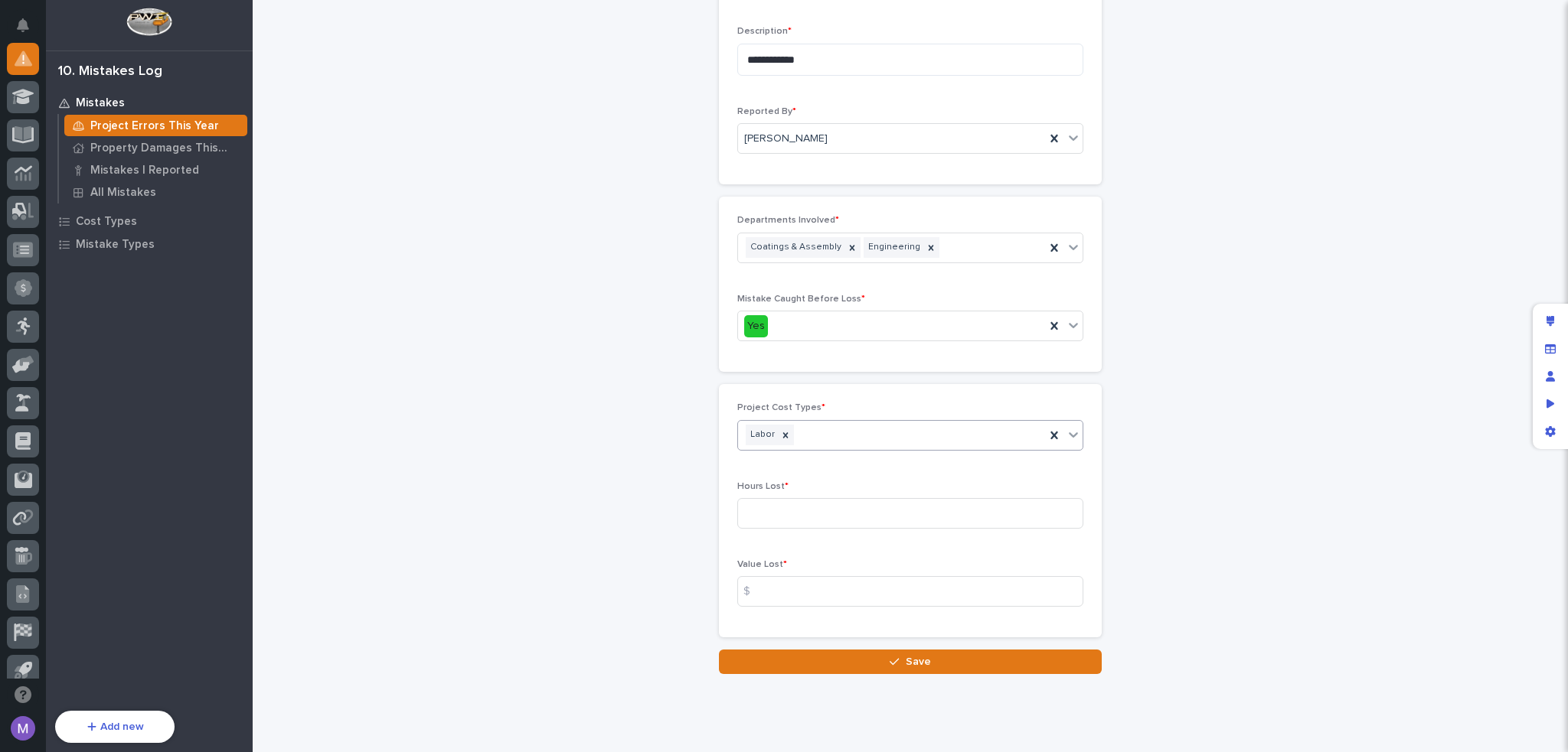
click at [838, 477] on div "Project Cost Types * option Labor, selected. 0 results available. Select is foc…" at bounding box center [909, 511] width 346 height 217
click at [847, 430] on div "Labor" at bounding box center [891, 435] width 307 height 27
click at [674, 459] on div "**********" at bounding box center [909, 171] width 1284 height 1007
click at [800, 509] on input at bounding box center [909, 513] width 346 height 30
type input "14"
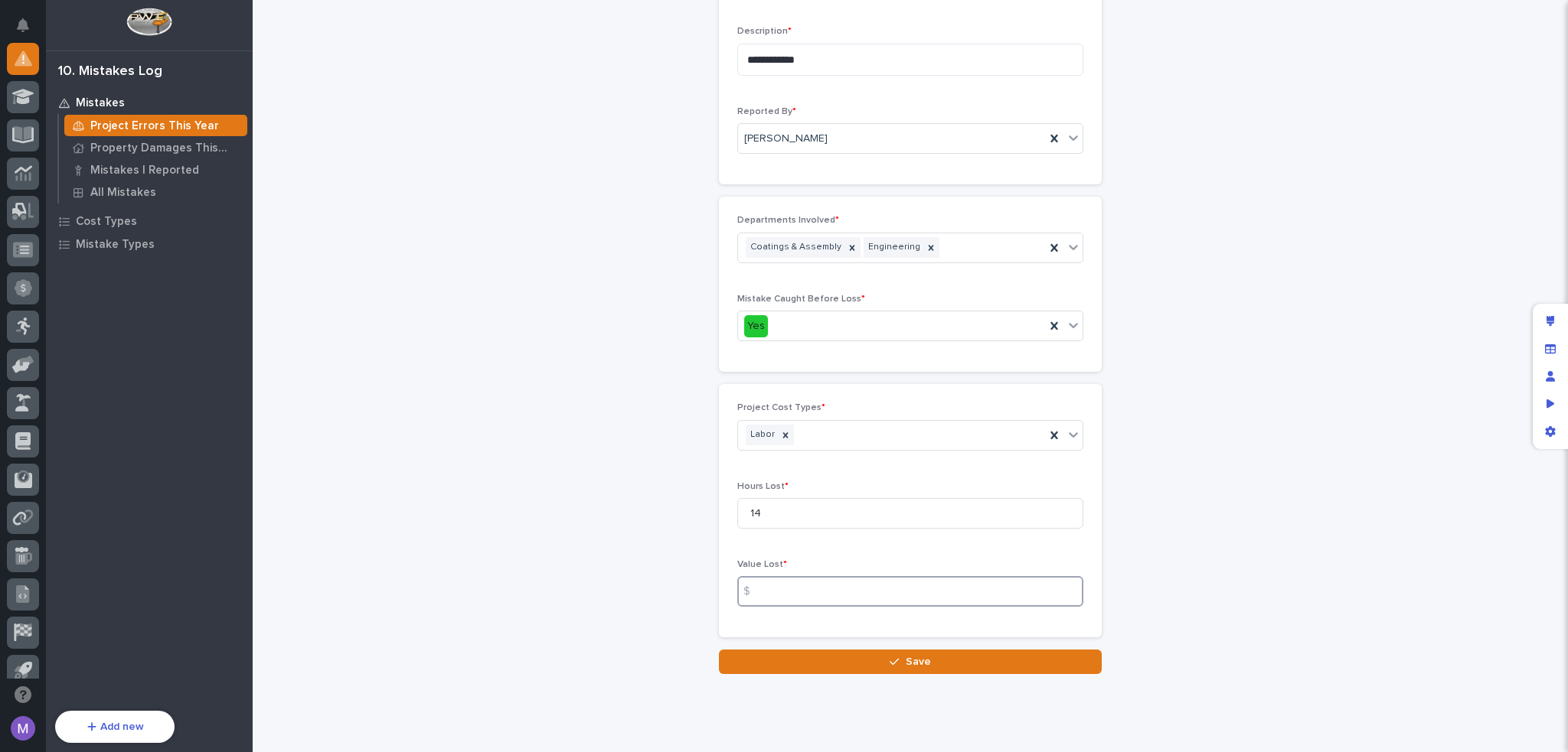
click at [841, 585] on input at bounding box center [909, 591] width 346 height 30
type input "2000"
click at [857, 560] on p "Value Lost *" at bounding box center [909, 564] width 346 height 10
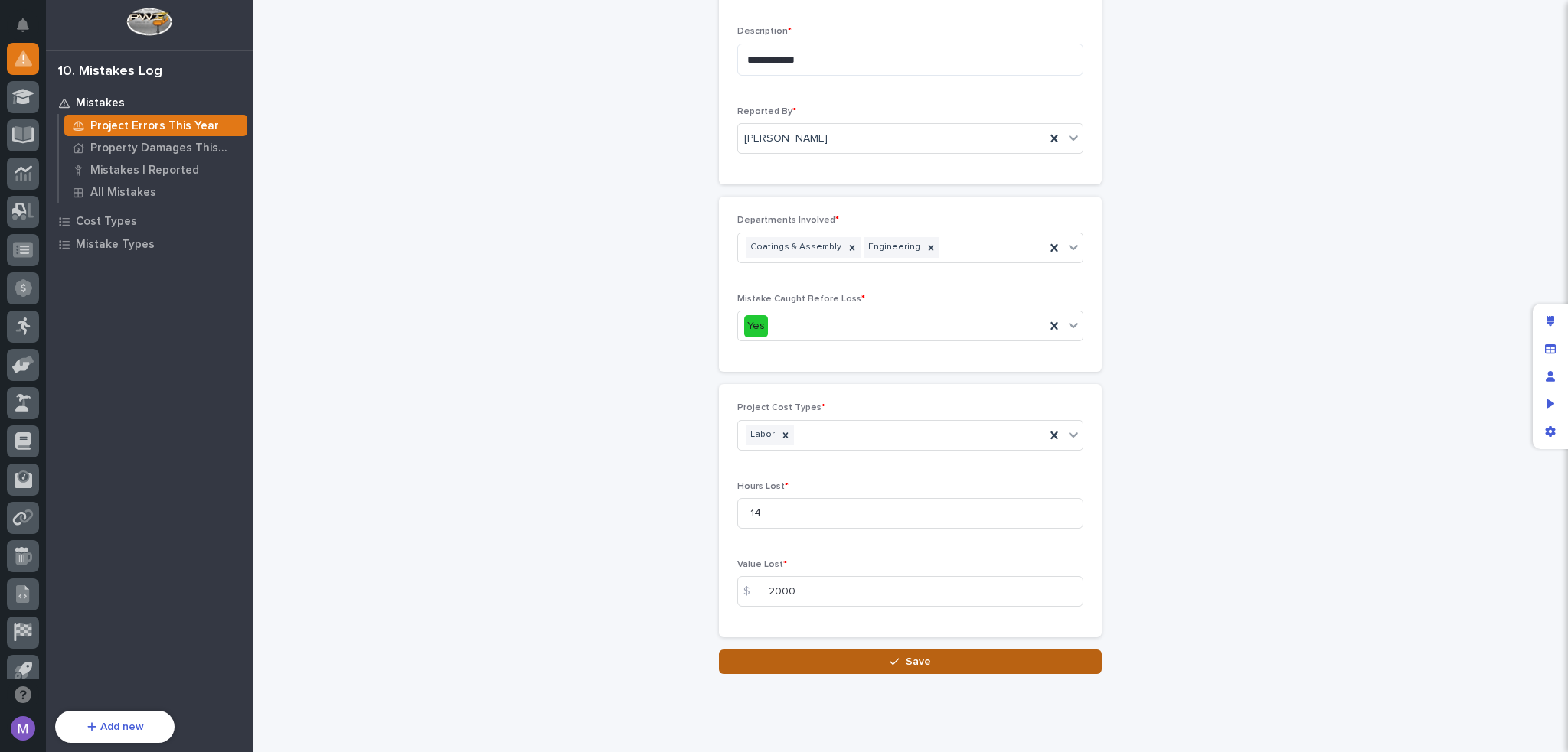
click at [992, 659] on button "Save" at bounding box center [910, 663] width 383 height 25
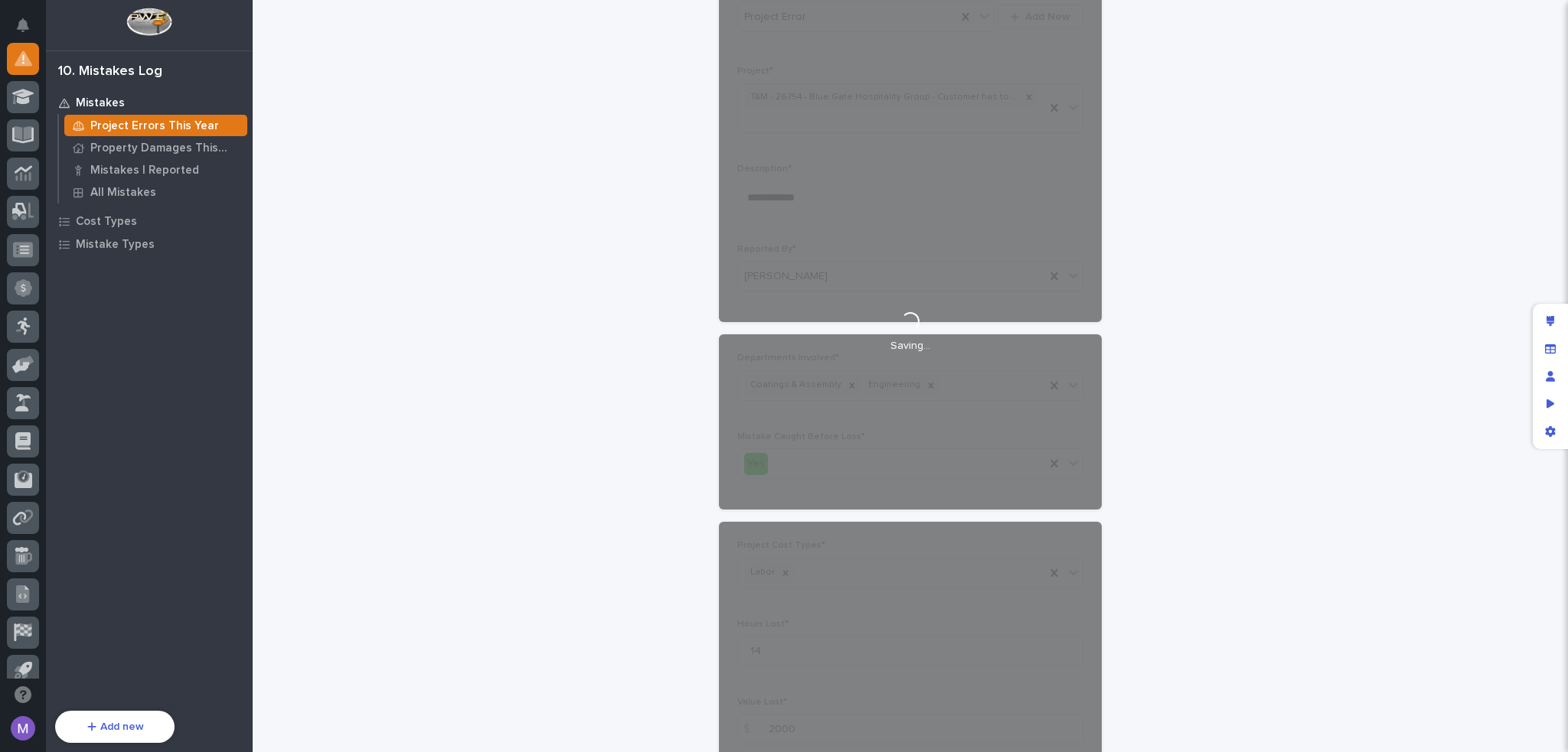
scroll to position [0, 0]
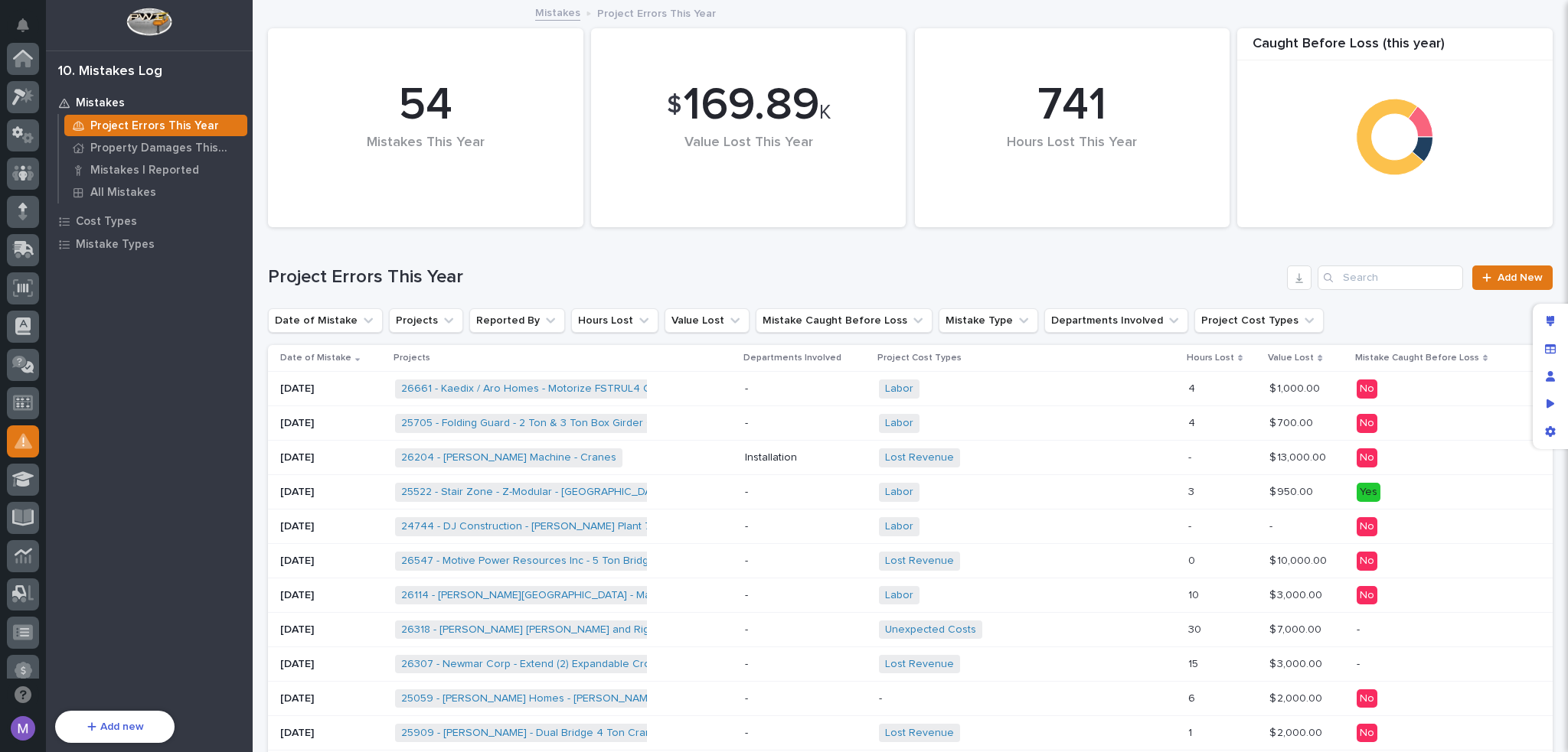
scroll to position [383, 0]
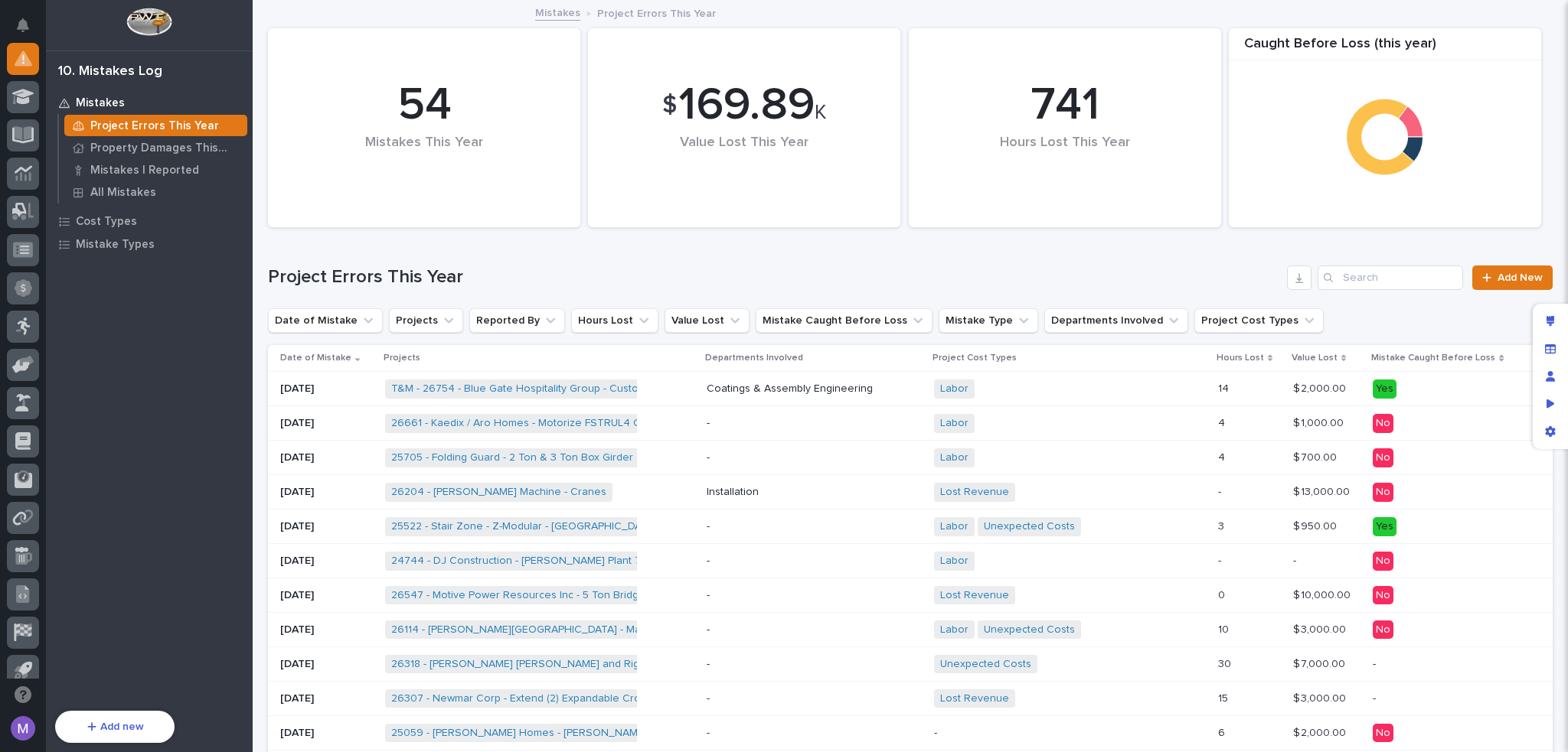
click at [803, 388] on span "Coatings & Assembly" at bounding box center [758, 389] width 104 height 13
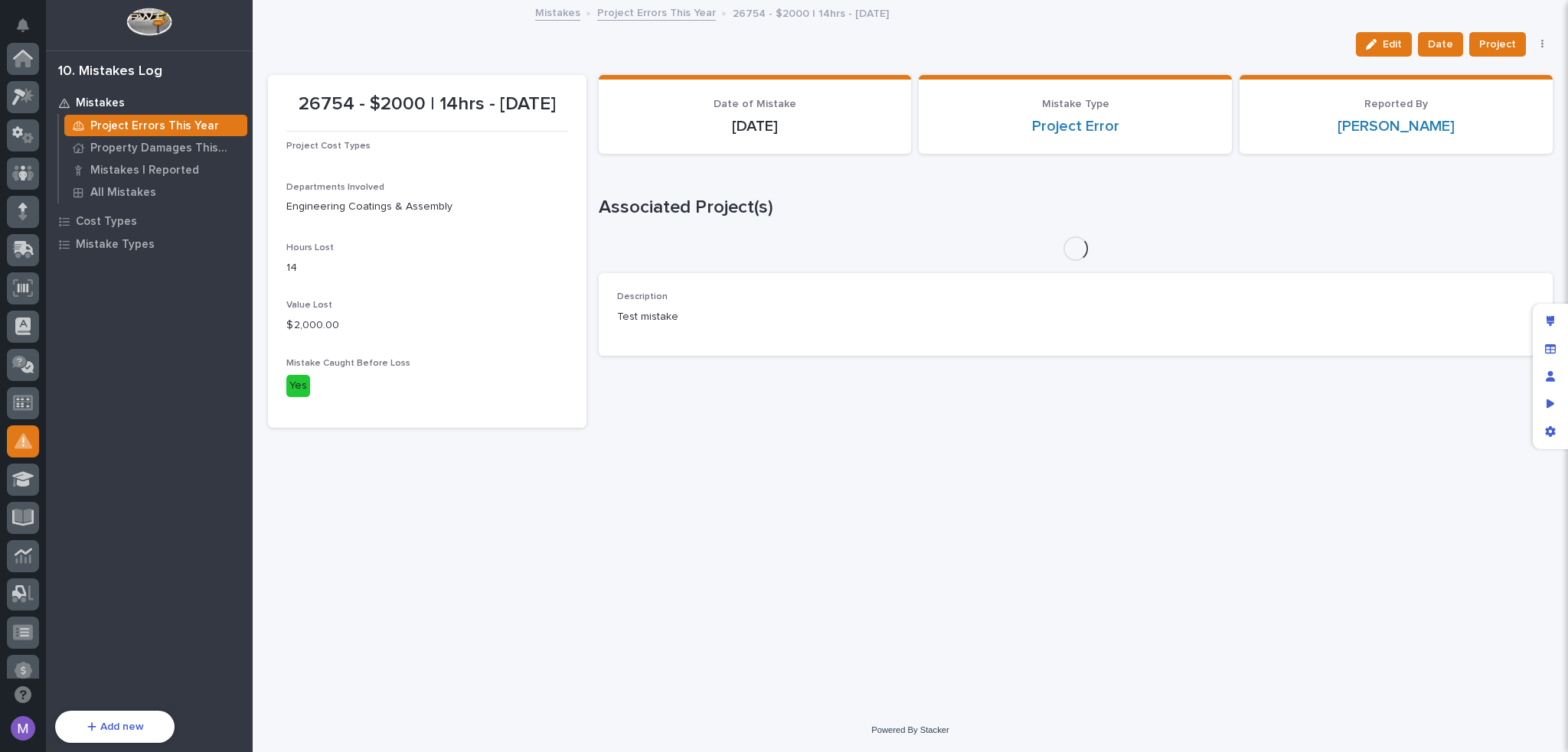
scroll to position [383, 0]
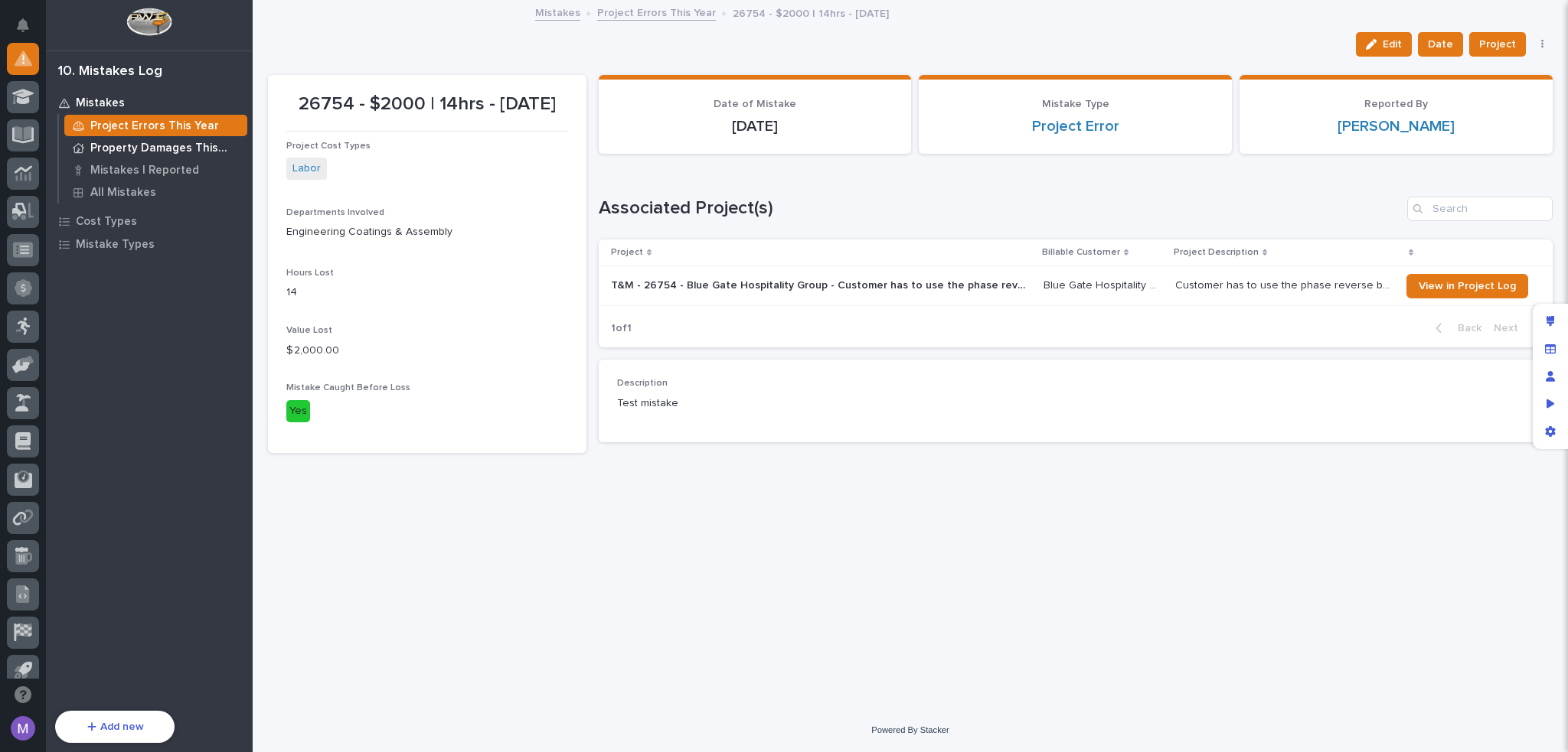
click at [174, 145] on p "Property Damages This Year" at bounding box center [166, 148] width 150 height 13
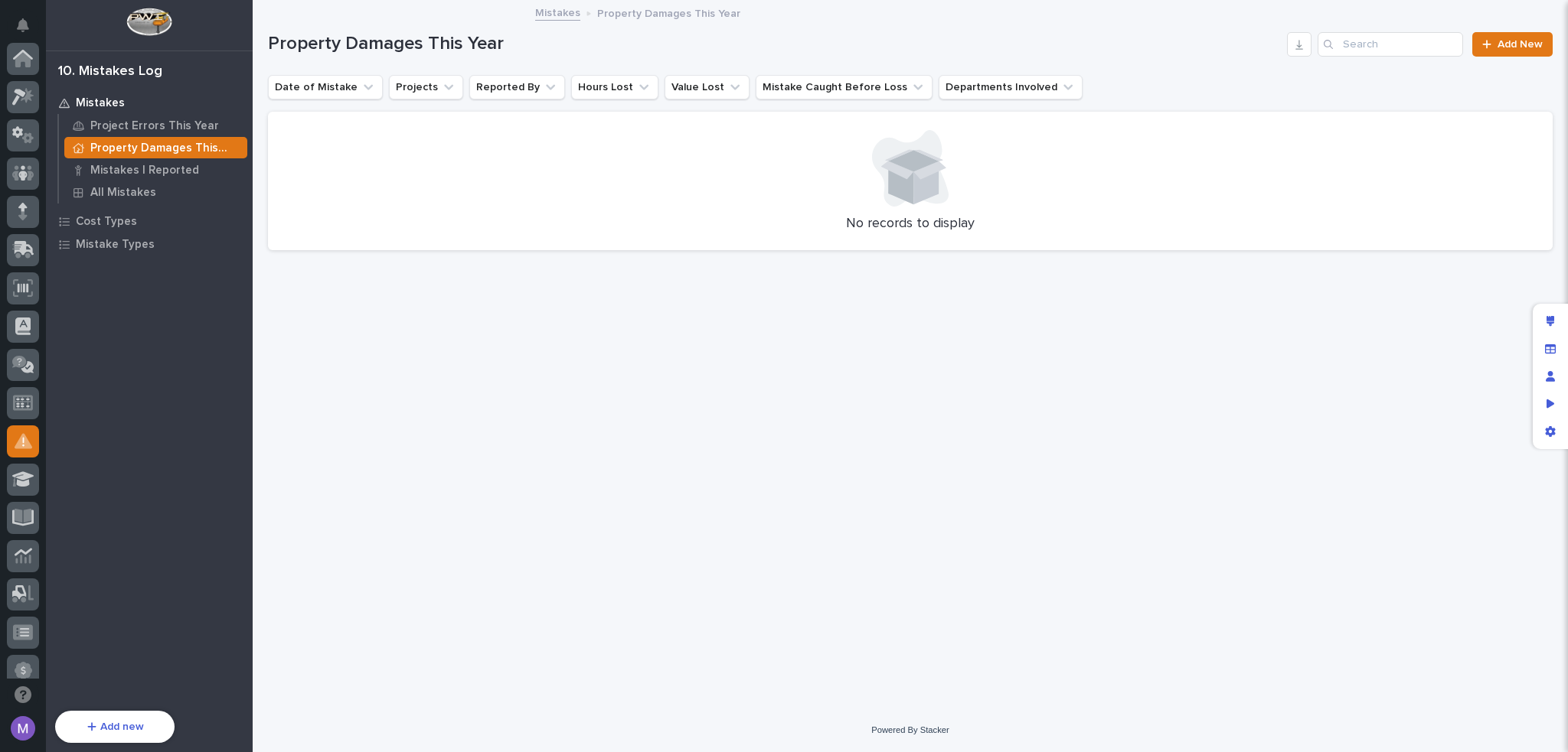
scroll to position [383, 0]
click at [121, 129] on p "Project Errors This Year" at bounding box center [154, 126] width 129 height 13
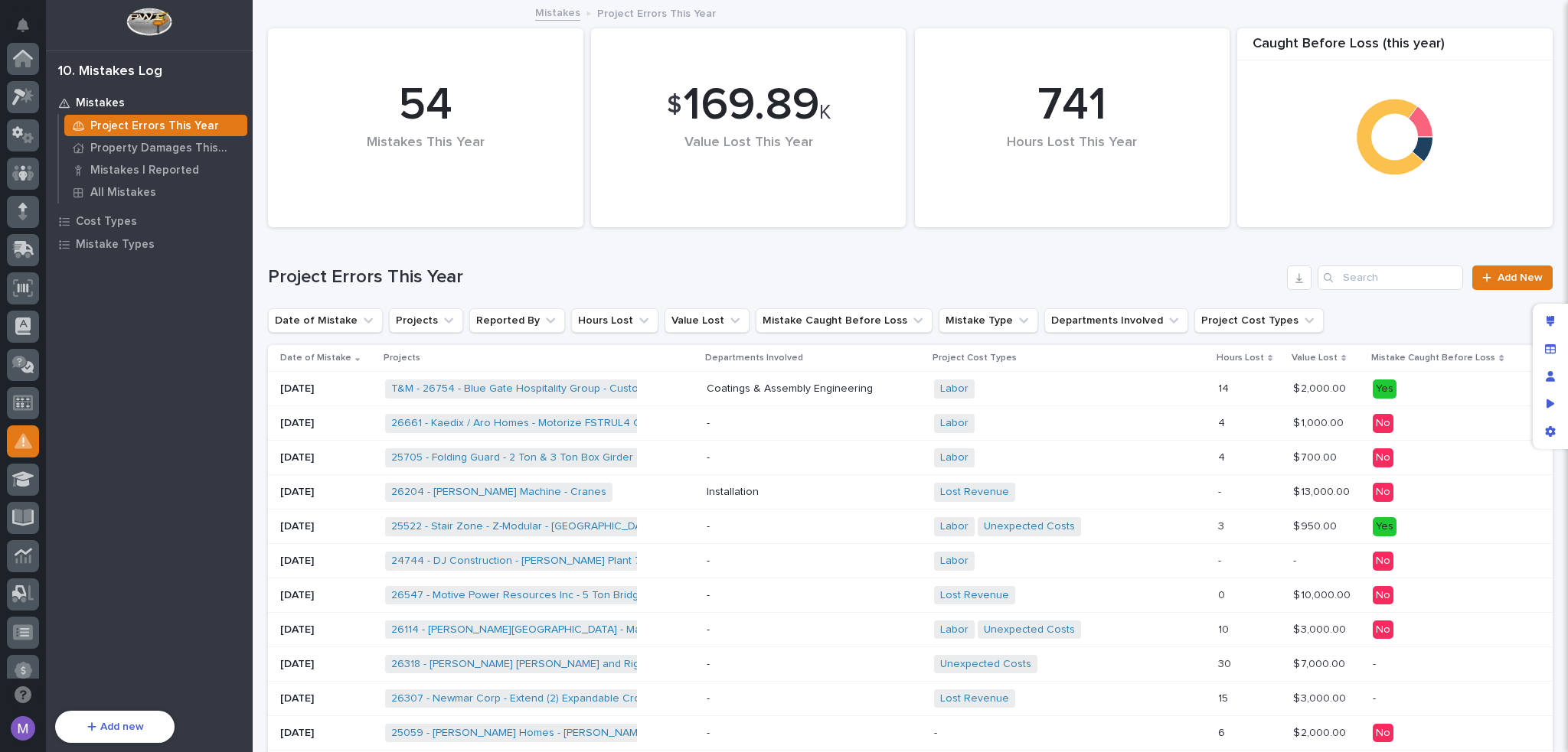
scroll to position [383, 0]
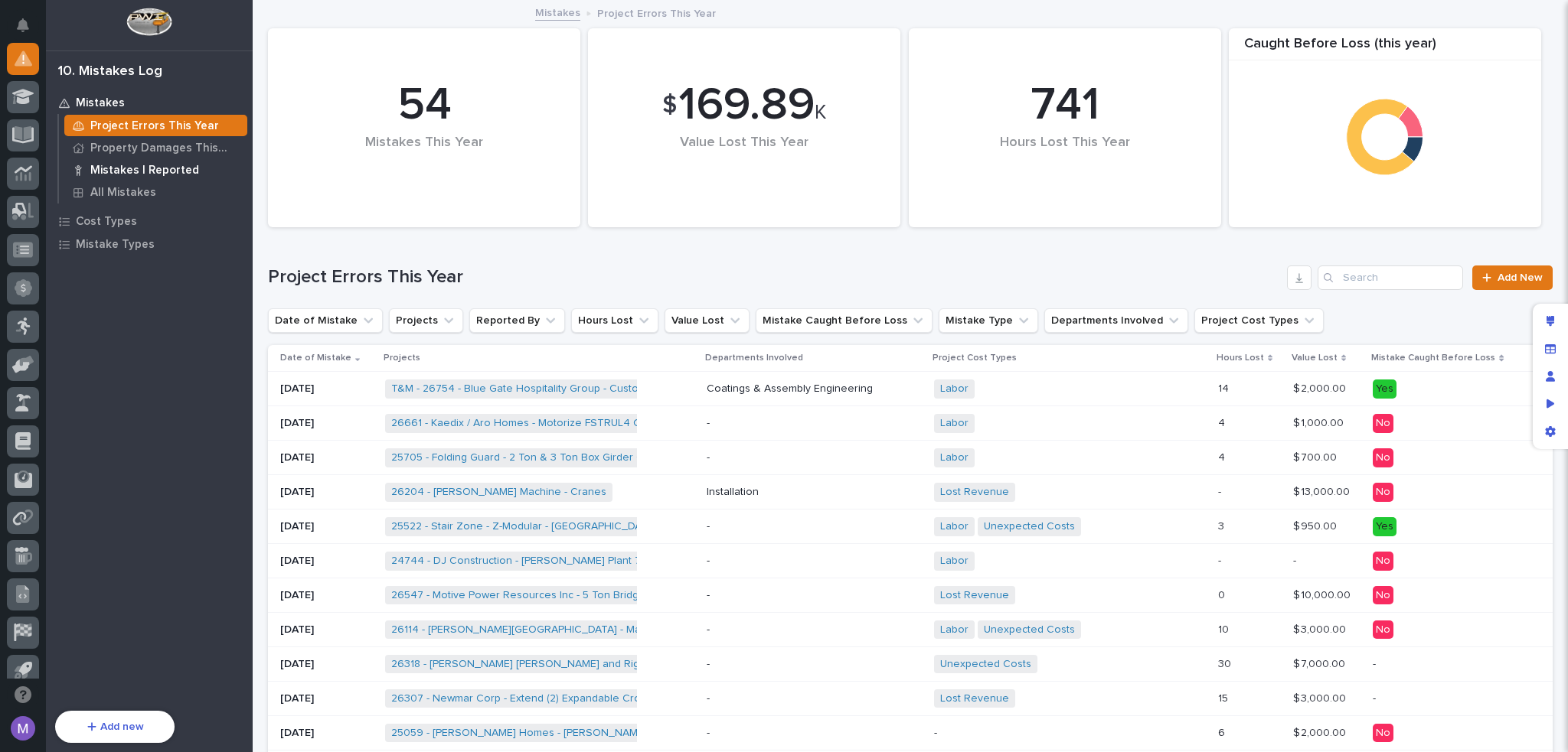
click at [129, 165] on p "Mistakes I Reported" at bounding box center [145, 170] width 109 height 13
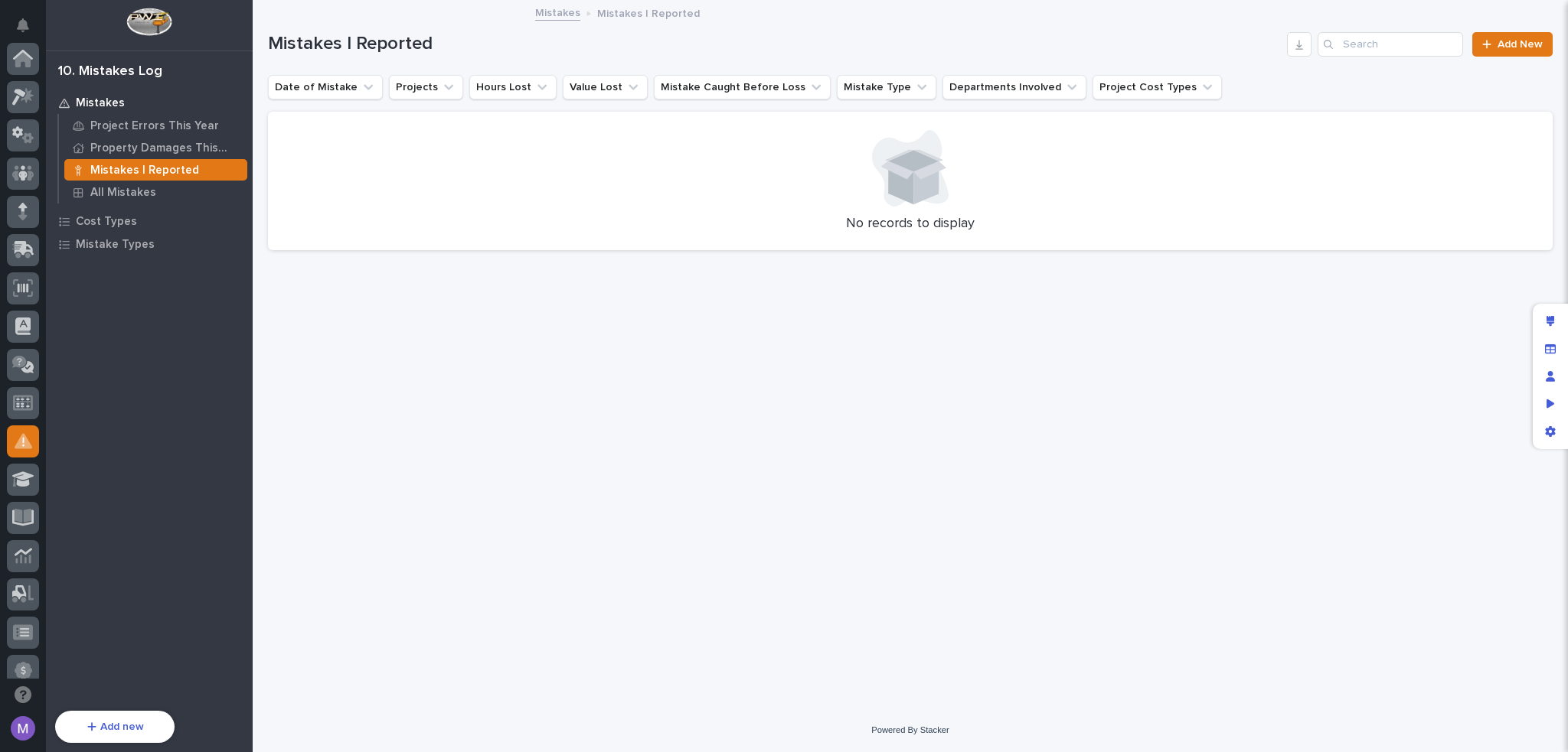
scroll to position [383, 0]
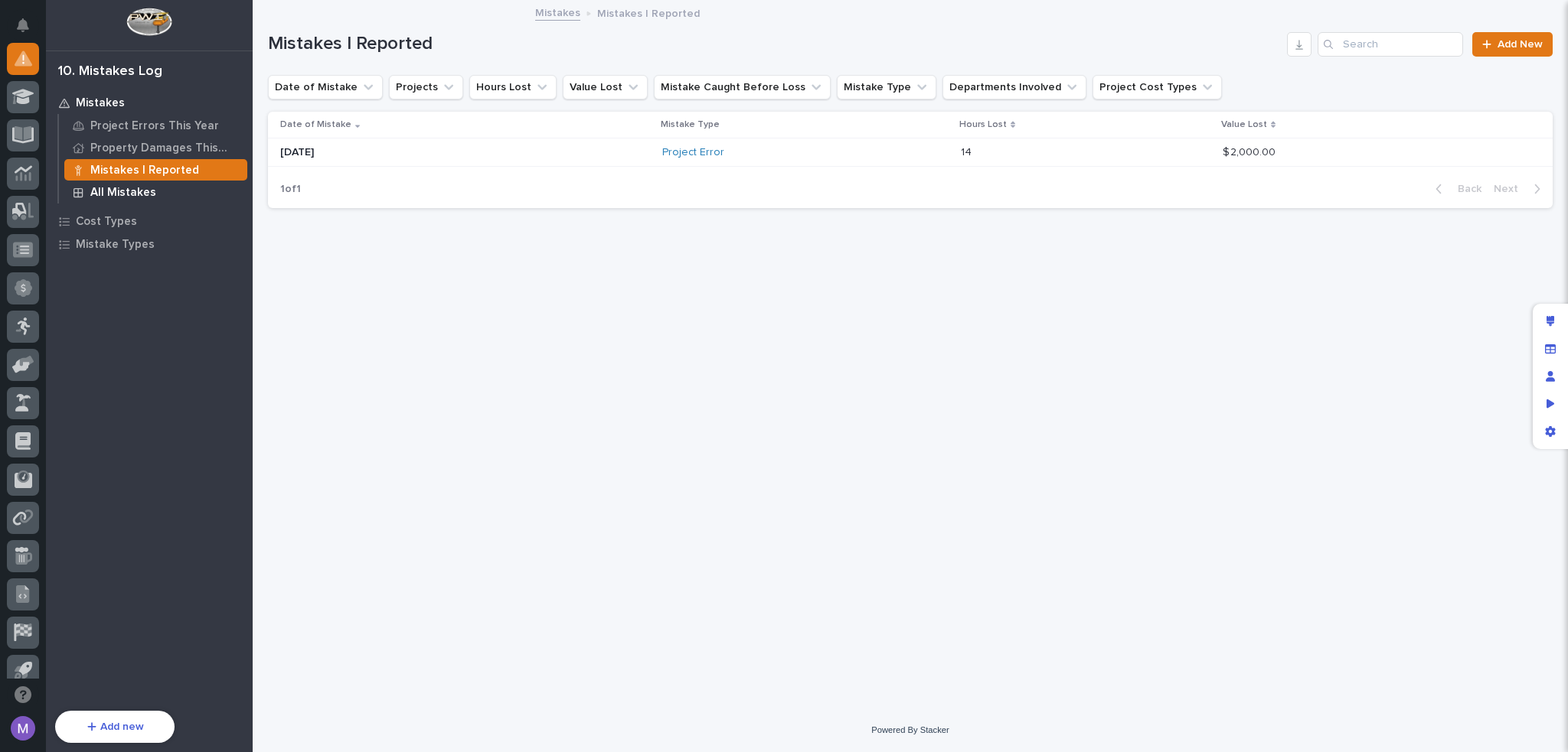
click at [104, 191] on p "All Mistakes" at bounding box center [123, 192] width 66 height 13
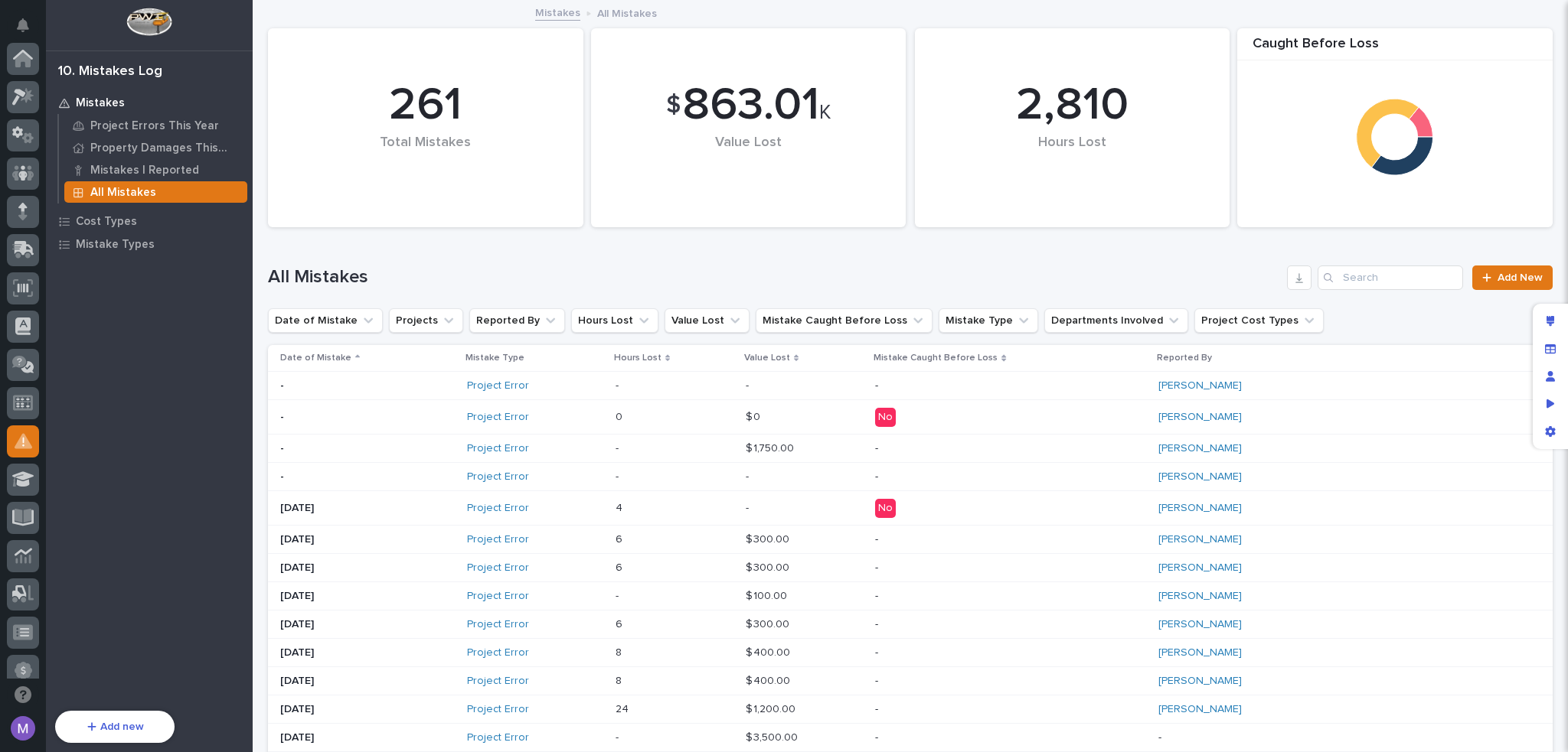
scroll to position [383, 0]
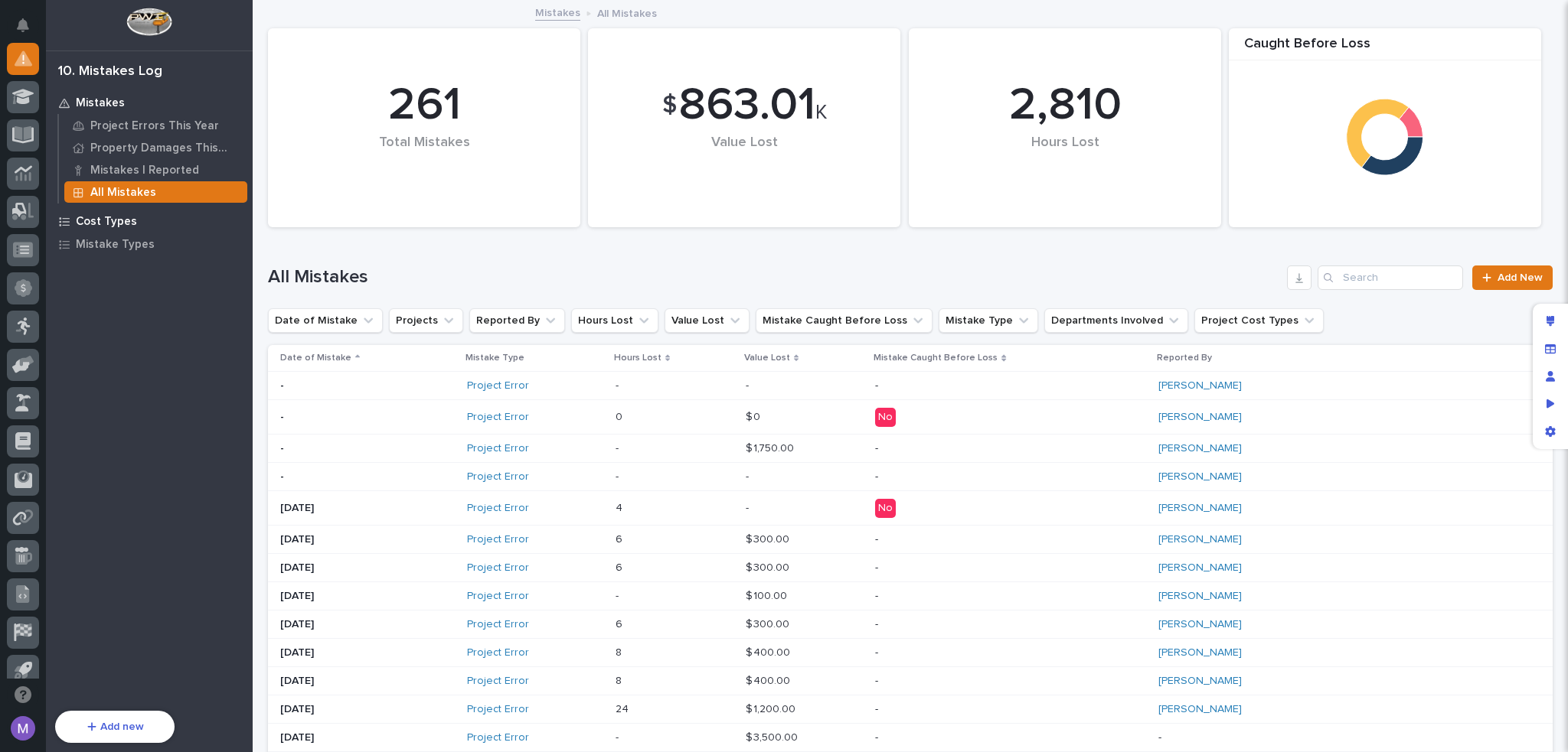
click at [69, 223] on div "Cost Types" at bounding box center [149, 221] width 199 height 22
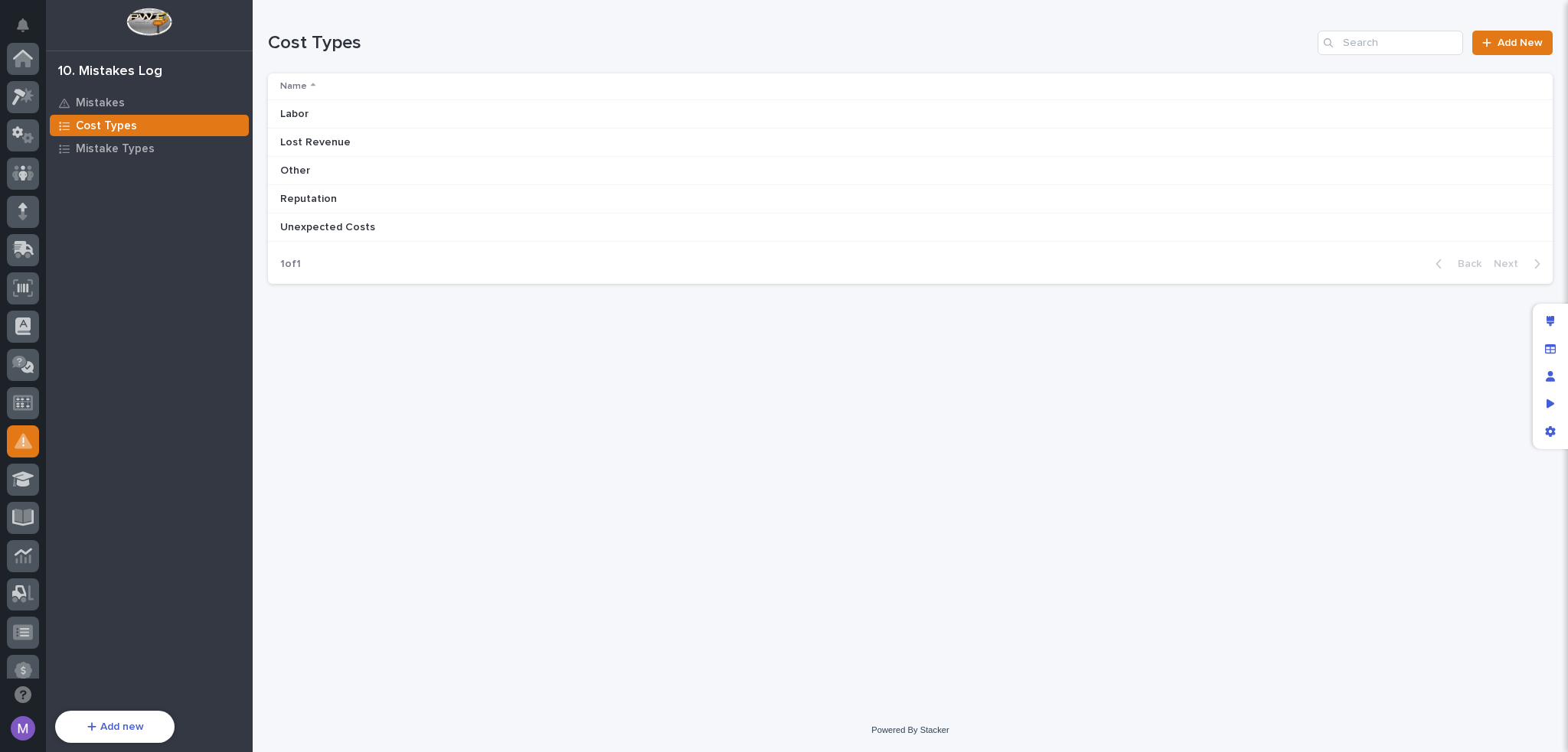
scroll to position [383, 0]
click at [95, 144] on p "Mistake Types" at bounding box center [115, 149] width 79 height 13
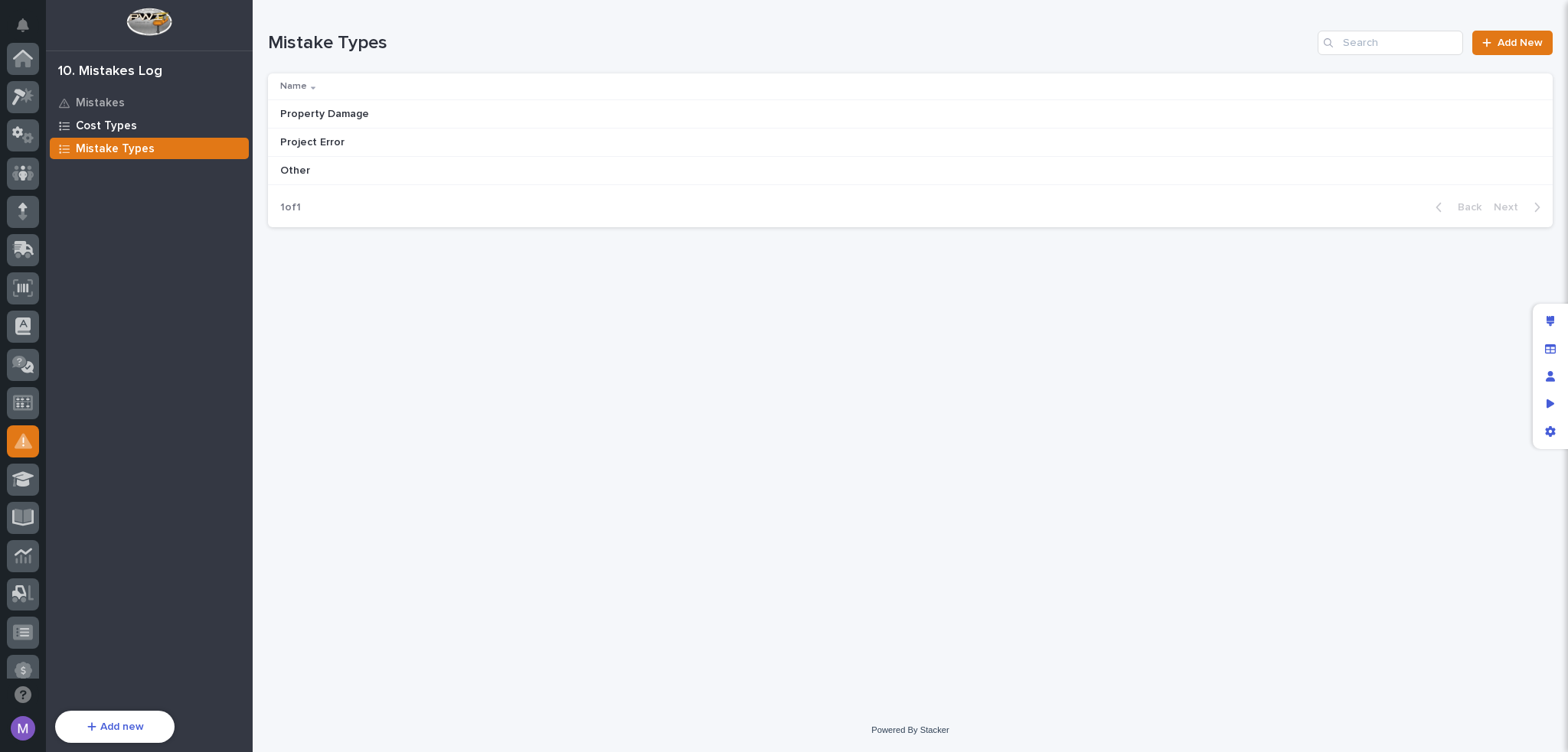
scroll to position [383, 0]
click at [105, 130] on p "Cost Types" at bounding box center [107, 126] width 61 height 13
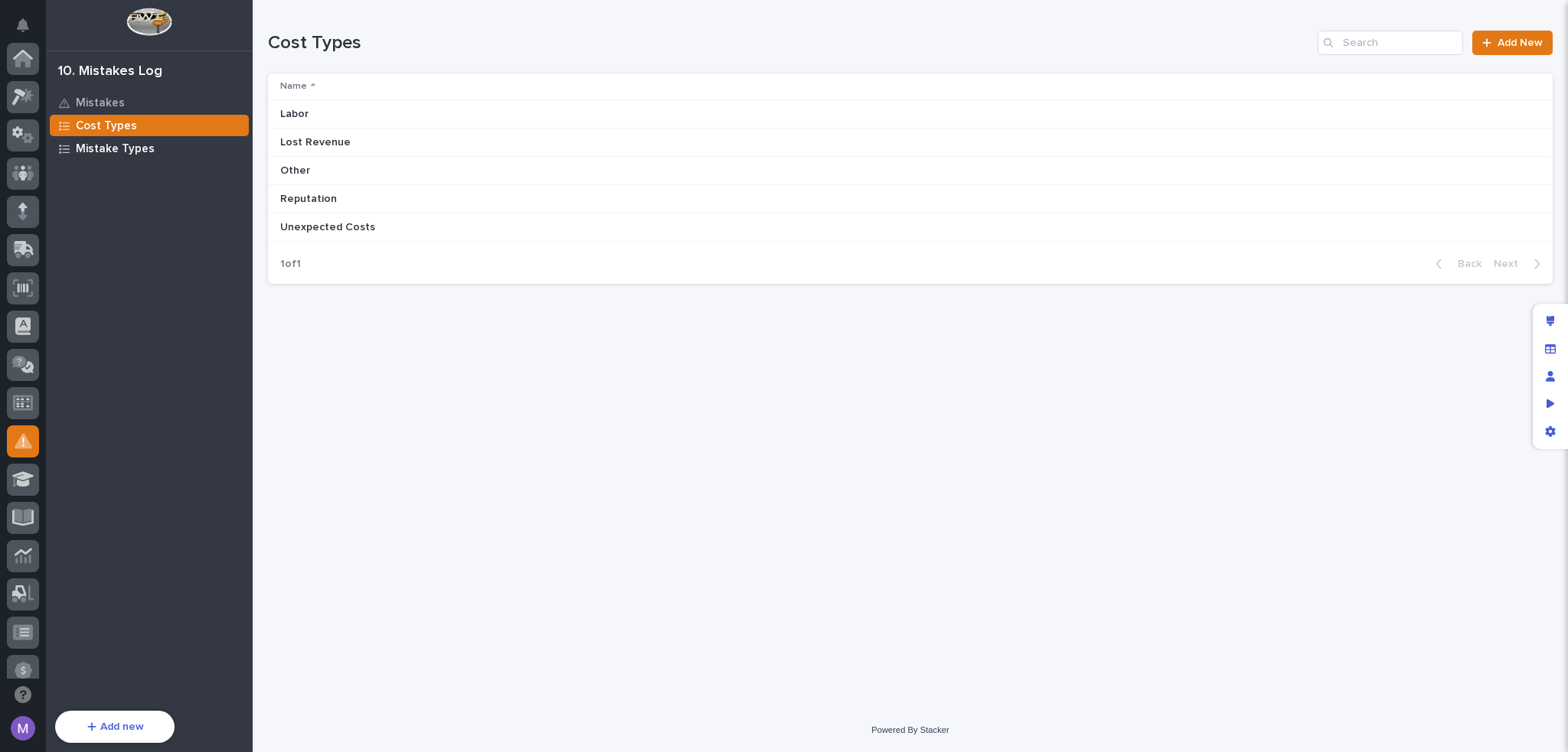
scroll to position [383, 0]
click at [122, 143] on p "Mistake Types" at bounding box center [115, 149] width 79 height 13
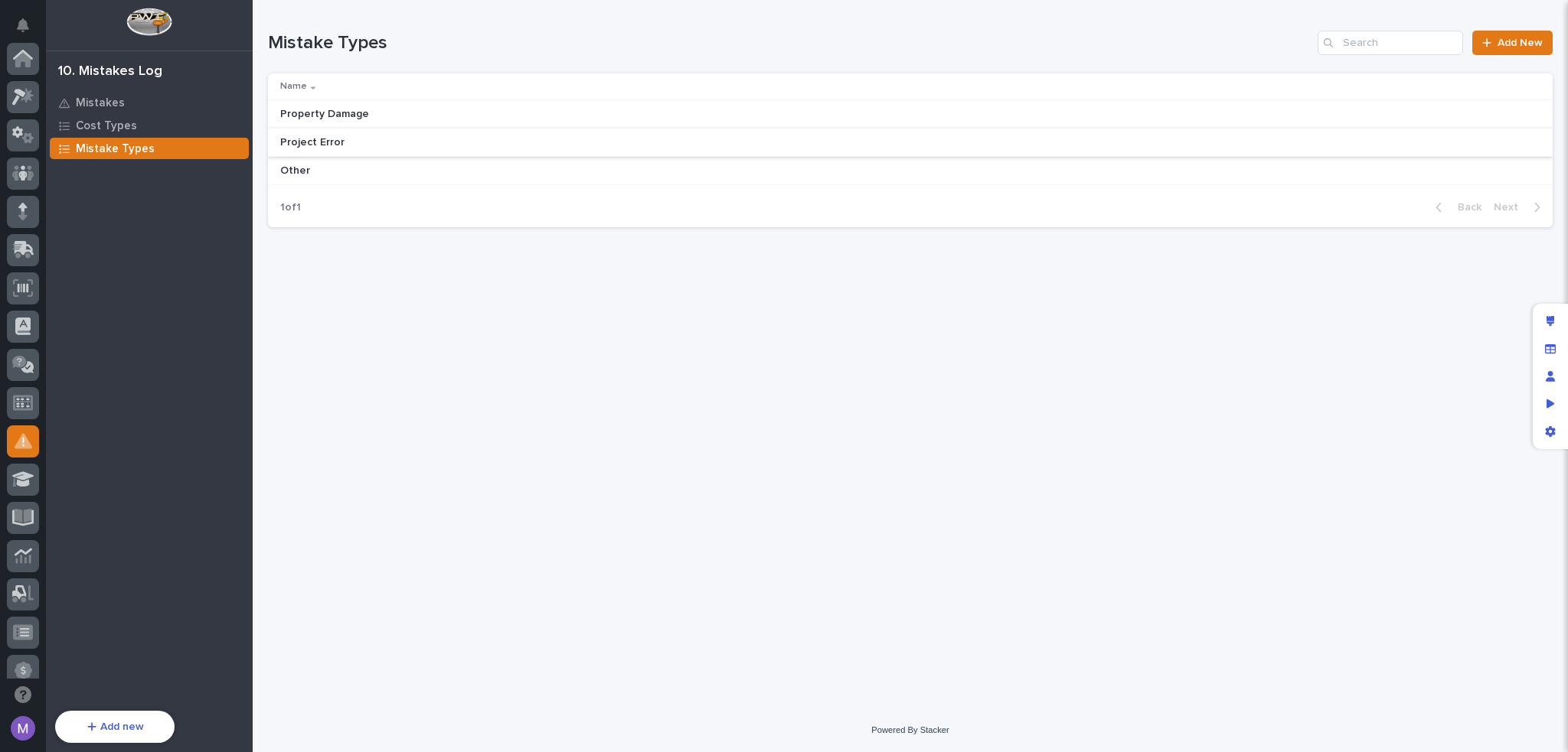
scroll to position [383, 0]
click at [130, 126] on p "Cost Types" at bounding box center [107, 126] width 61 height 13
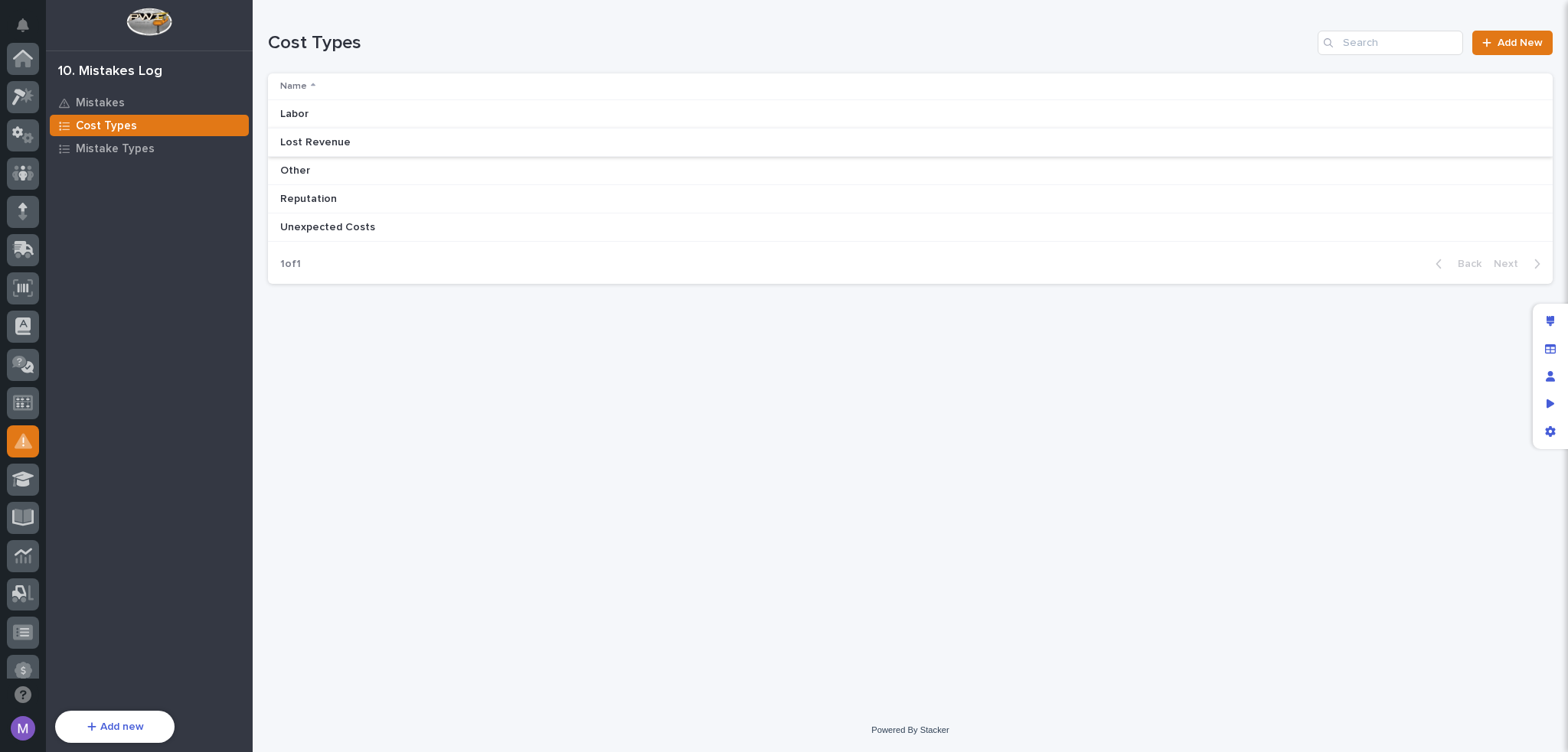
scroll to position [383, 0]
click at [1513, 36] on link "Add New" at bounding box center [1512, 43] width 80 height 25
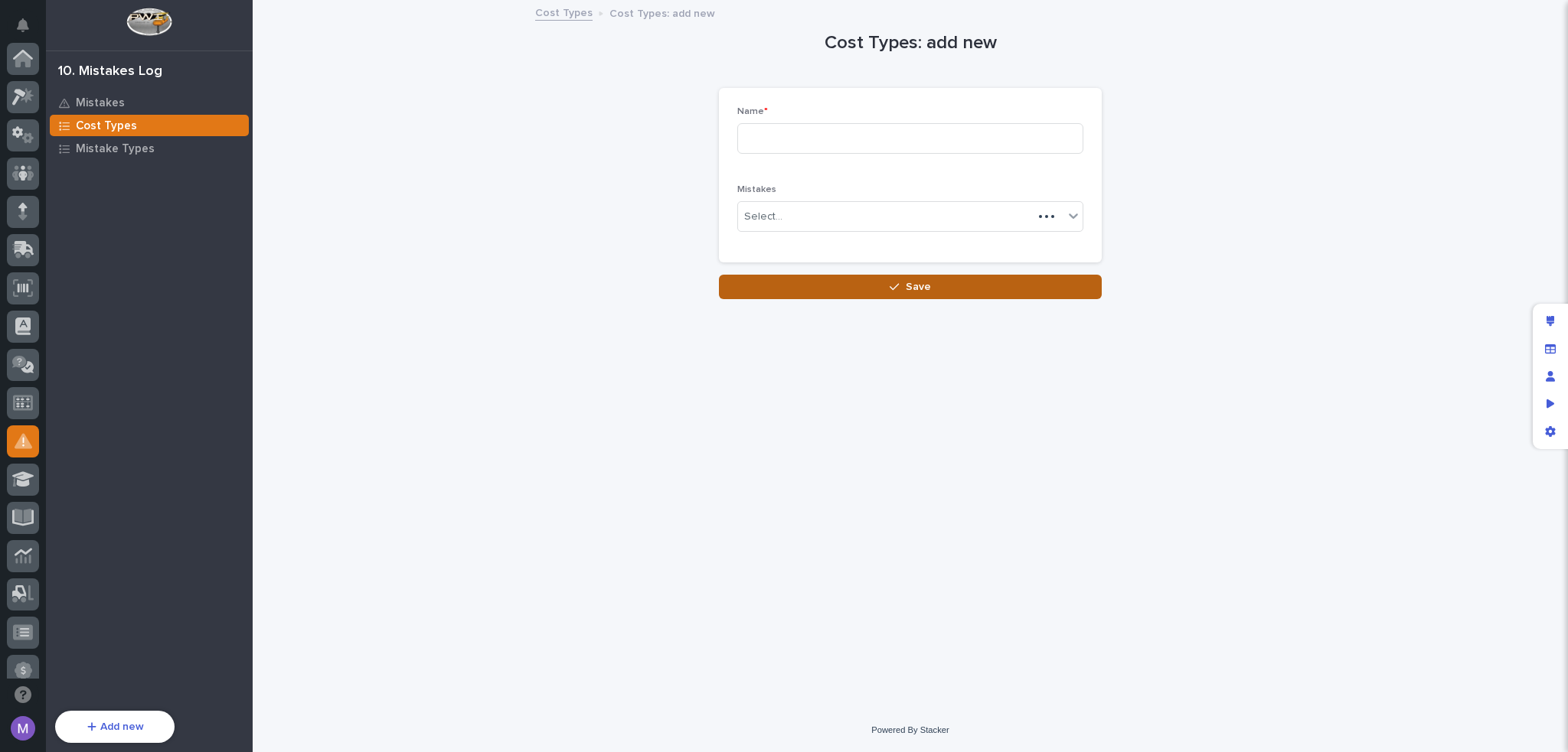
scroll to position [383, 0]
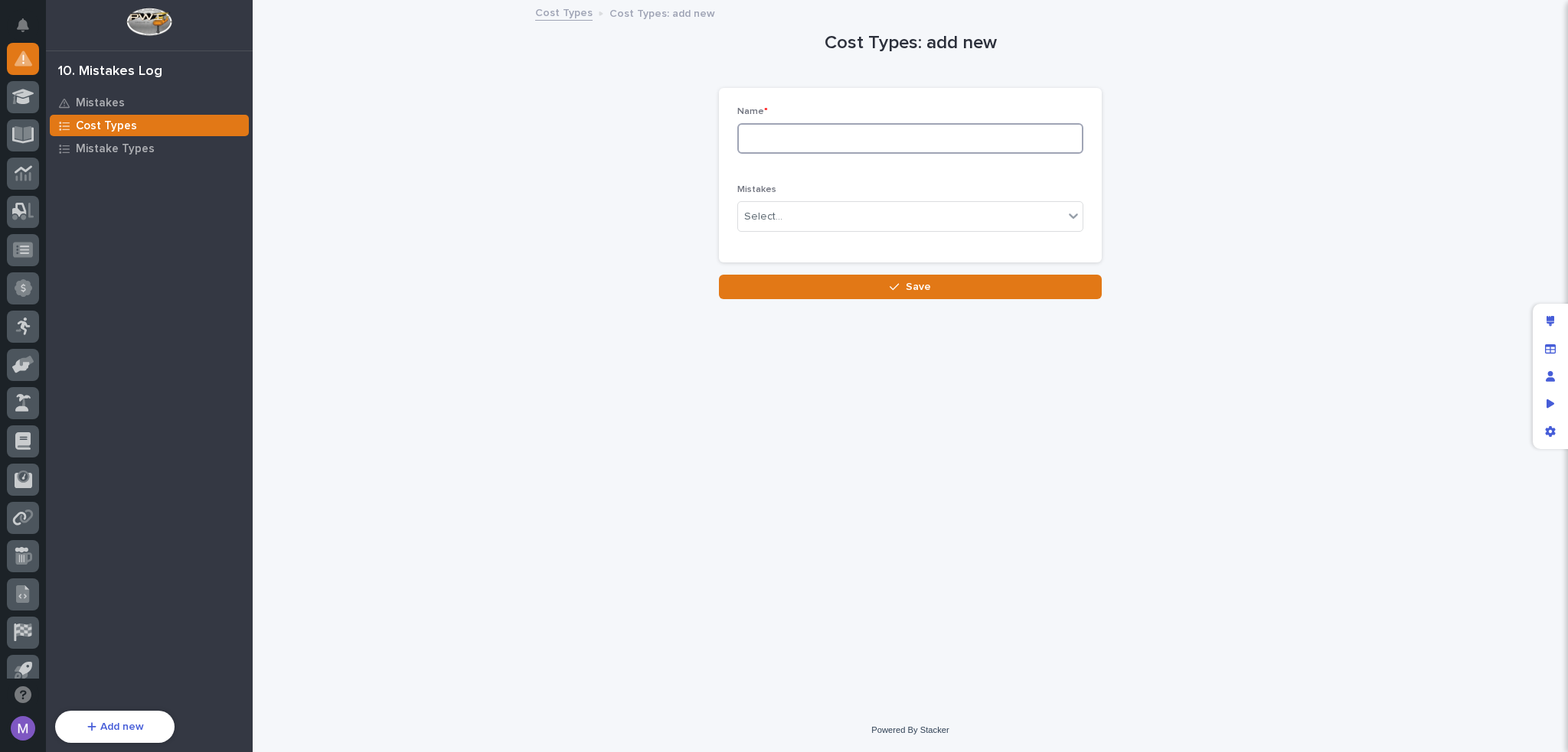
click at [833, 130] on input at bounding box center [909, 138] width 346 height 30
click at [830, 213] on div "Select..." at bounding box center [901, 217] width 326 height 26
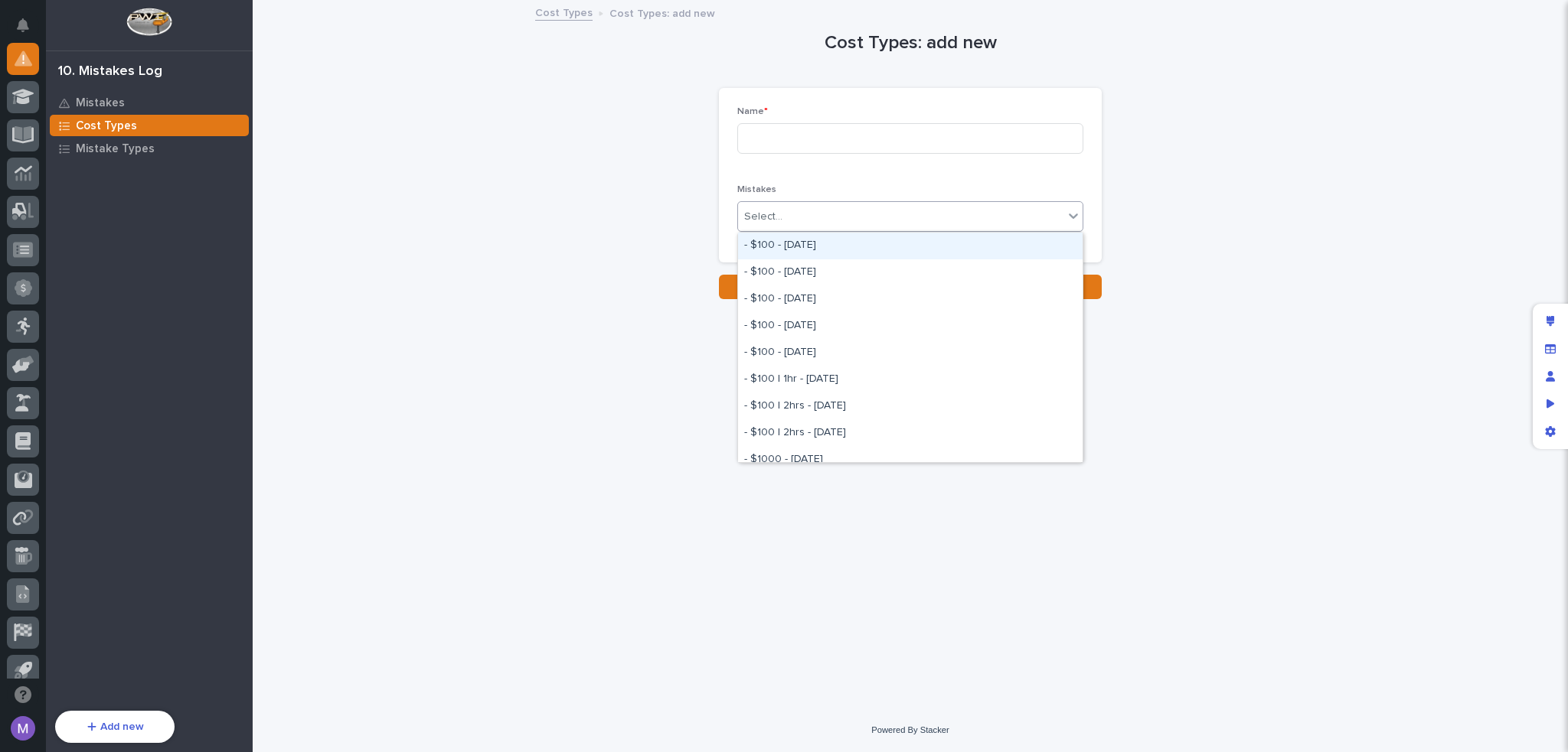
click at [822, 165] on div "Name *" at bounding box center [909, 136] width 346 height 60
click at [787, 221] on div "Select..." at bounding box center [901, 217] width 326 height 26
click at [782, 121] on div "Name *" at bounding box center [909, 136] width 346 height 60
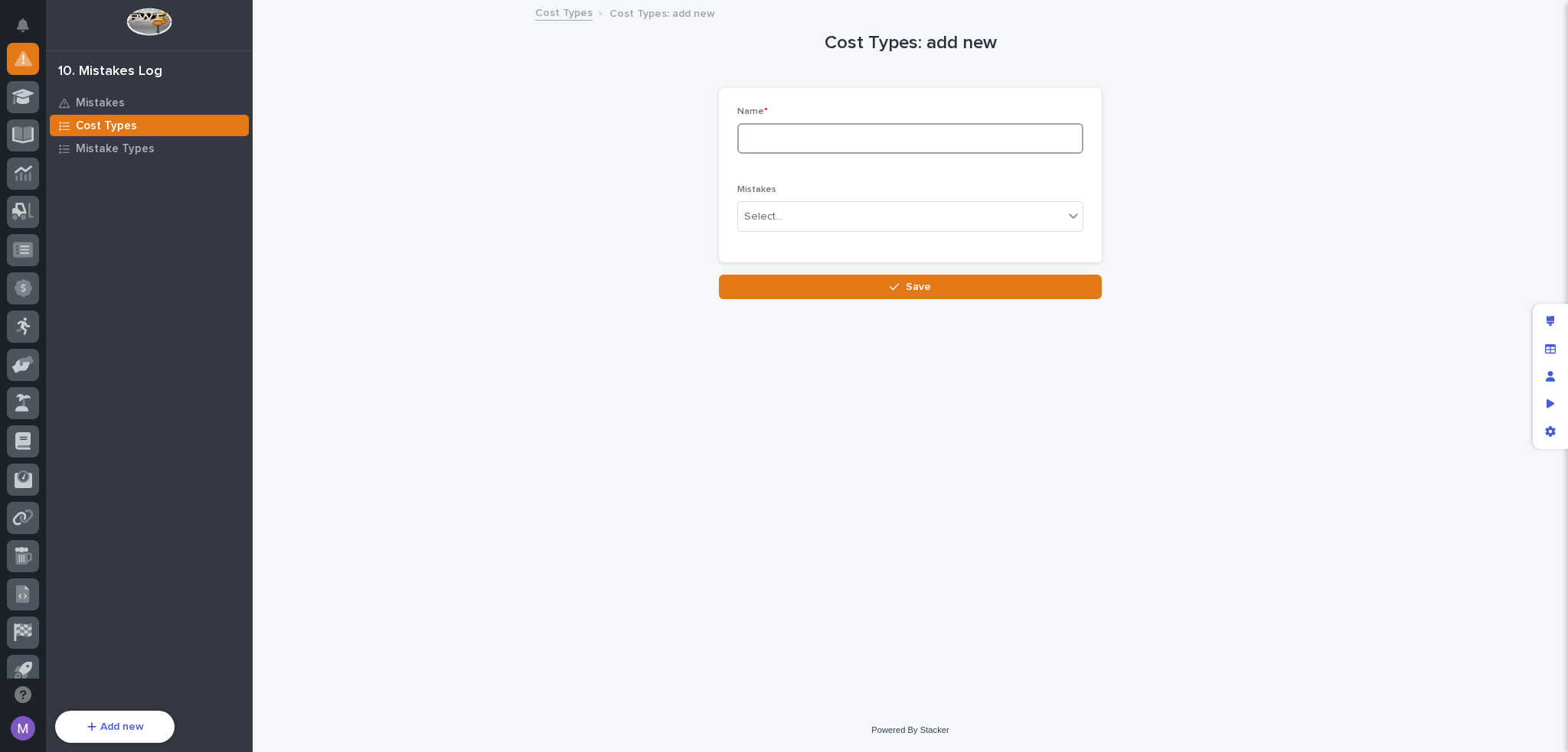
click at [790, 142] on input at bounding box center [909, 138] width 346 height 30
click at [109, 109] on p "Mistakes" at bounding box center [100, 103] width 49 height 13
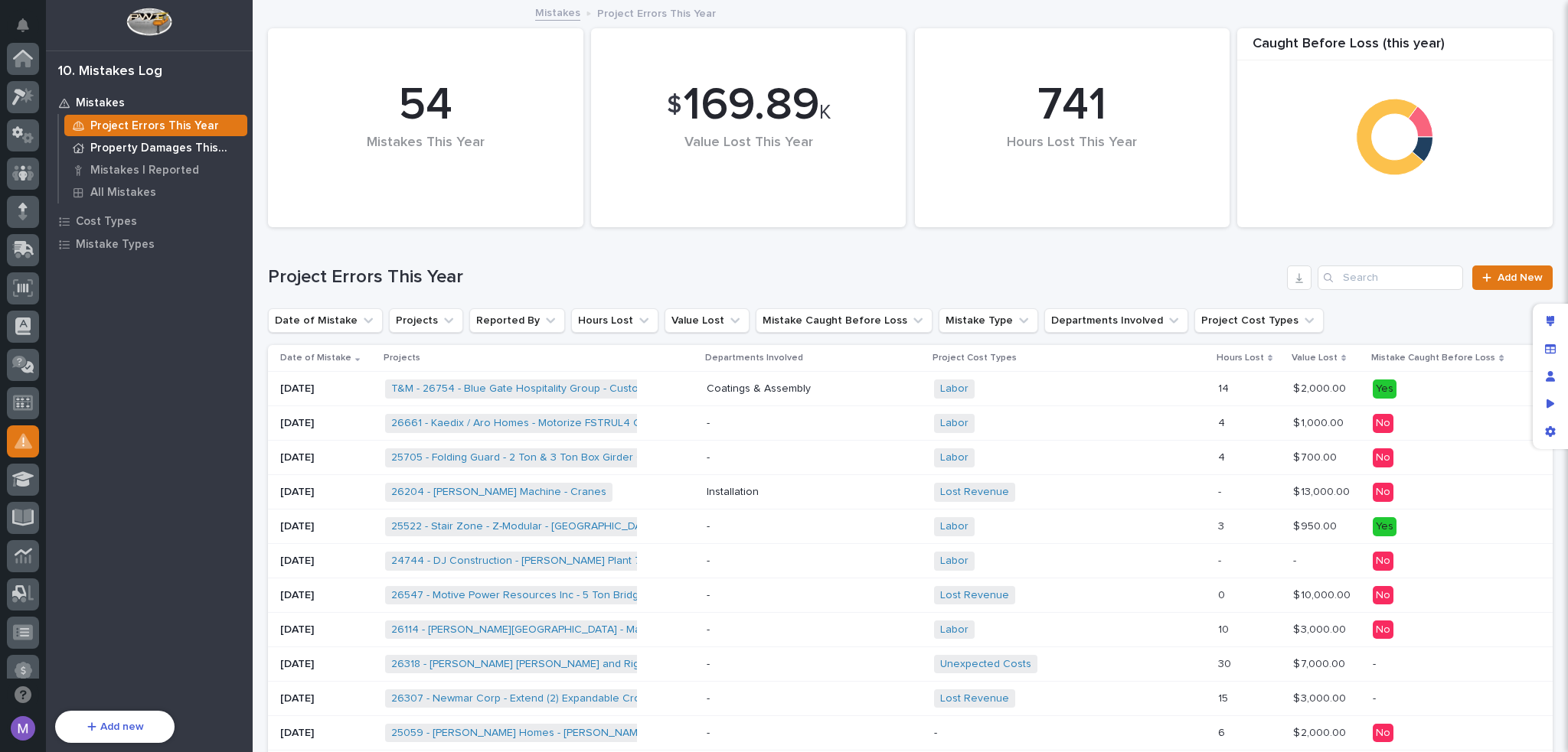
scroll to position [383, 0]
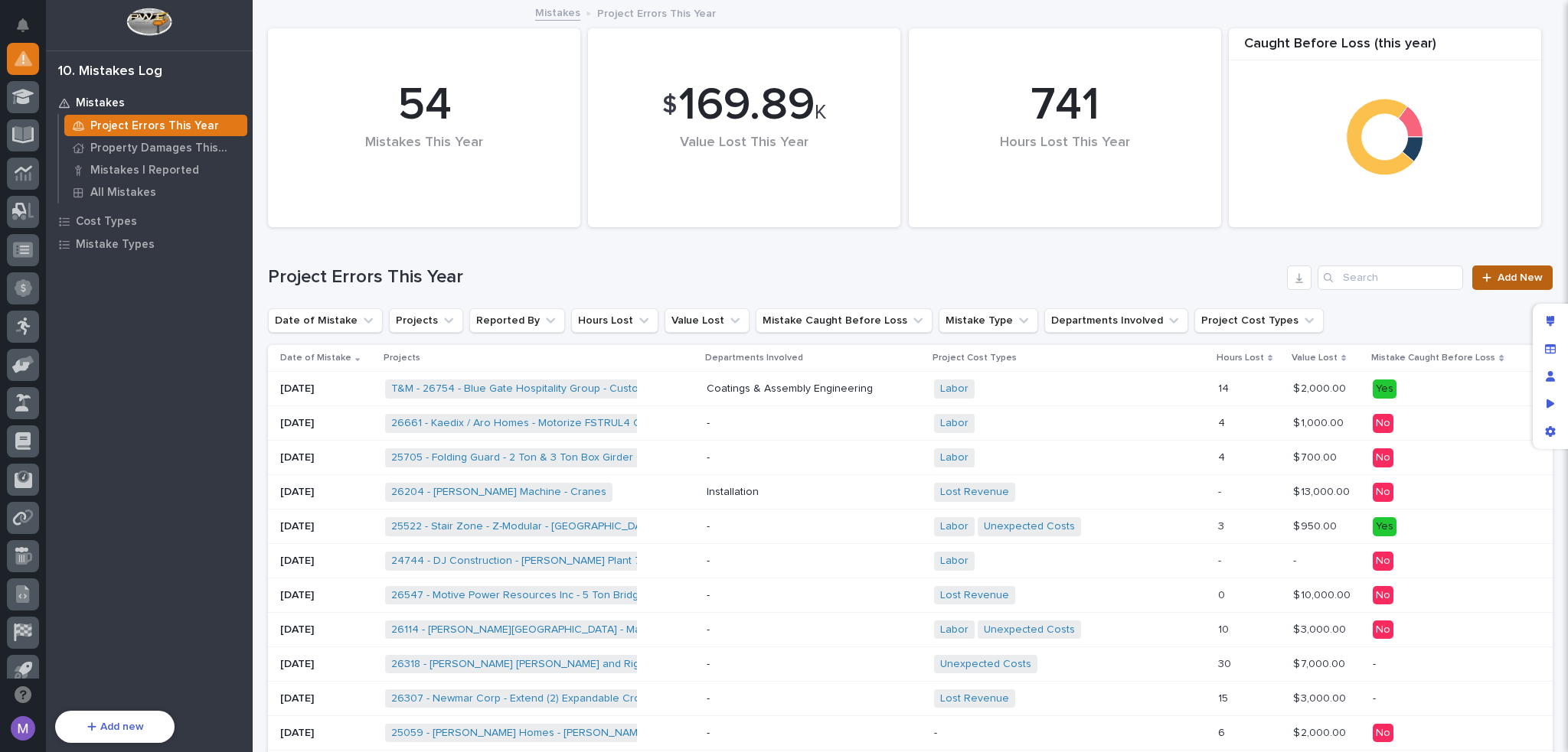
click at [1482, 281] on icon at bounding box center [1487, 277] width 10 height 10
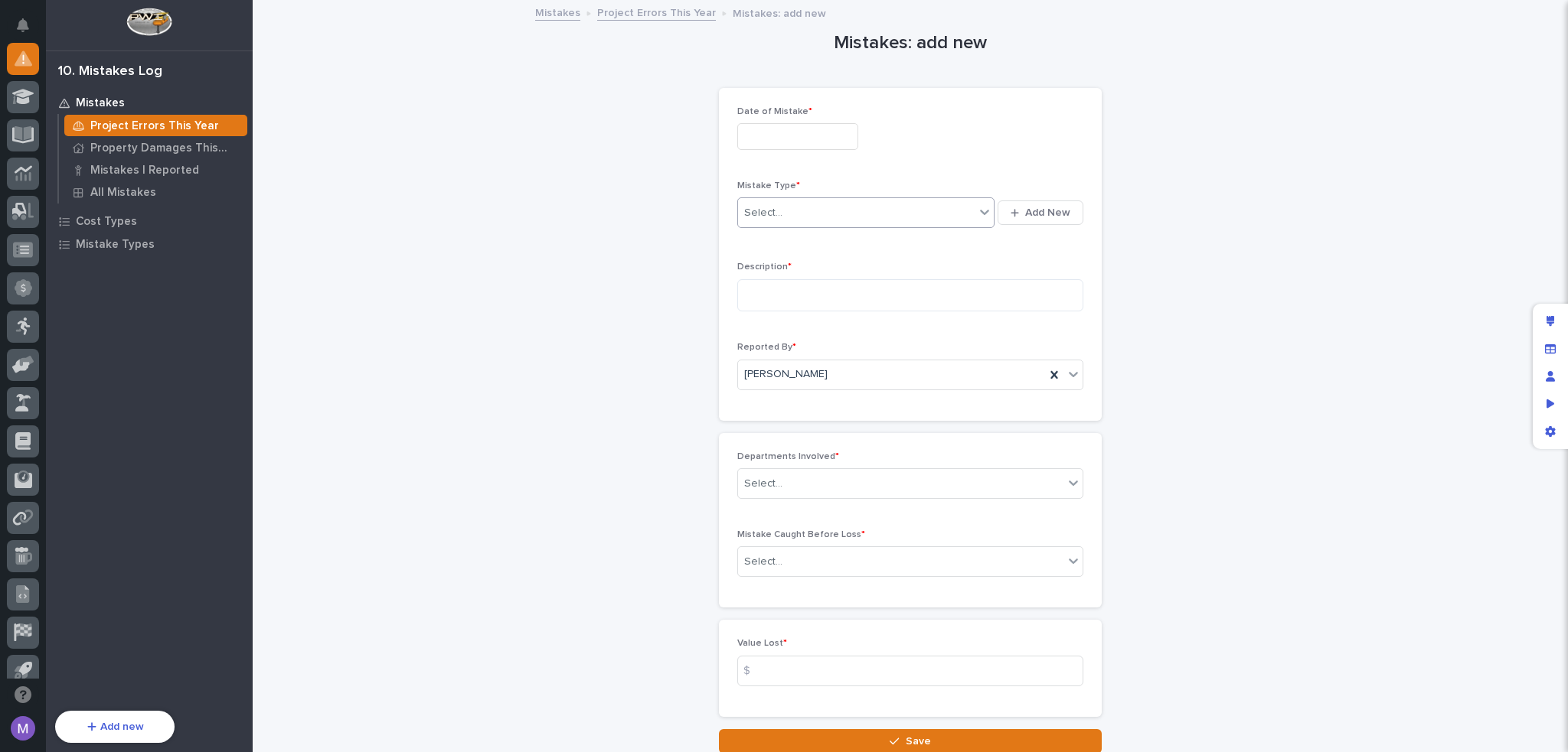
click at [814, 220] on div "Select..." at bounding box center [856, 213] width 236 height 26
click at [123, 221] on p "Cost Types" at bounding box center [107, 222] width 61 height 13
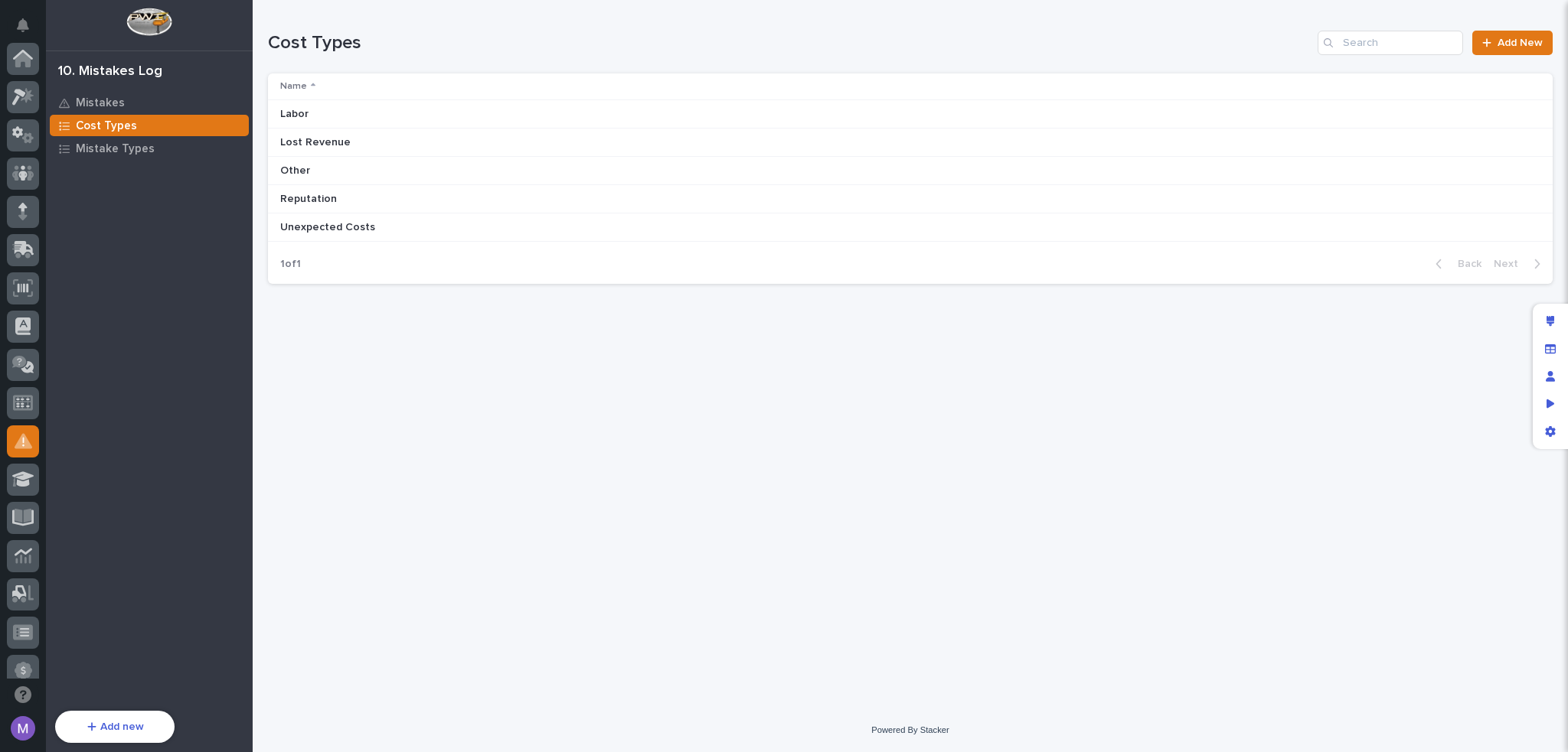
scroll to position [383, 0]
click at [82, 107] on p "Mistakes" at bounding box center [100, 103] width 49 height 13
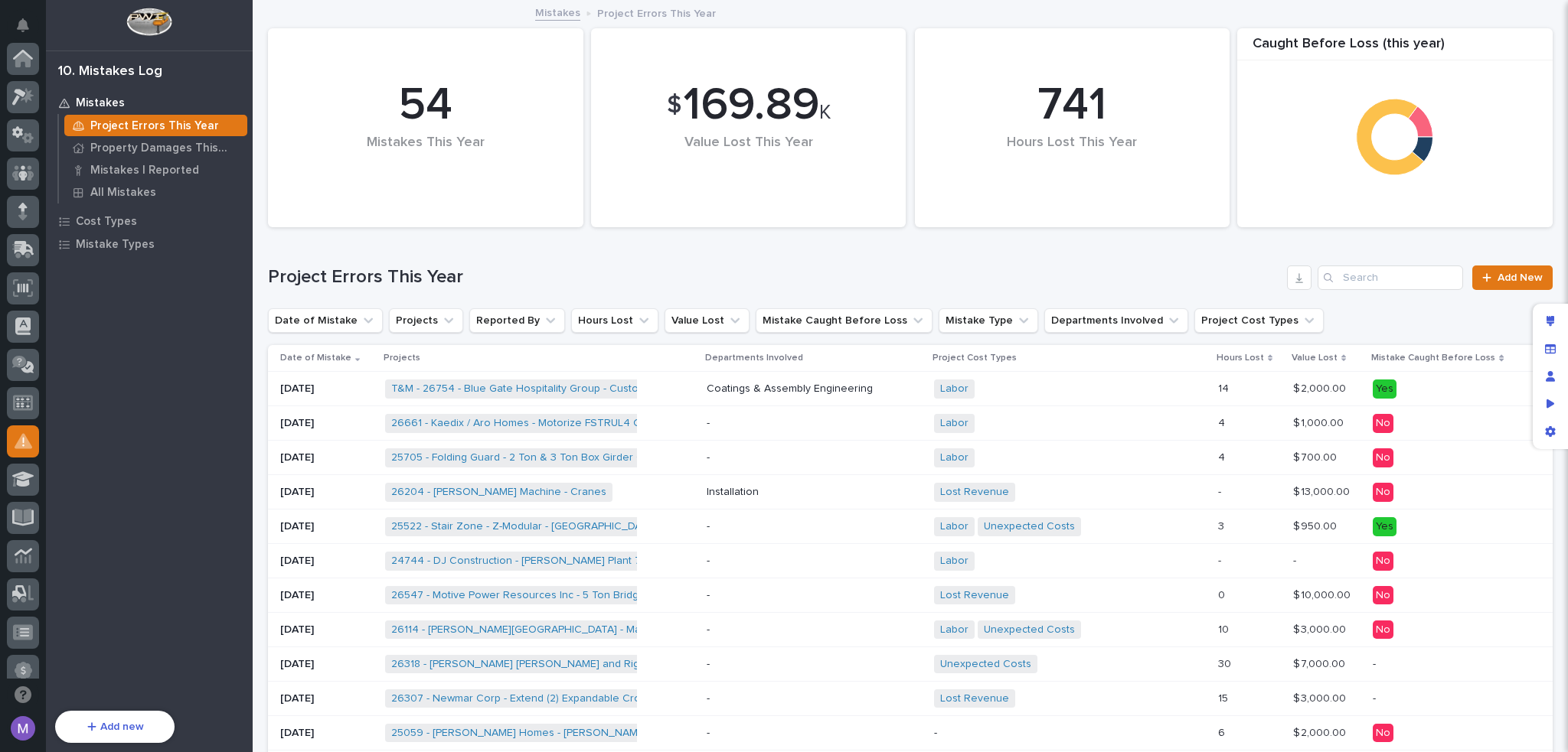
scroll to position [383, 0]
